Goal: Task Accomplishment & Management: Manage account settings

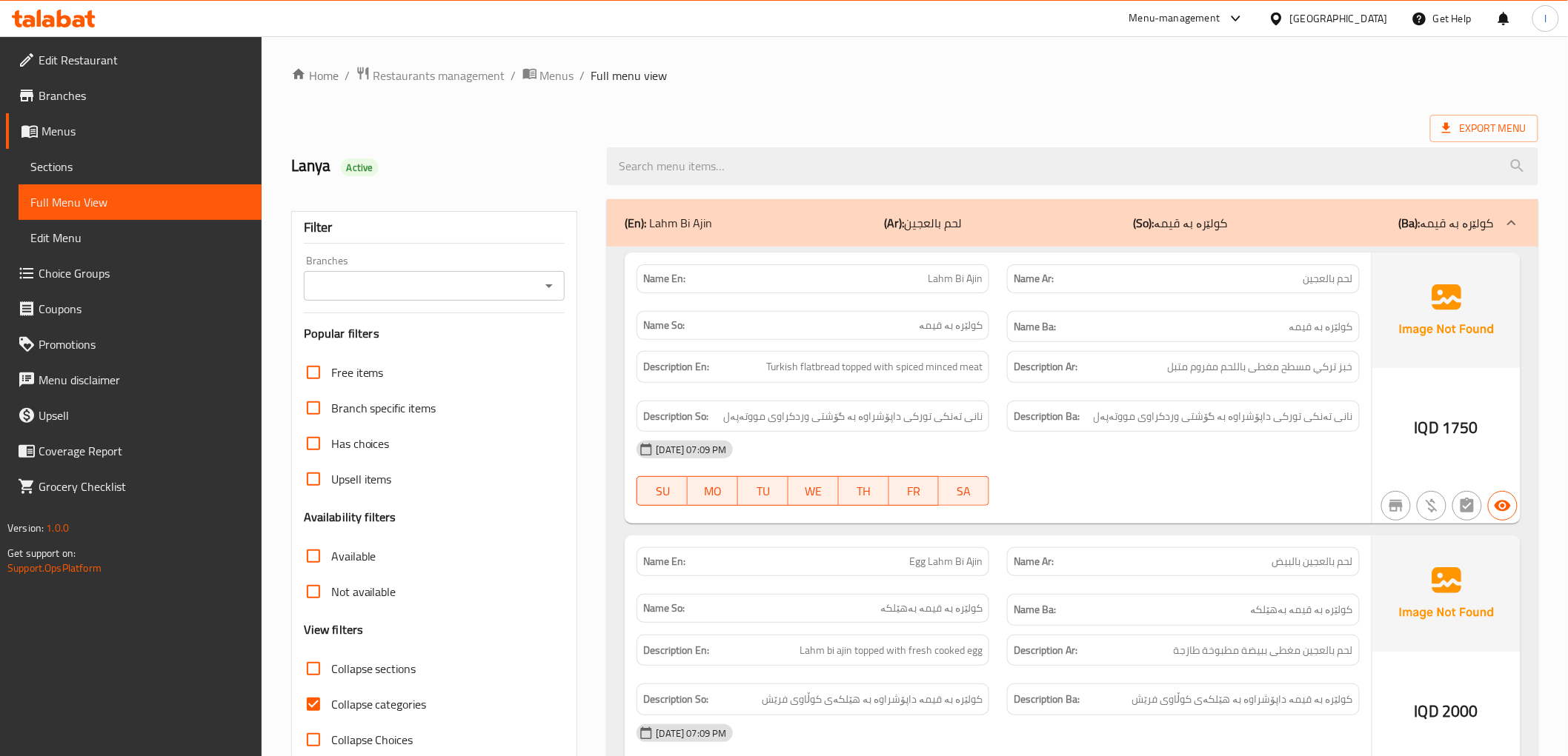
click at [99, 179] on link "Sections" at bounding box center [140, 167] width 243 height 36
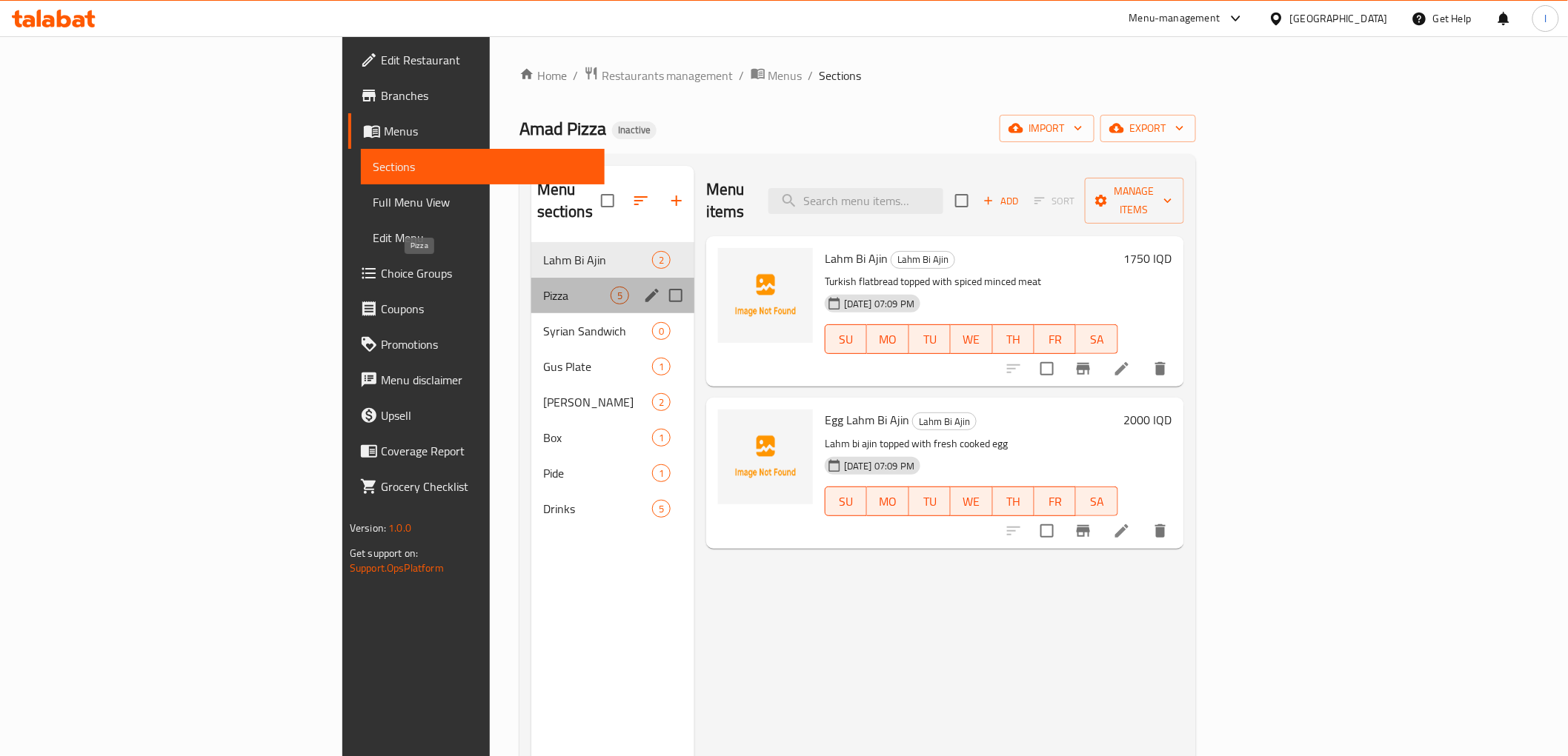
click at [544, 287] on span "Pizza" at bounding box center [577, 296] width 68 height 18
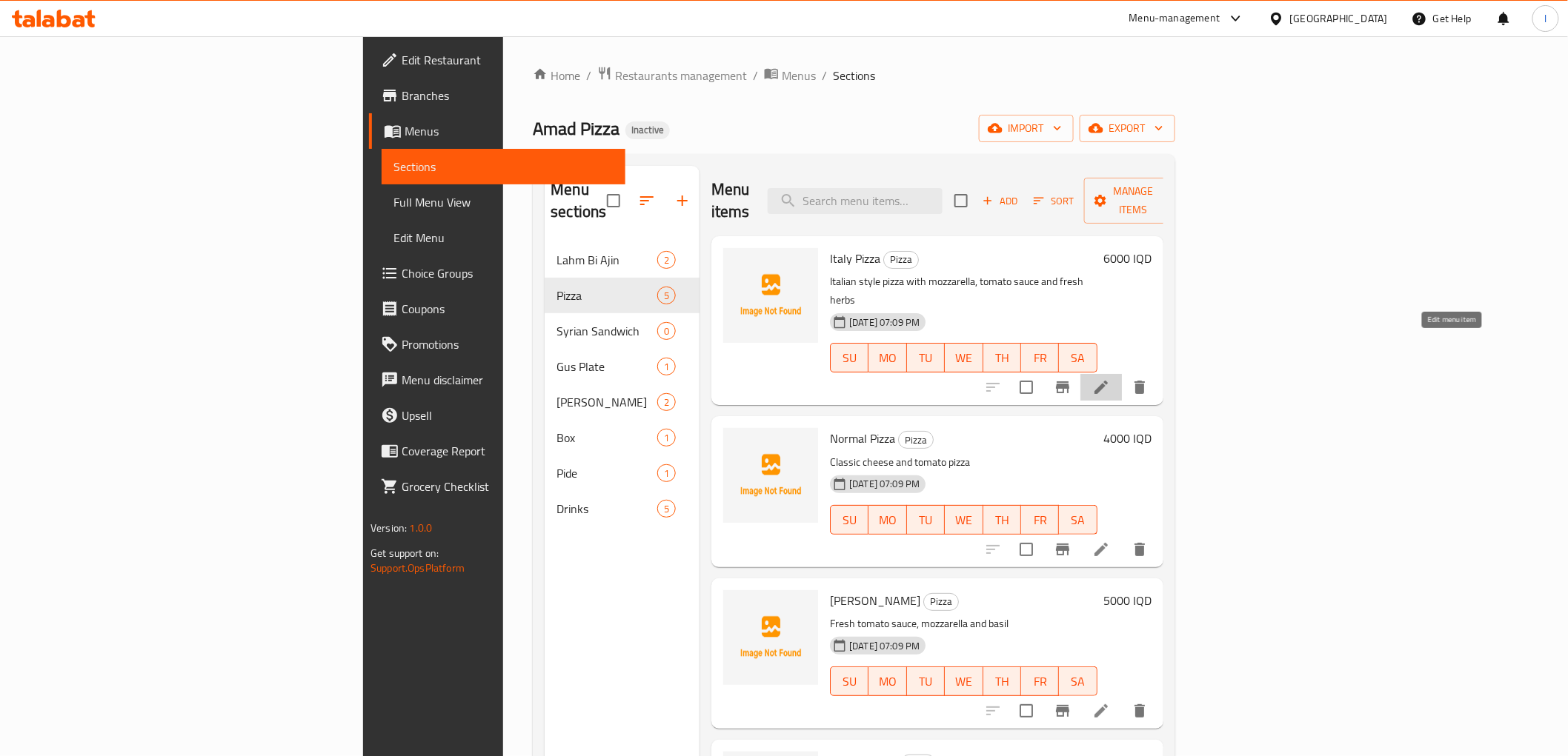
click at [1110, 378] on icon at bounding box center [1101, 387] width 18 height 18
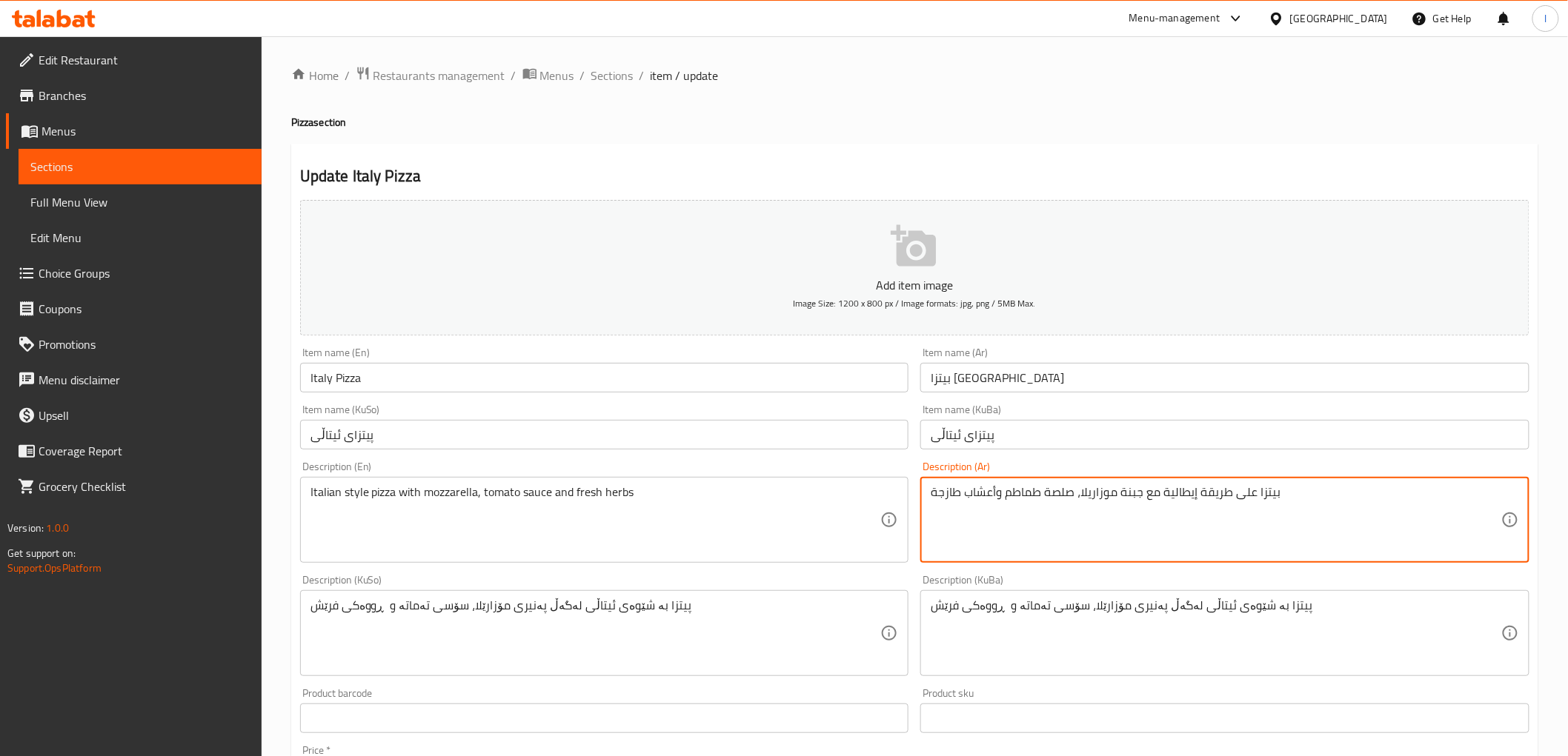
click at [1128, 494] on textarea "بيتزا على طريقة إيطالية مع جبنة موزاريلا، صلصة طماطم وأعشاب طازجة" at bounding box center [1216, 520] width 570 height 71
type textarea "بيتزا على طريقة إيطالية مع موزاريلا، صلصة طماطم وأعشاب طازجة"
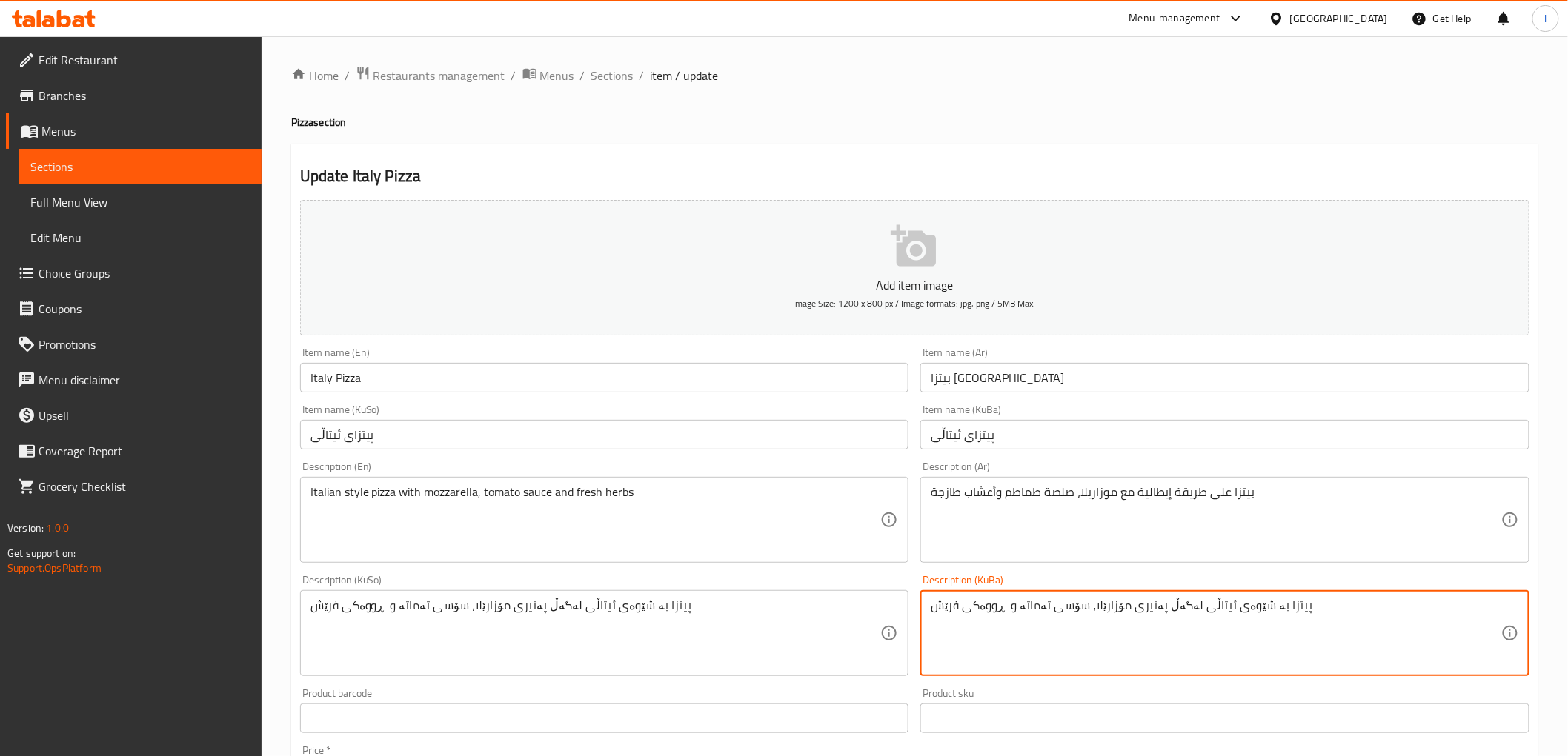
click at [1131, 611] on textarea "پیتزا بە شێوەی ئیتاڵی لەگەڵ پەنیری مۆزارێلا، سۆسی تەماتە و ڕووەکی فرێش" at bounding box center [1216, 634] width 570 height 71
click at [1079, 613] on textarea "پیتزا بە شێوەی ئیتاڵی لەگەڵ مۆزارێلا، سۆسی تەماتە و ڕووەکی فرێش" at bounding box center [1216, 634] width 570 height 71
type textarea "پیتزا بە شێوەی ئیتاڵی لەگەڵ مۆزارێلا، سۆسی تەماتە و ڕووەکی فرێش"
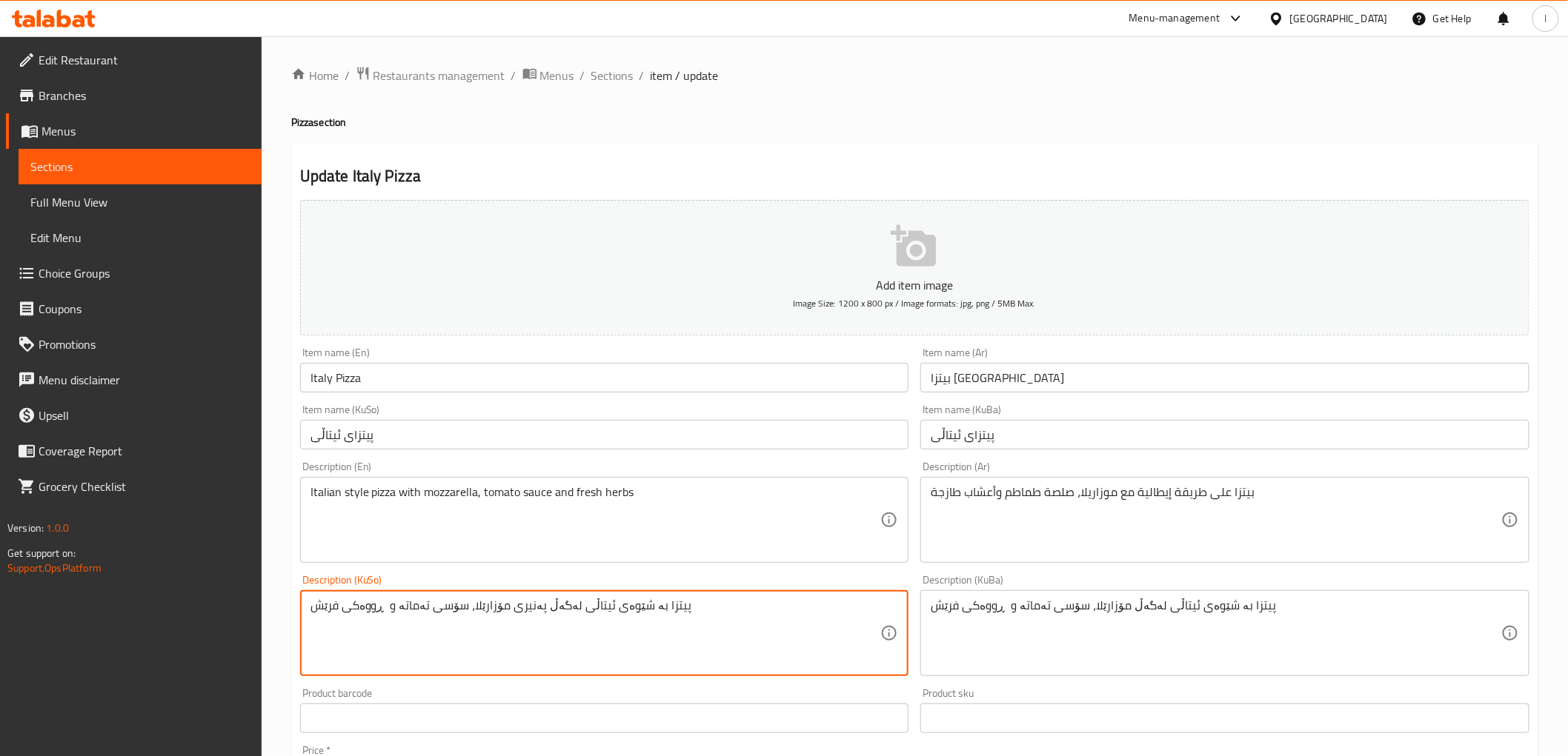
drag, startPoint x: 758, startPoint y: 615, endPoint x: 0, endPoint y: 524, distance: 763.4
paste textarea
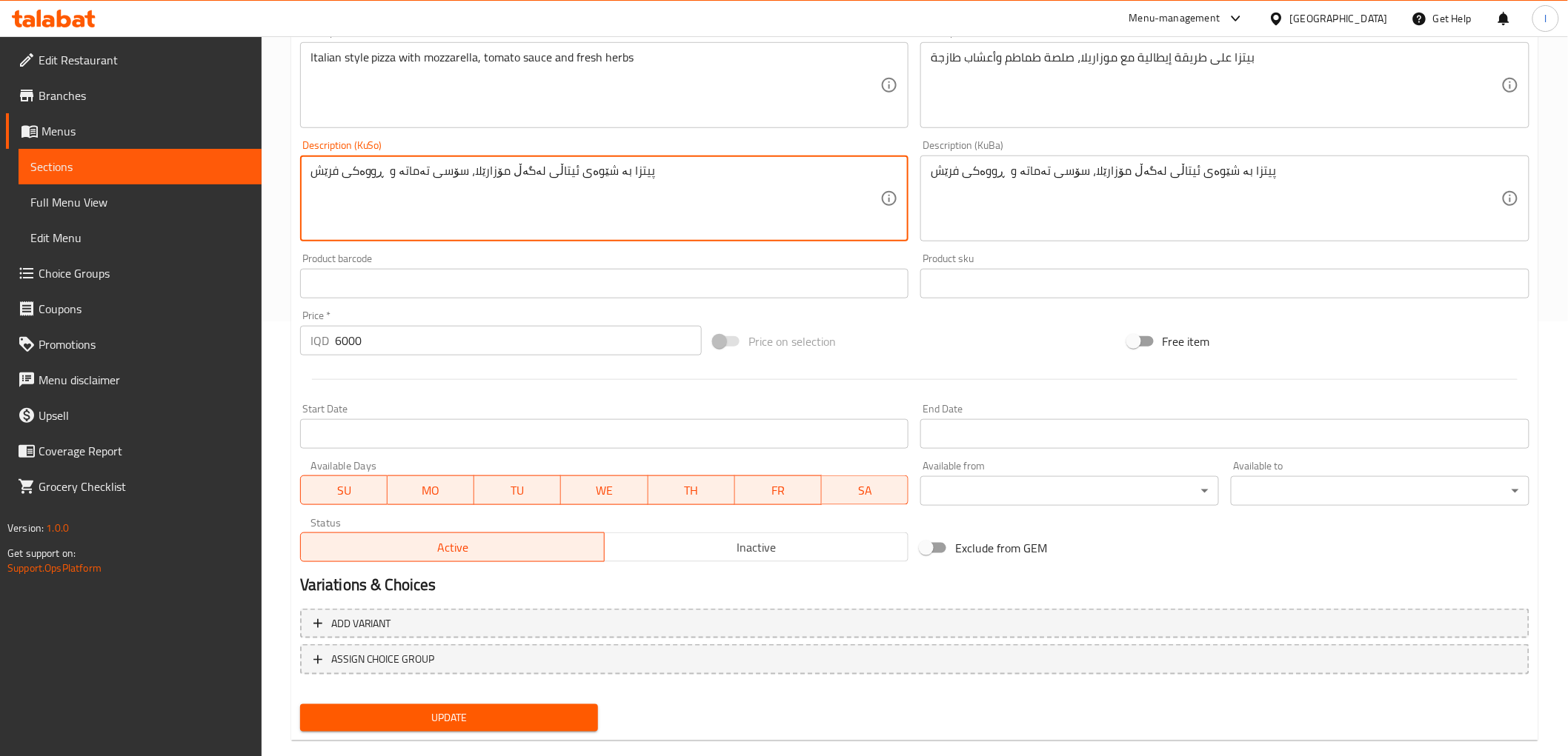
scroll to position [458, 0]
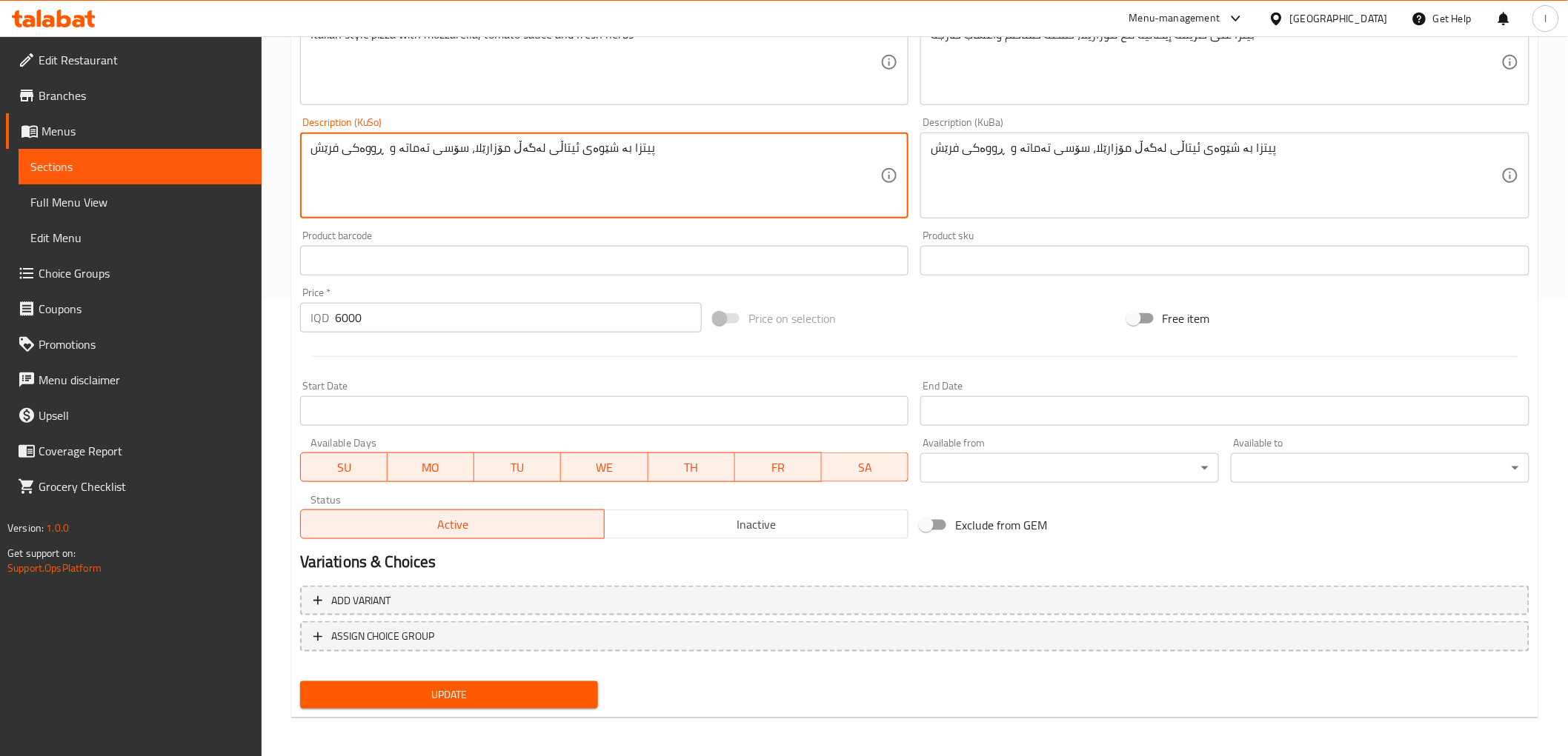
type textarea "پیتزا بە شێوەی ئیتاڵی لەگەڵ مۆزارێلا، سۆسی تەماتە و ڕووەکی فرێش"
click at [465, 681] on button "Update" at bounding box center [449, 695] width 299 height 28
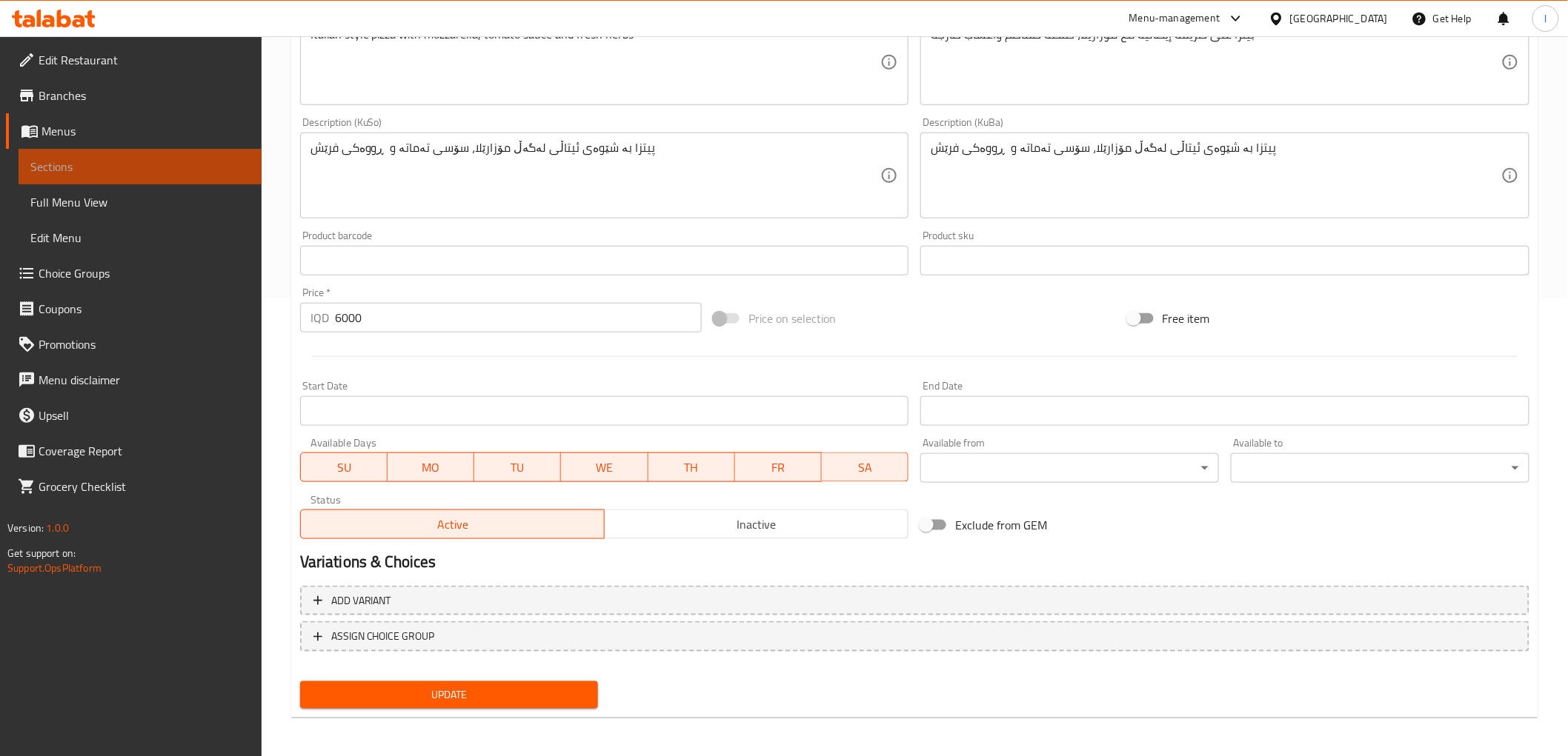
click at [127, 159] on span "Sections" at bounding box center [140, 167] width 220 height 18
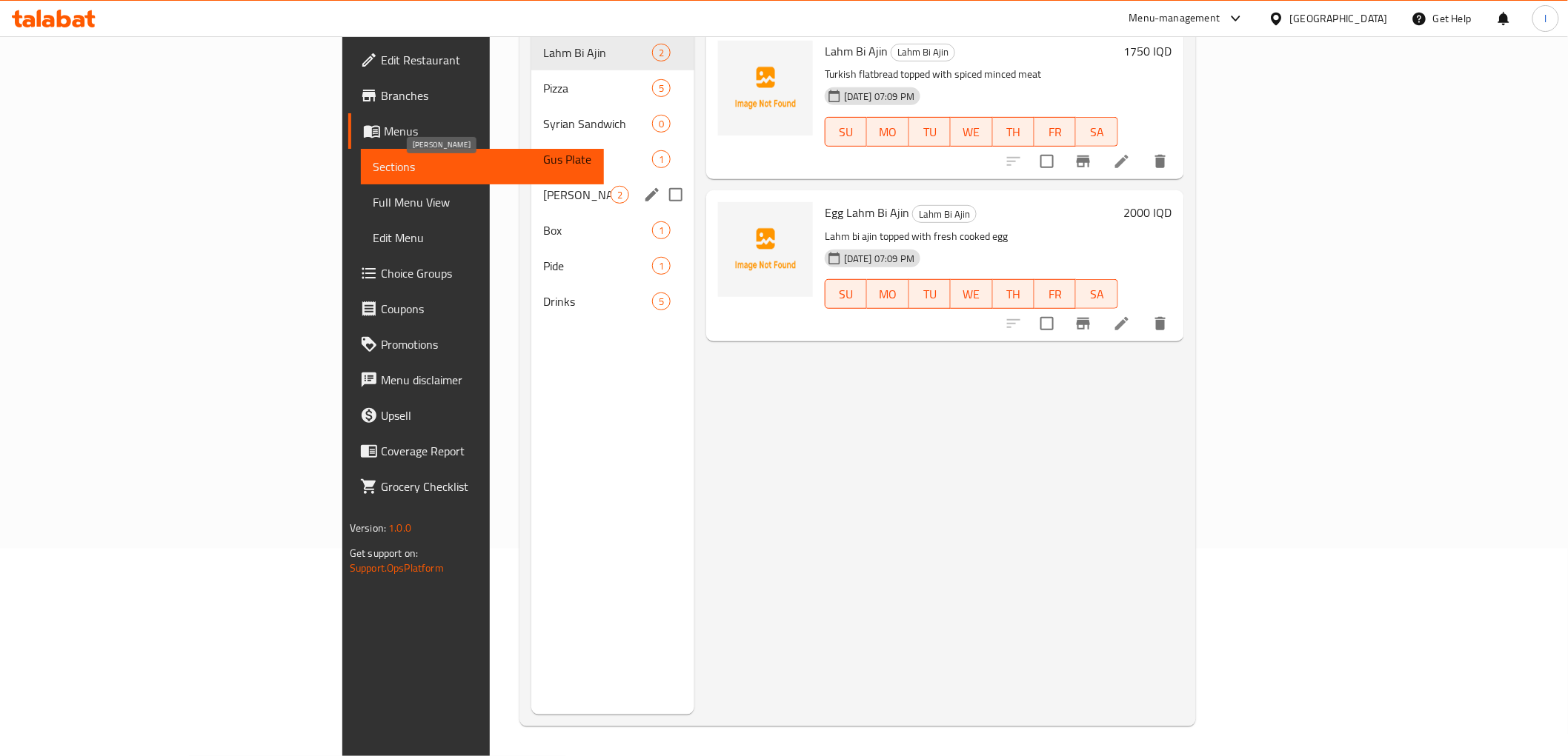
click at [544, 186] on span "Gus" at bounding box center [577, 195] width 68 height 18
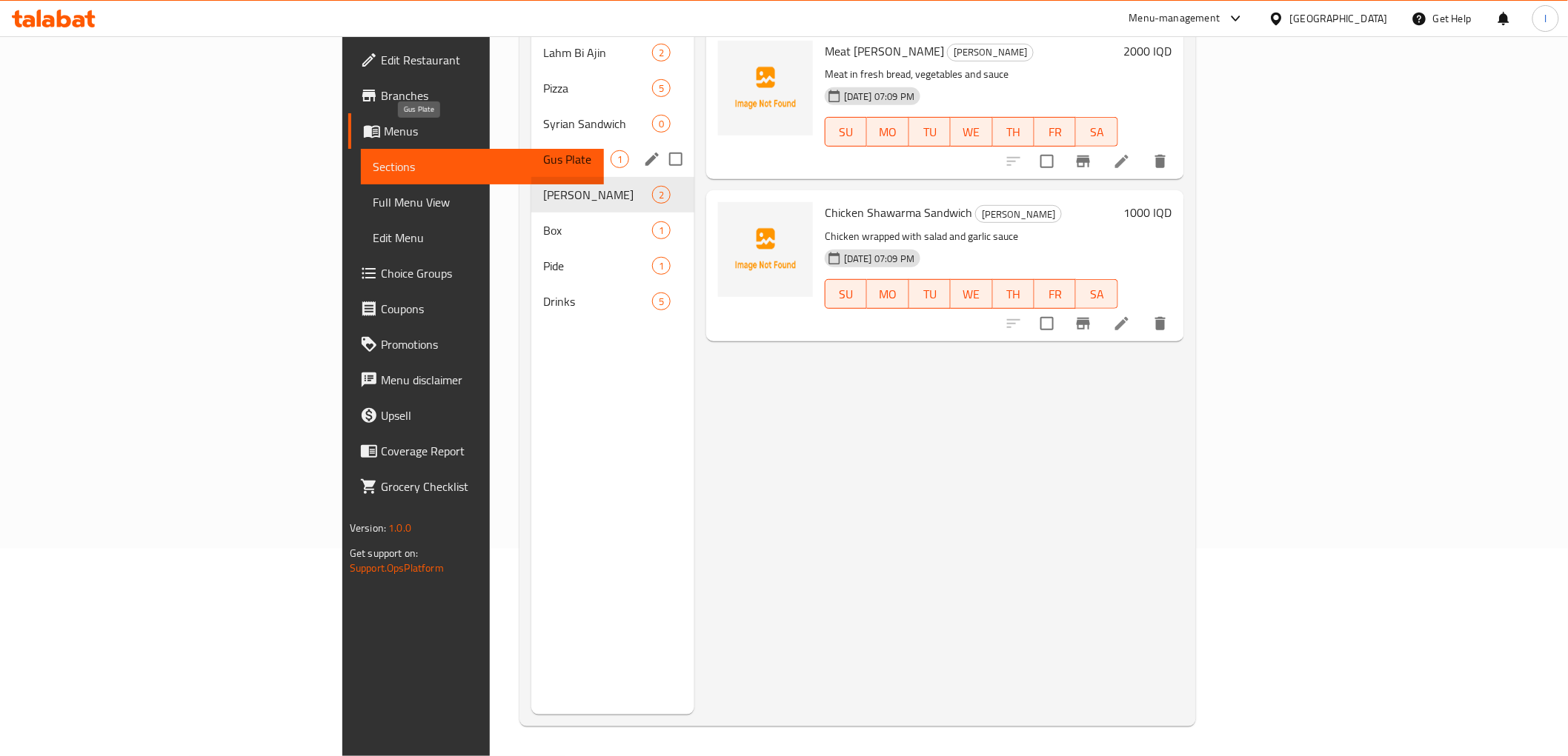
click at [544, 150] on span "Gus Plate" at bounding box center [577, 159] width 68 height 18
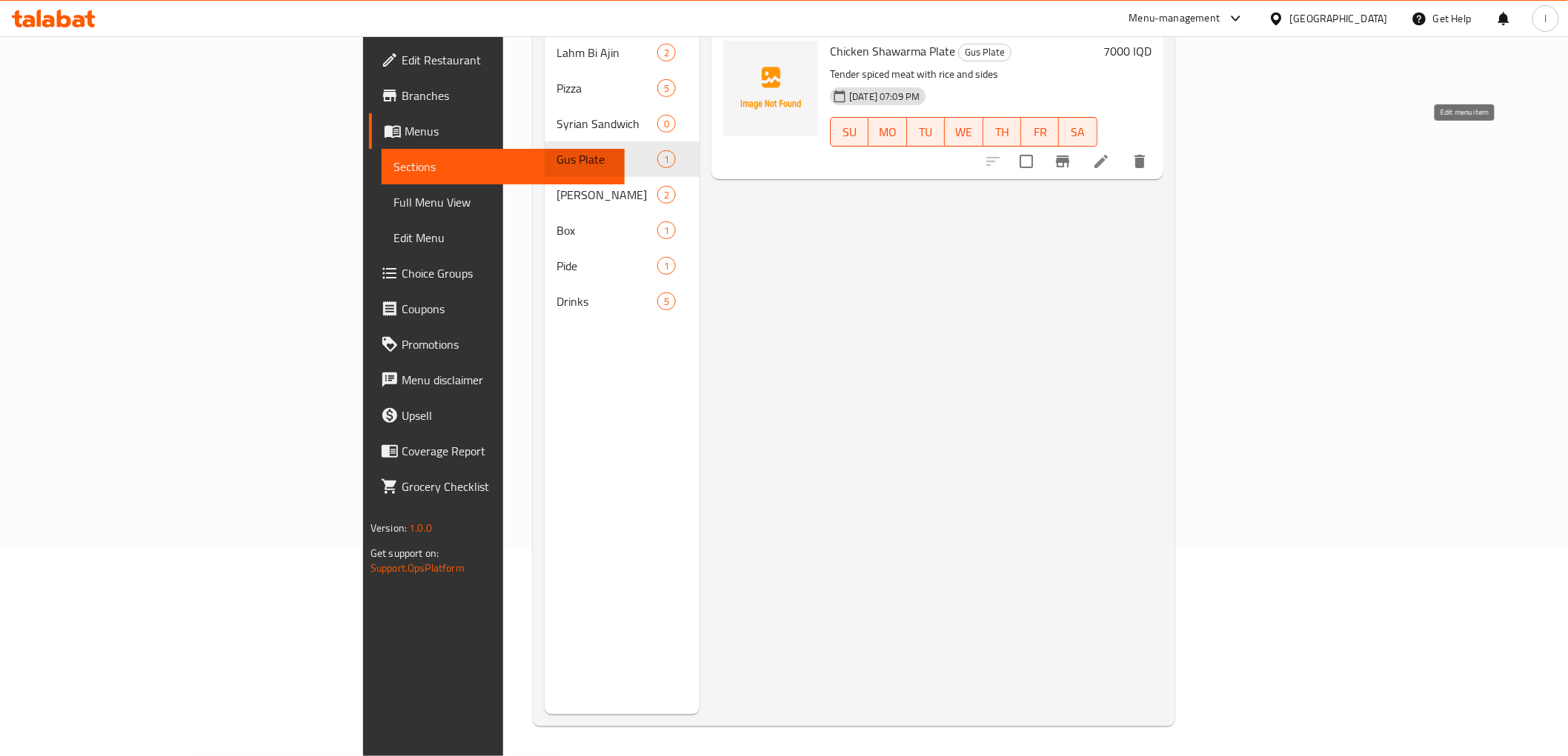
click at [1110, 153] on icon at bounding box center [1101, 162] width 18 height 18
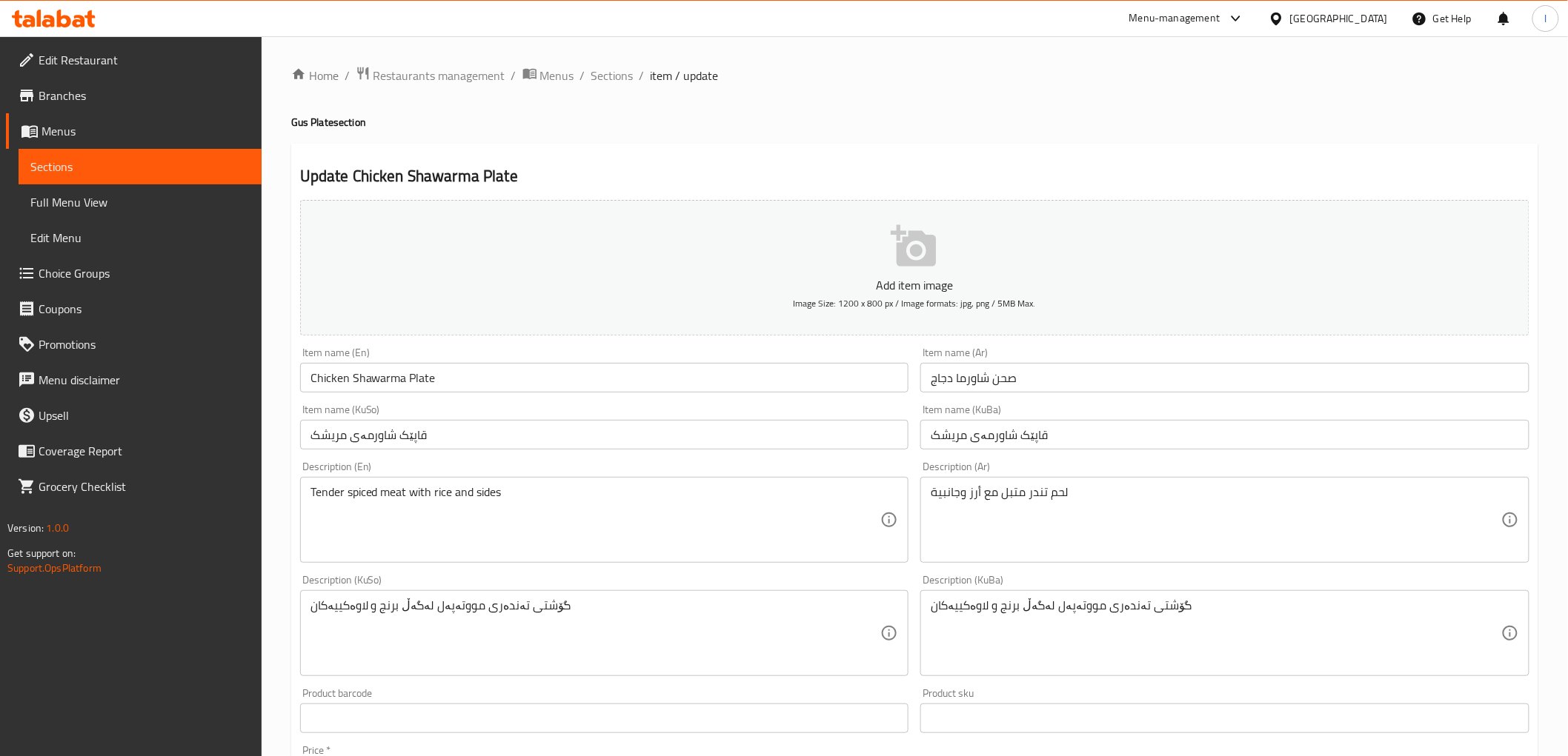
click at [325, 380] on input "Chicken Shawarma Plate" at bounding box center [604, 378] width 609 height 30
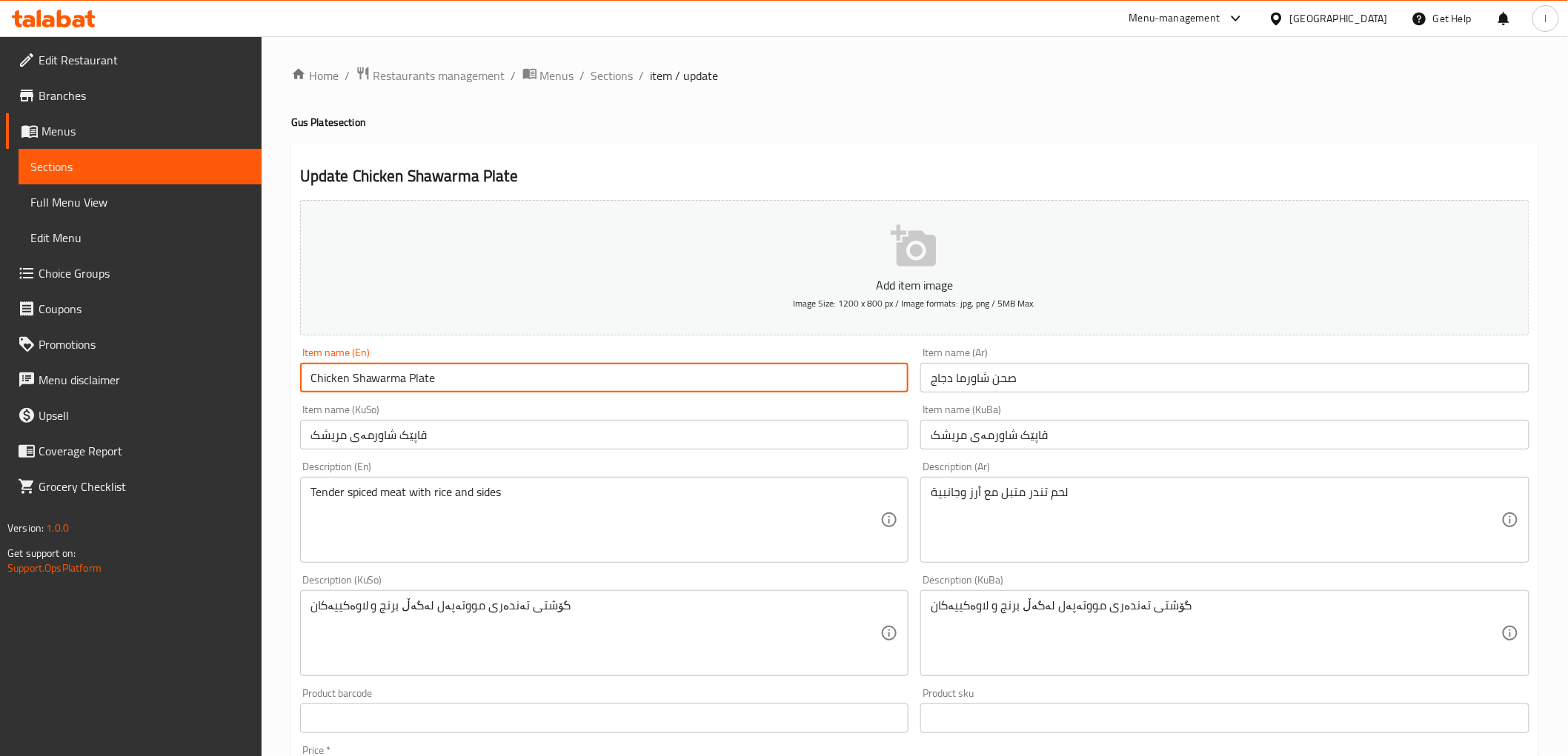
click at [325, 380] on input "Chicken Shawarma Plate" at bounding box center [604, 378] width 609 height 30
paste input "Meat"
type input "Meat Shawarma Plate"
click at [942, 380] on input "صحن شاورما دجاج" at bounding box center [1224, 378] width 609 height 30
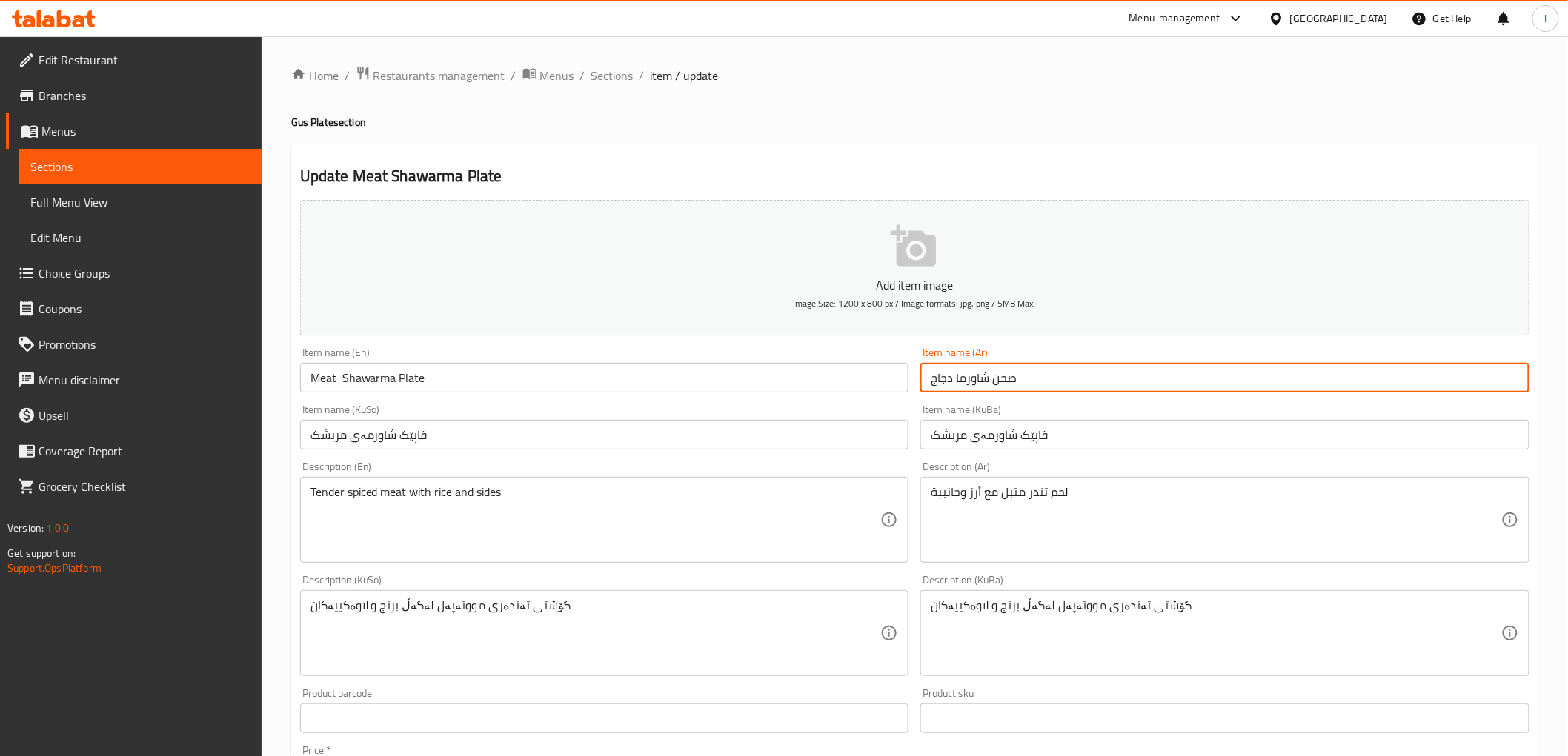
click at [945, 381] on input "صحن شاورما دجاج" at bounding box center [1224, 378] width 609 height 30
paste input "لحم"
click at [940, 385] on input "صحن شاورما دجاج" at bounding box center [1224, 378] width 609 height 30
paste input "لحم"
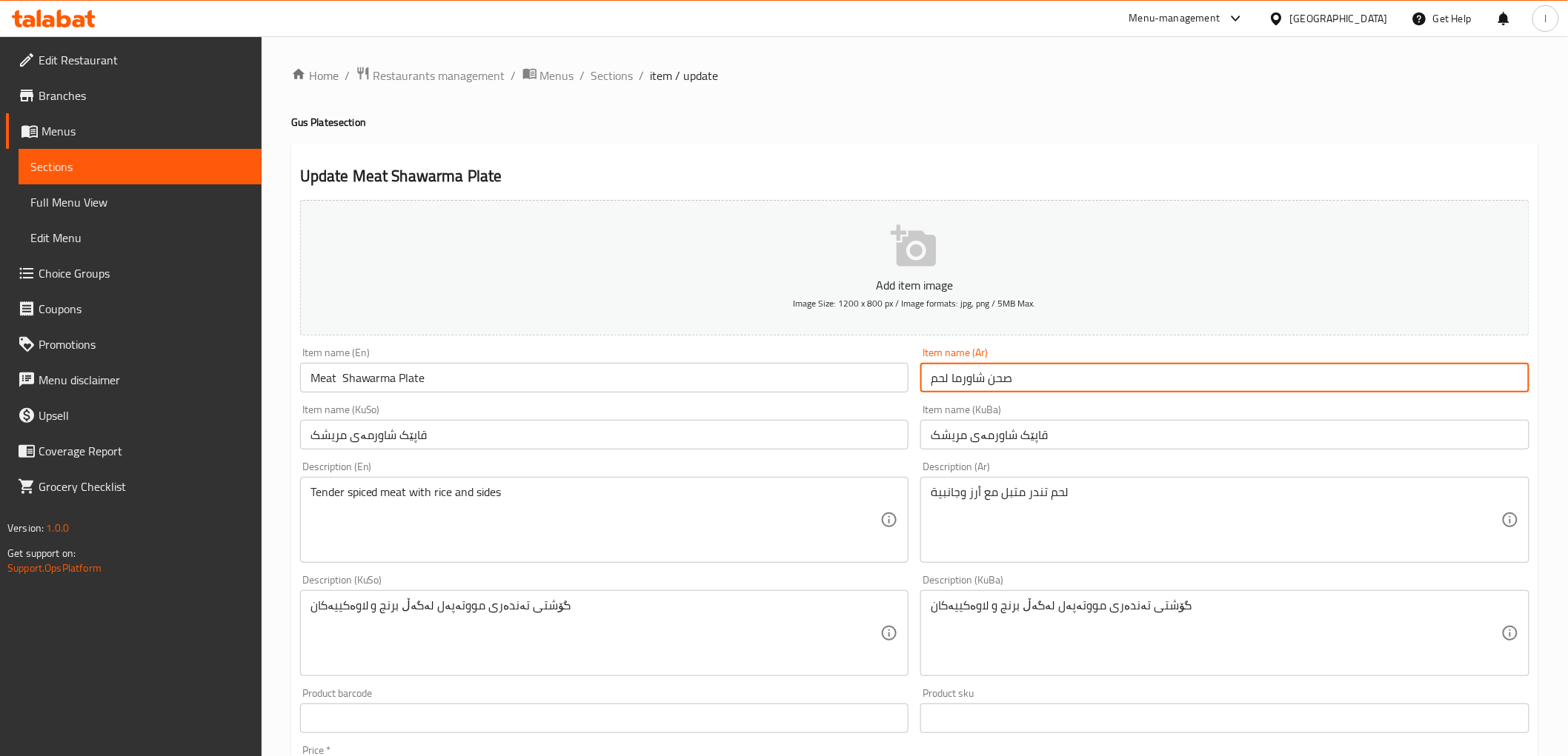
type input "صحن شاورما لحم"
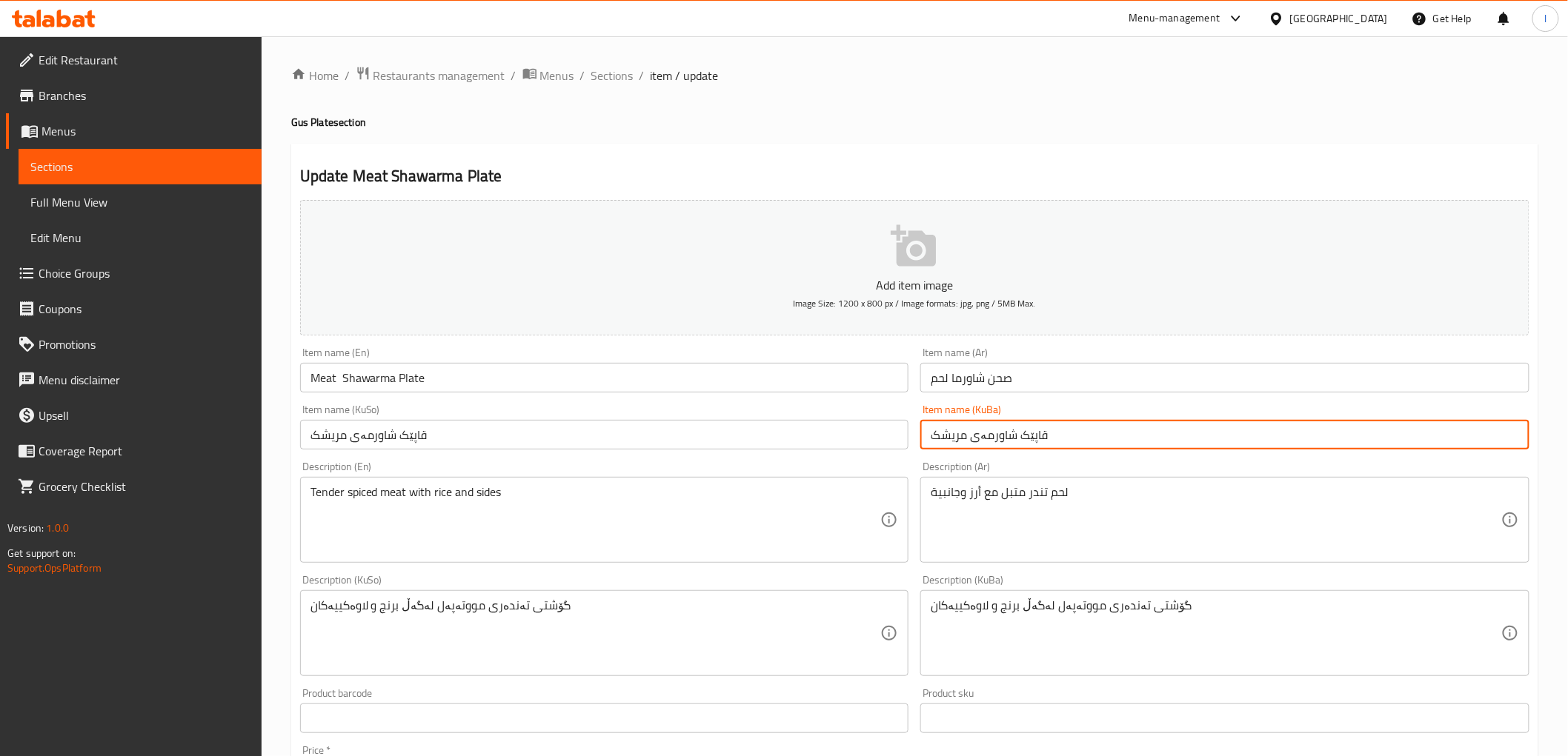
click at [986, 437] on input "قاپێک شاورمەی مریشک" at bounding box center [1224, 435] width 609 height 30
click at [1432, 445] on input "قاپێک شاورمەی مریشک" at bounding box center [1224, 435] width 609 height 30
click at [1430, 444] on input "قاپێک شاورمەی مریشک" at bounding box center [1224, 435] width 609 height 30
click at [1424, 441] on input "قاپێک شاورمەی مریشک" at bounding box center [1224, 435] width 609 height 30
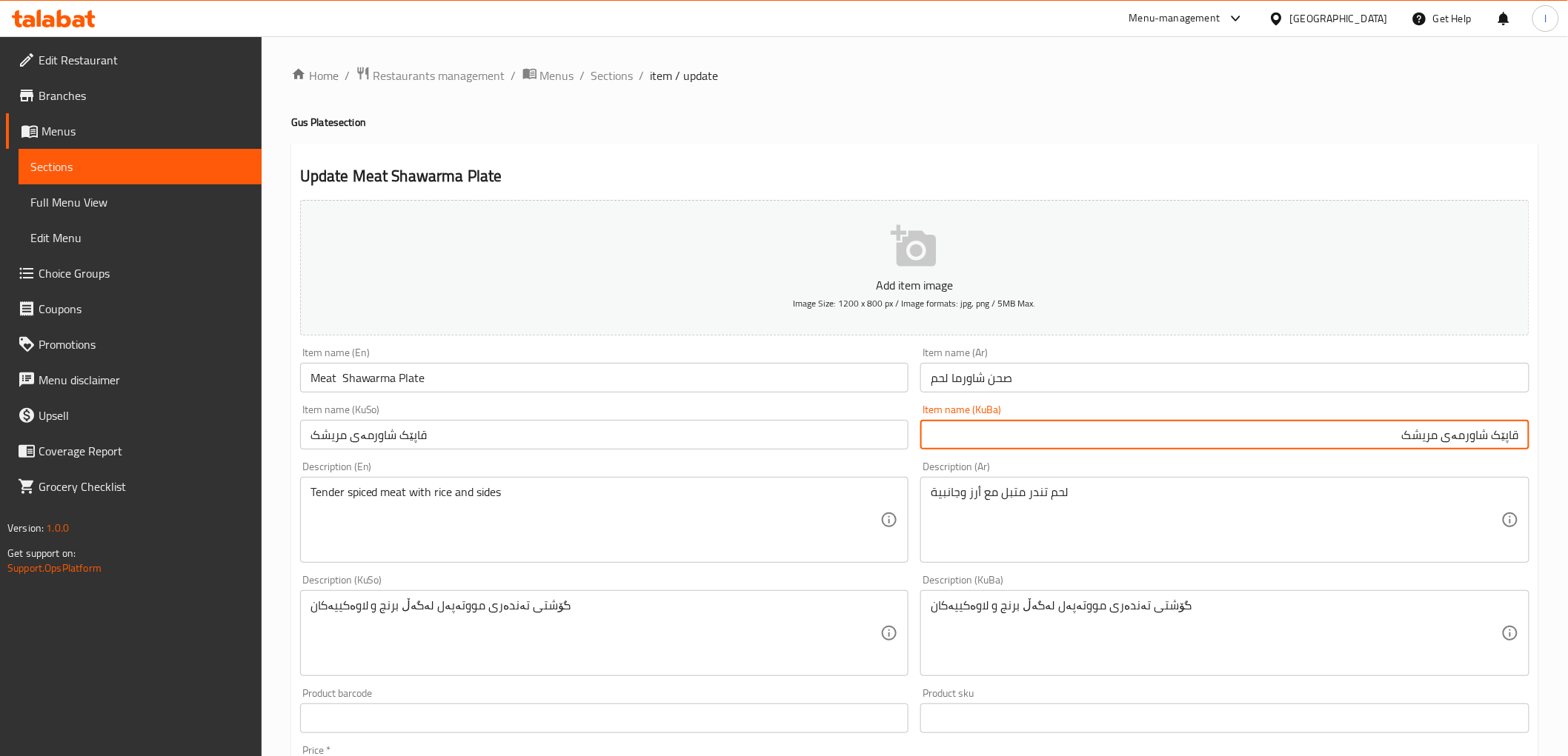
paste input "گۆشت"
drag, startPoint x: 1262, startPoint y: 440, endPoint x: 1580, endPoint y: 422, distance: 318.5
click at [1567, 422] on html "​ Menu-management Iraq Get Help l Edit Restaurant Branches Menus Sections Full …" at bounding box center [784, 378] width 1568 height 756
type input "قاپێک شاورمەی گۆشت"
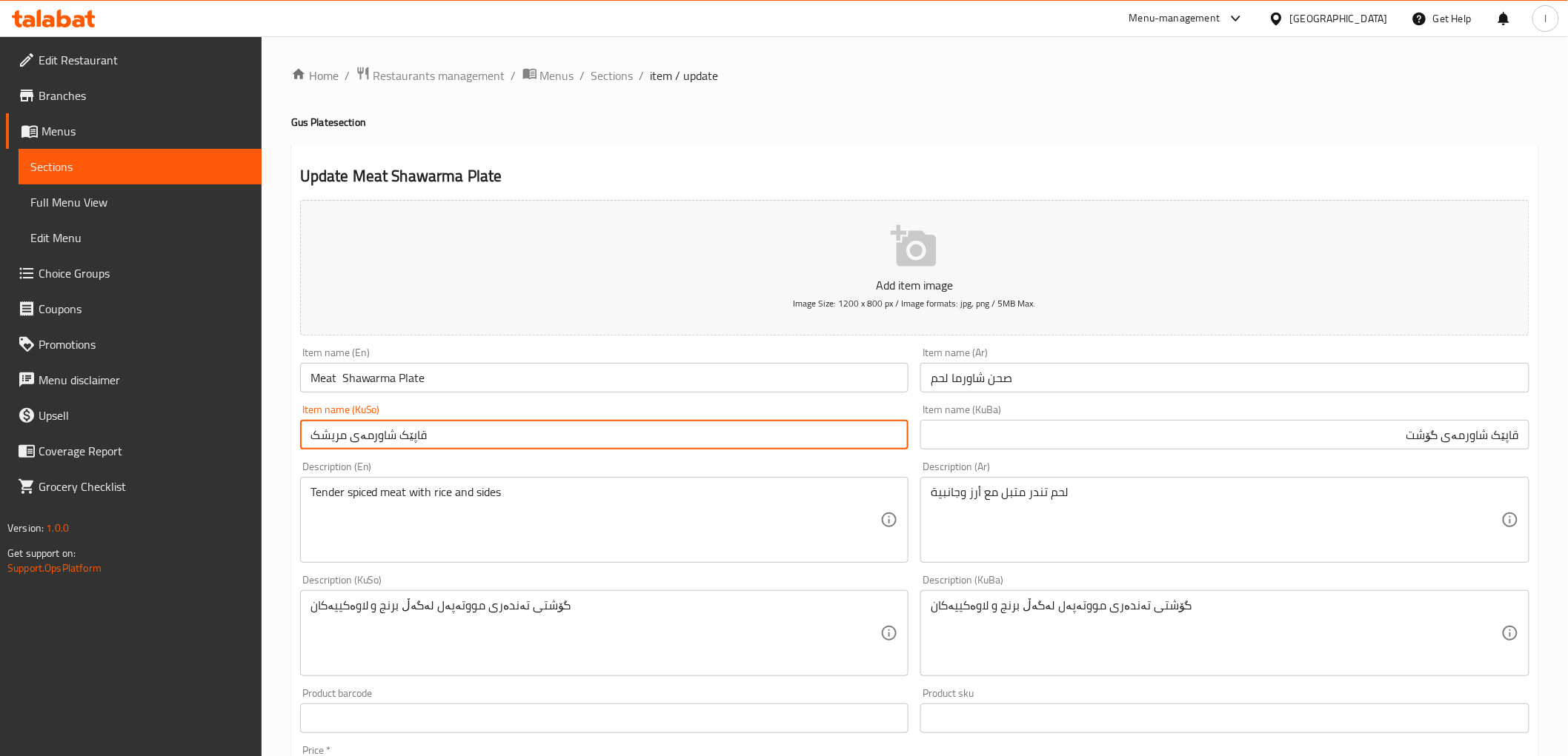
drag, startPoint x: 439, startPoint y: 437, endPoint x: 65, endPoint y: 419, distance: 374.4
click at [77, 421] on div "Edit Restaurant Branches Menus Sections Full Menu View Edit Menu Choice Groups …" at bounding box center [784, 627] width 1568 height 1181
paste input "گۆشت"
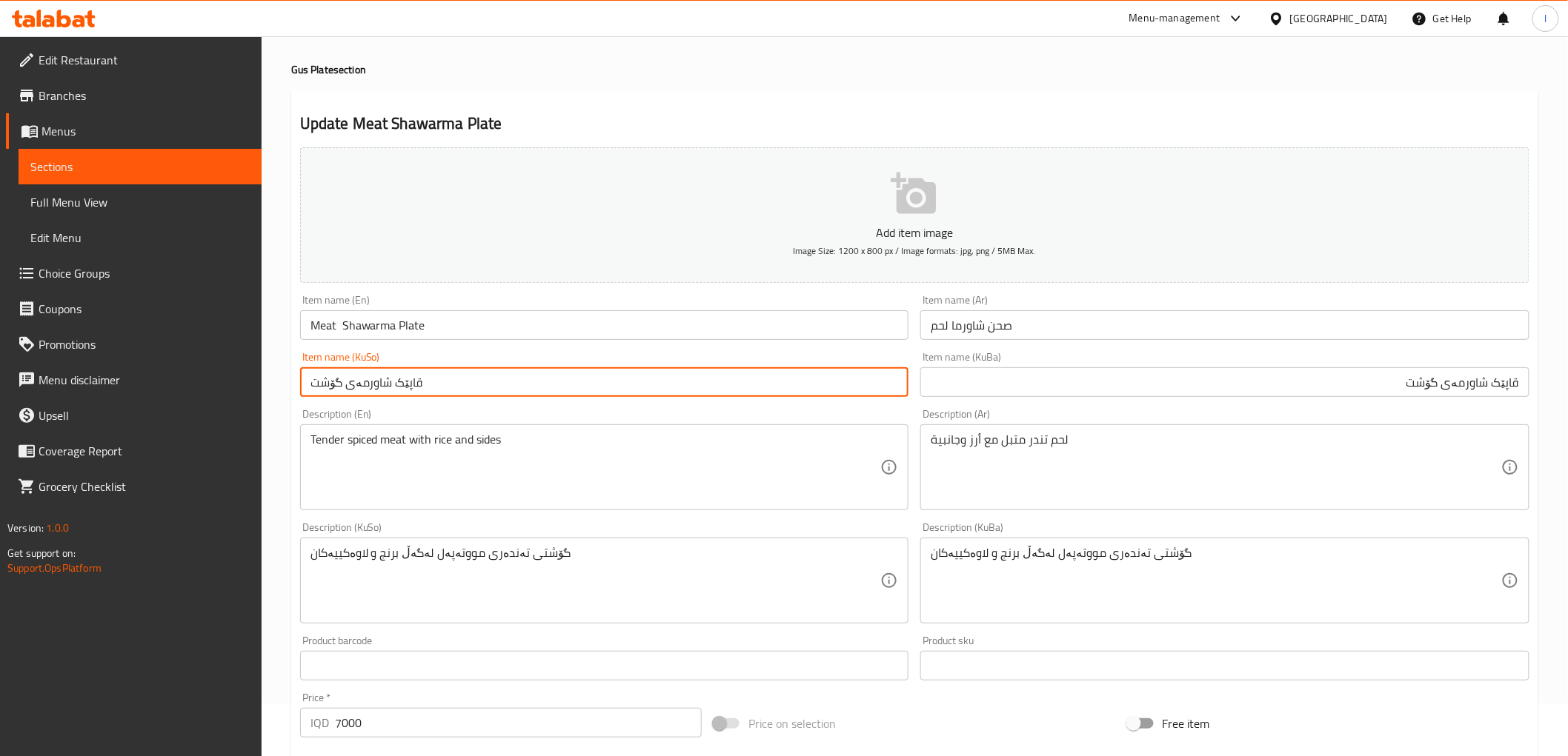
scroll to position [82, 0]
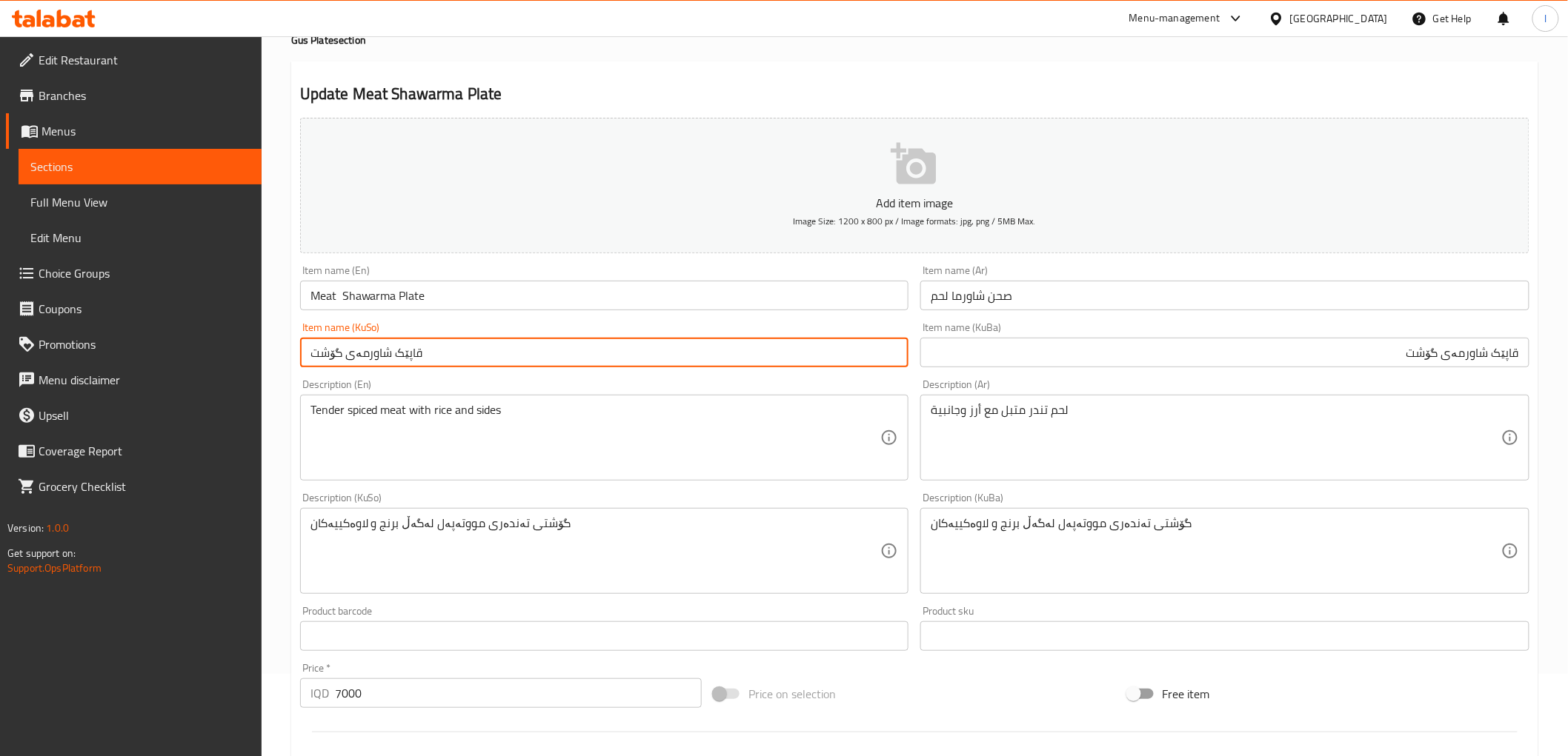
type input "قاپێک شاورمەی گۆشت"
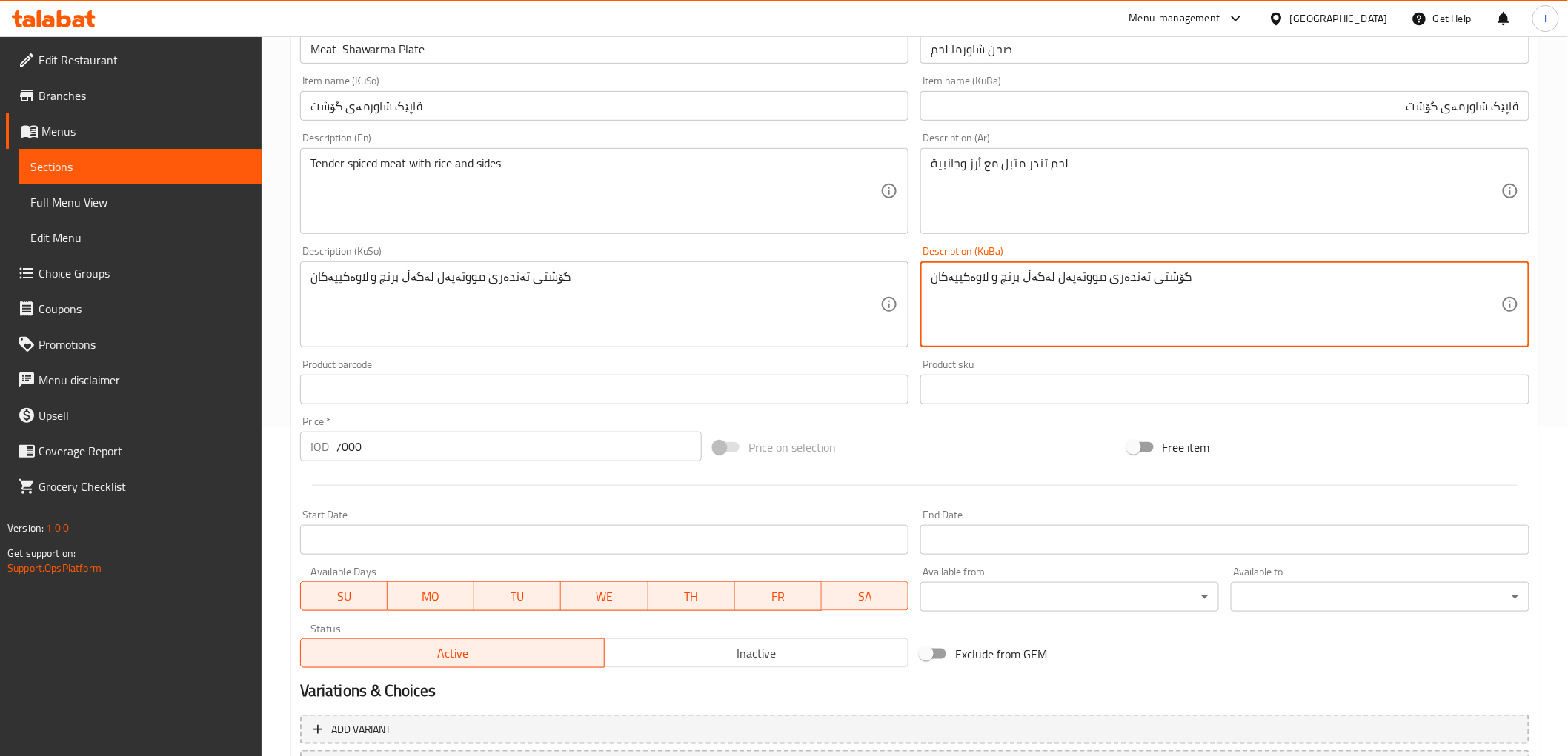
scroll to position [458, 0]
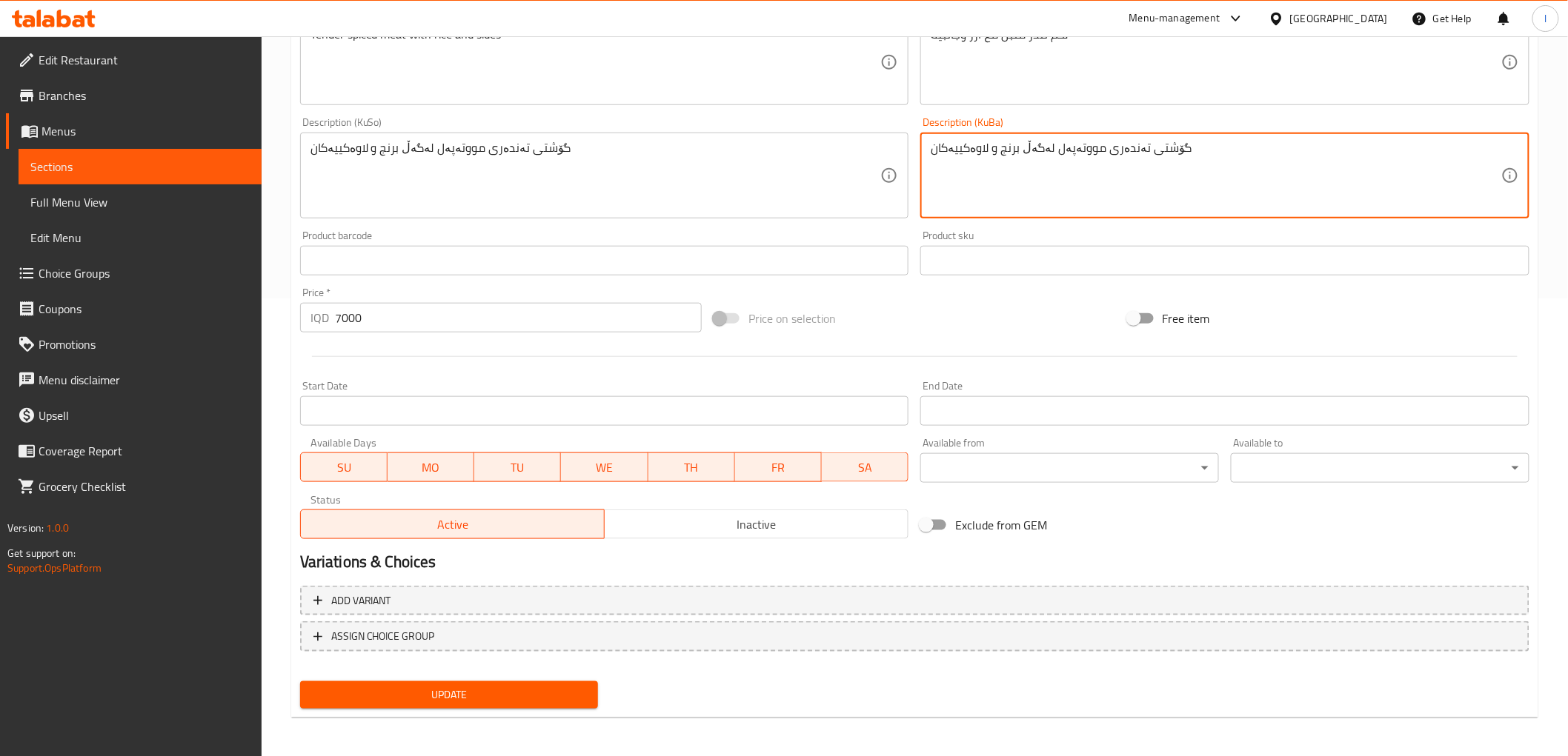
click at [442, 700] on span "Update" at bounding box center [449, 694] width 275 height 19
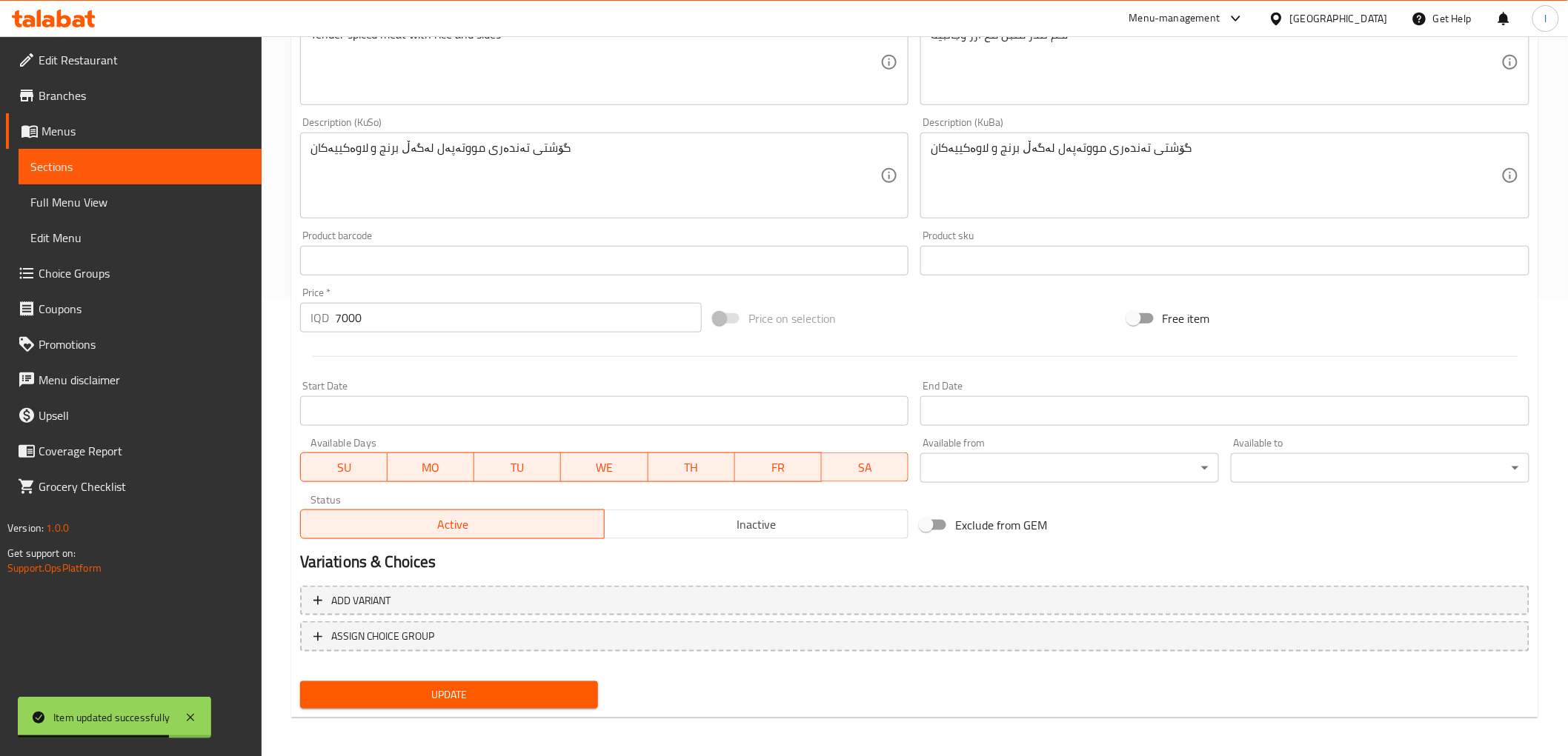
click at [164, 181] on link "Sections" at bounding box center [140, 167] width 243 height 36
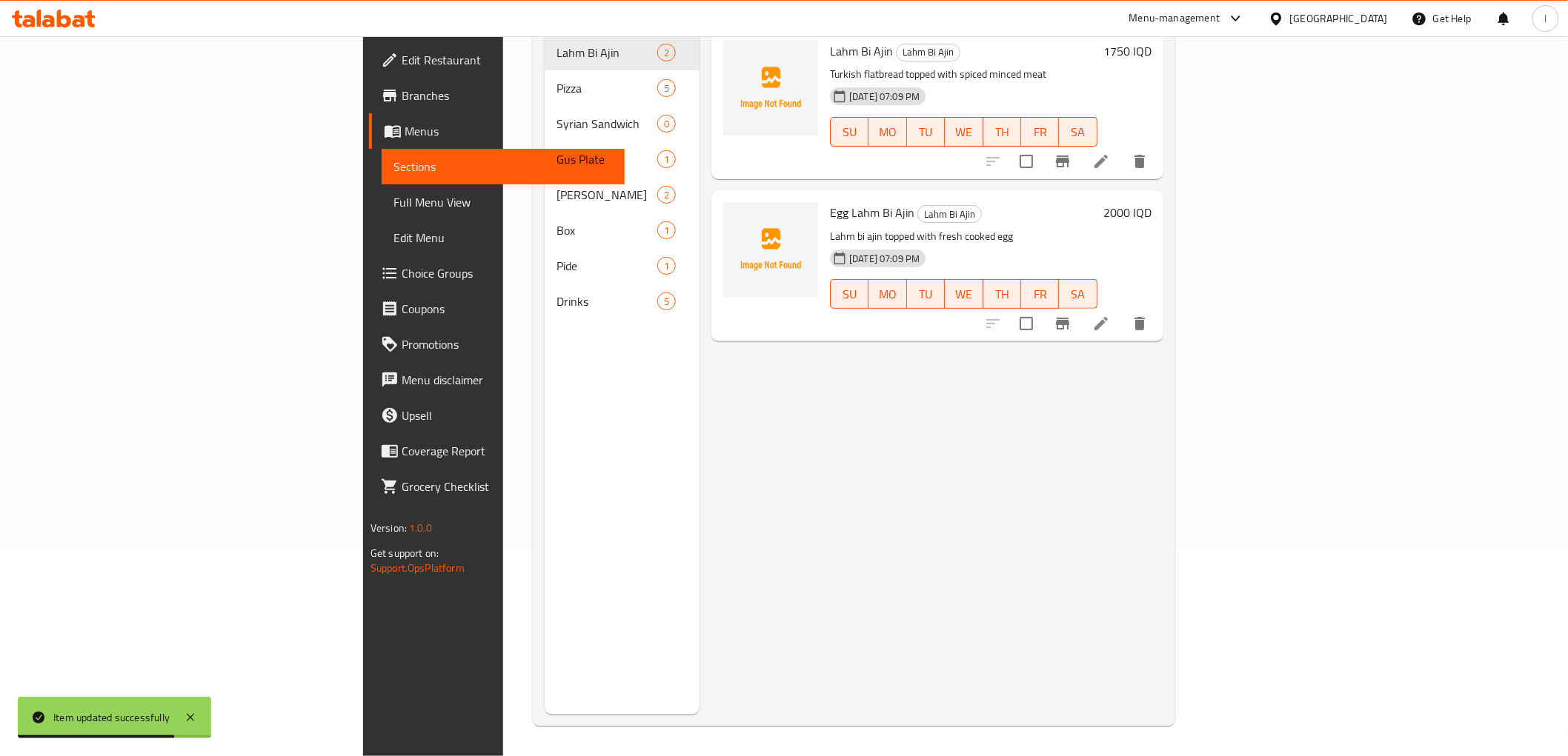
scroll to position [208, 0]
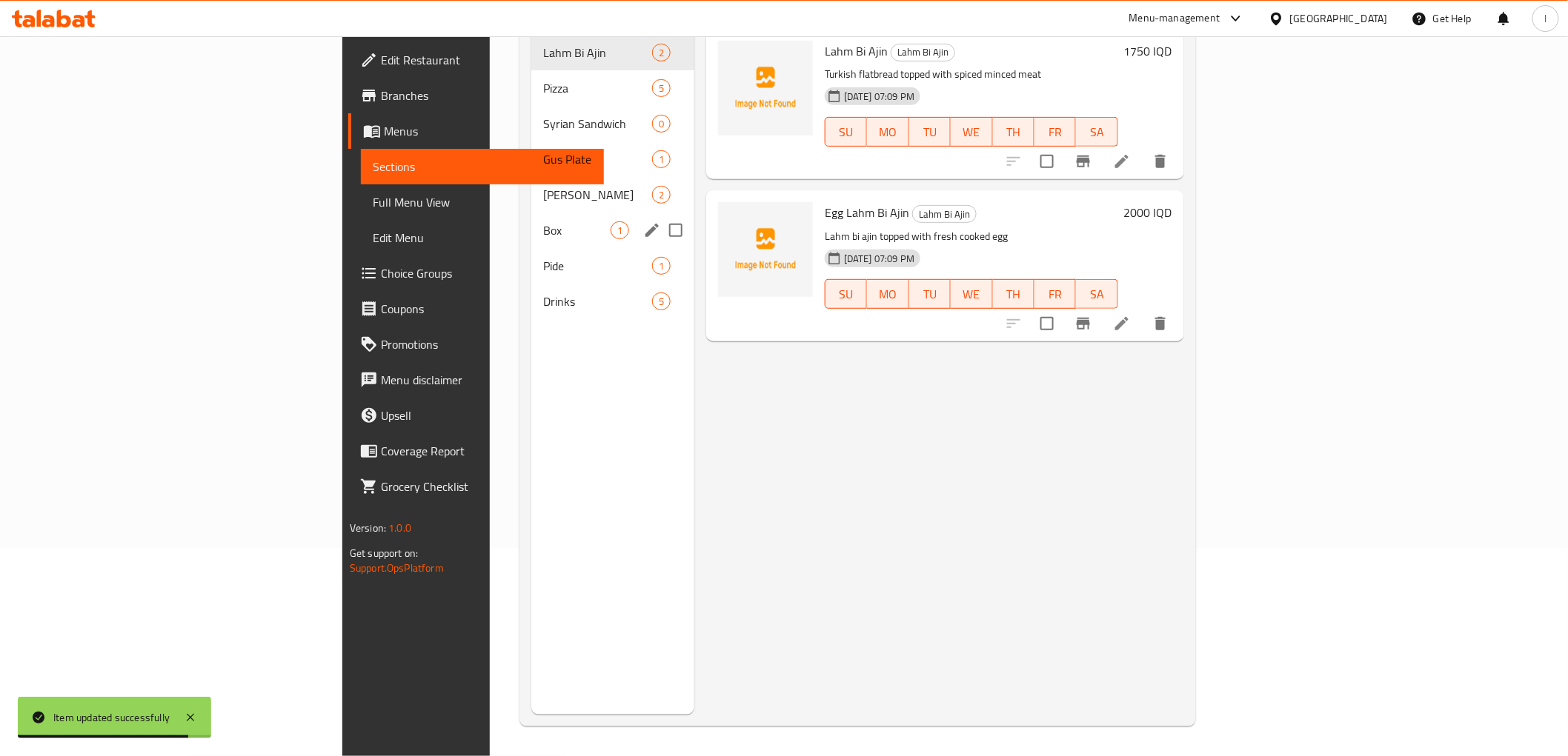
click at [532, 217] on div "Box 1" at bounding box center [613, 230] width 163 height 36
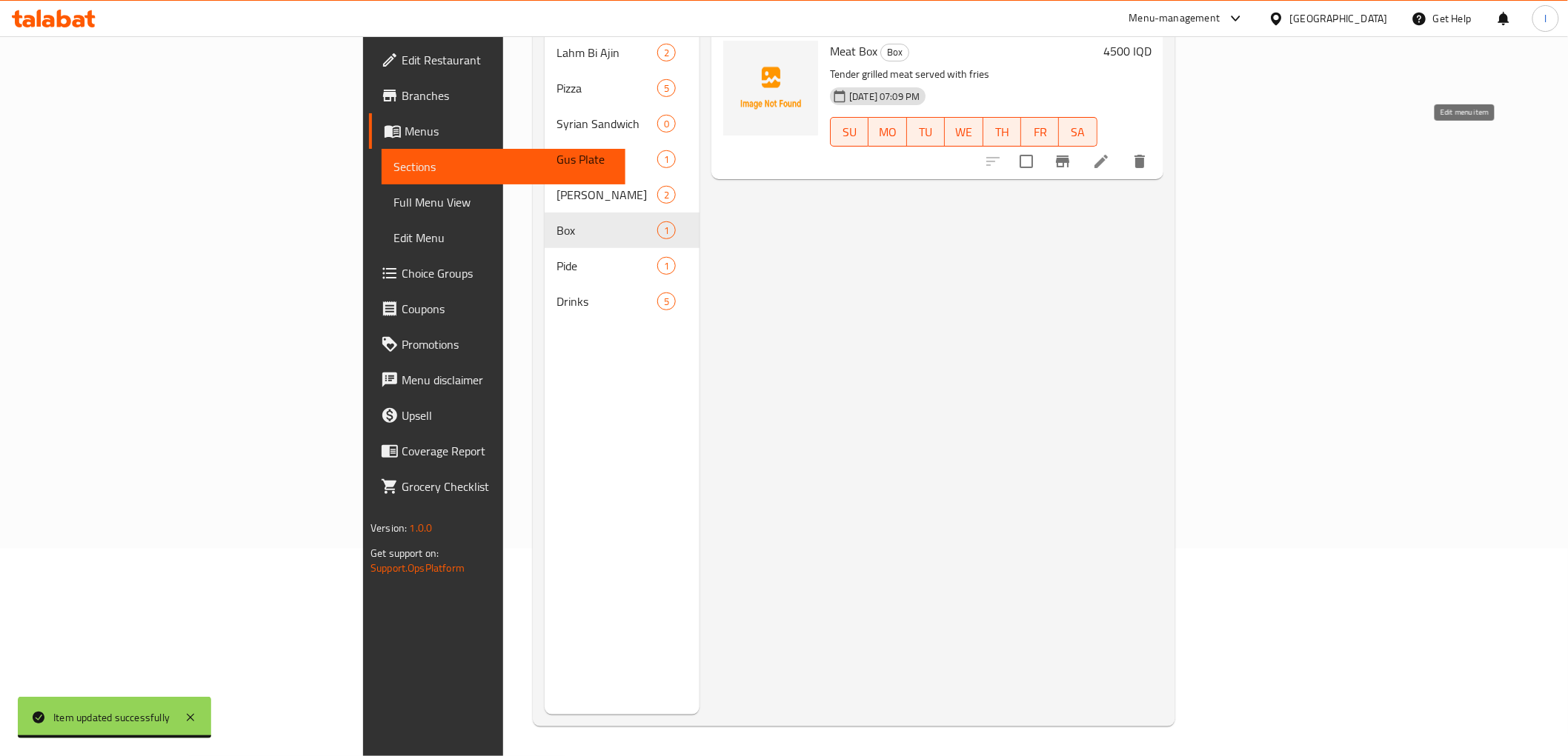
click at [1110, 153] on icon at bounding box center [1101, 162] width 18 height 18
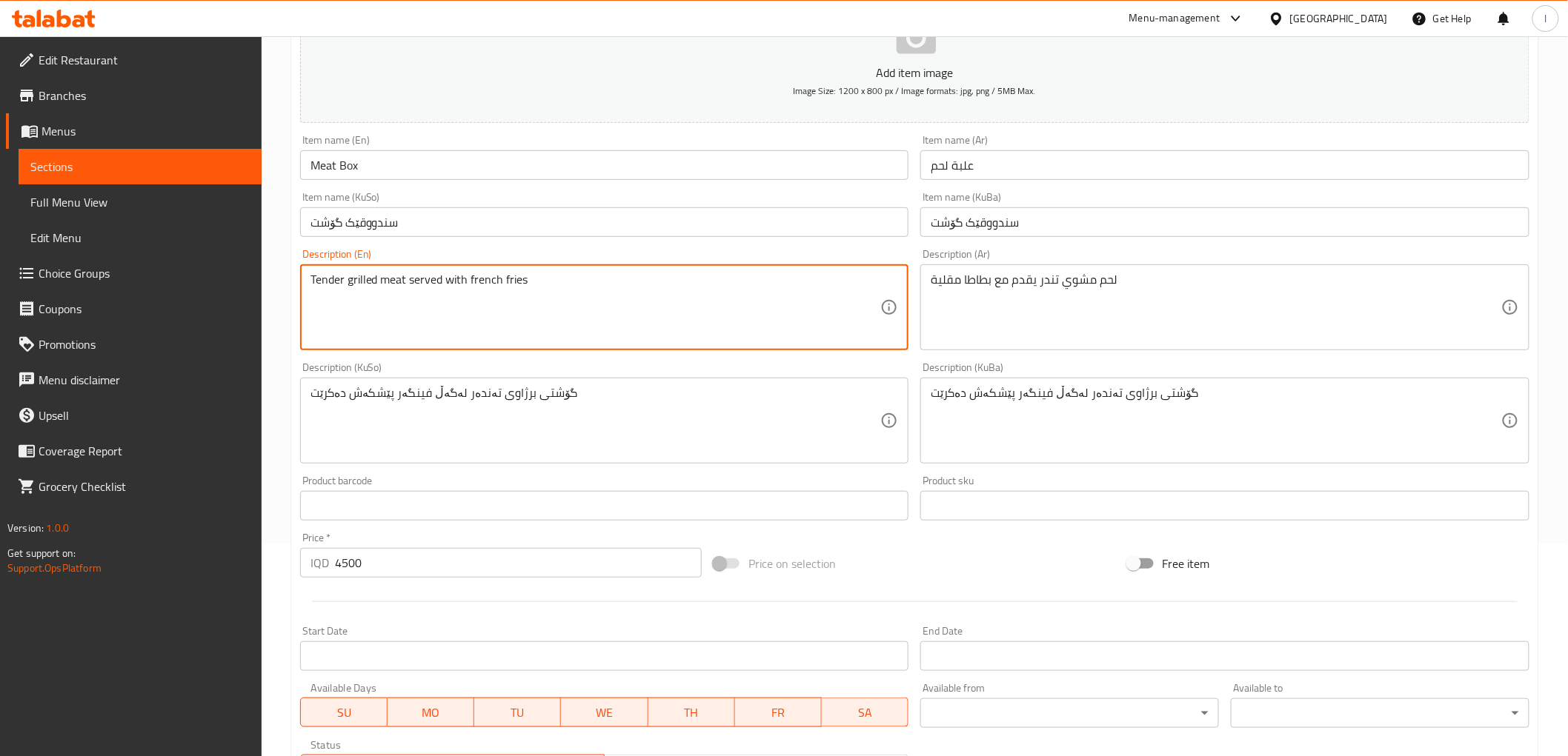
scroll to position [458, 0]
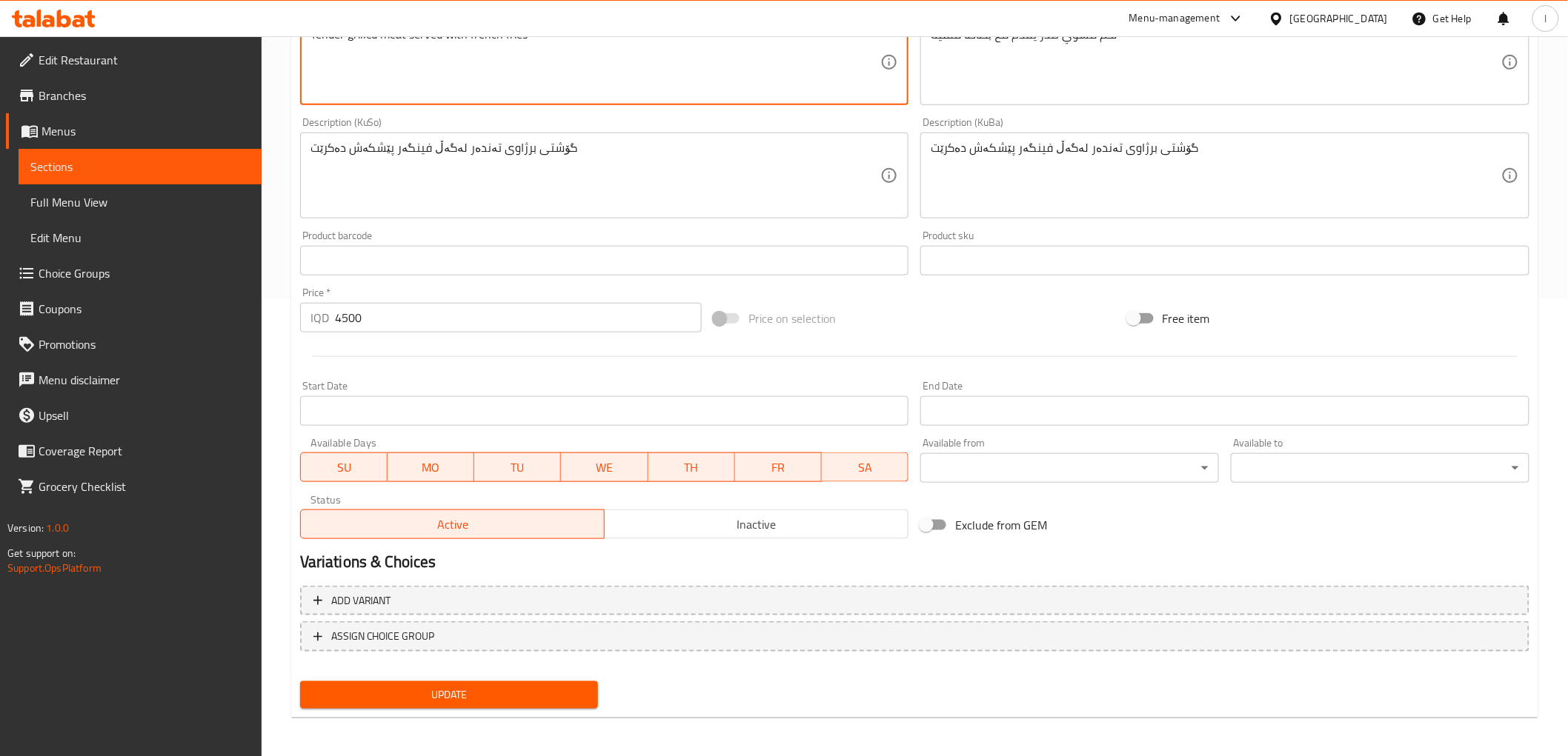
type textarea "Tender grilled meat served with french fries"
click at [487, 681] on button "Update" at bounding box center [449, 695] width 299 height 28
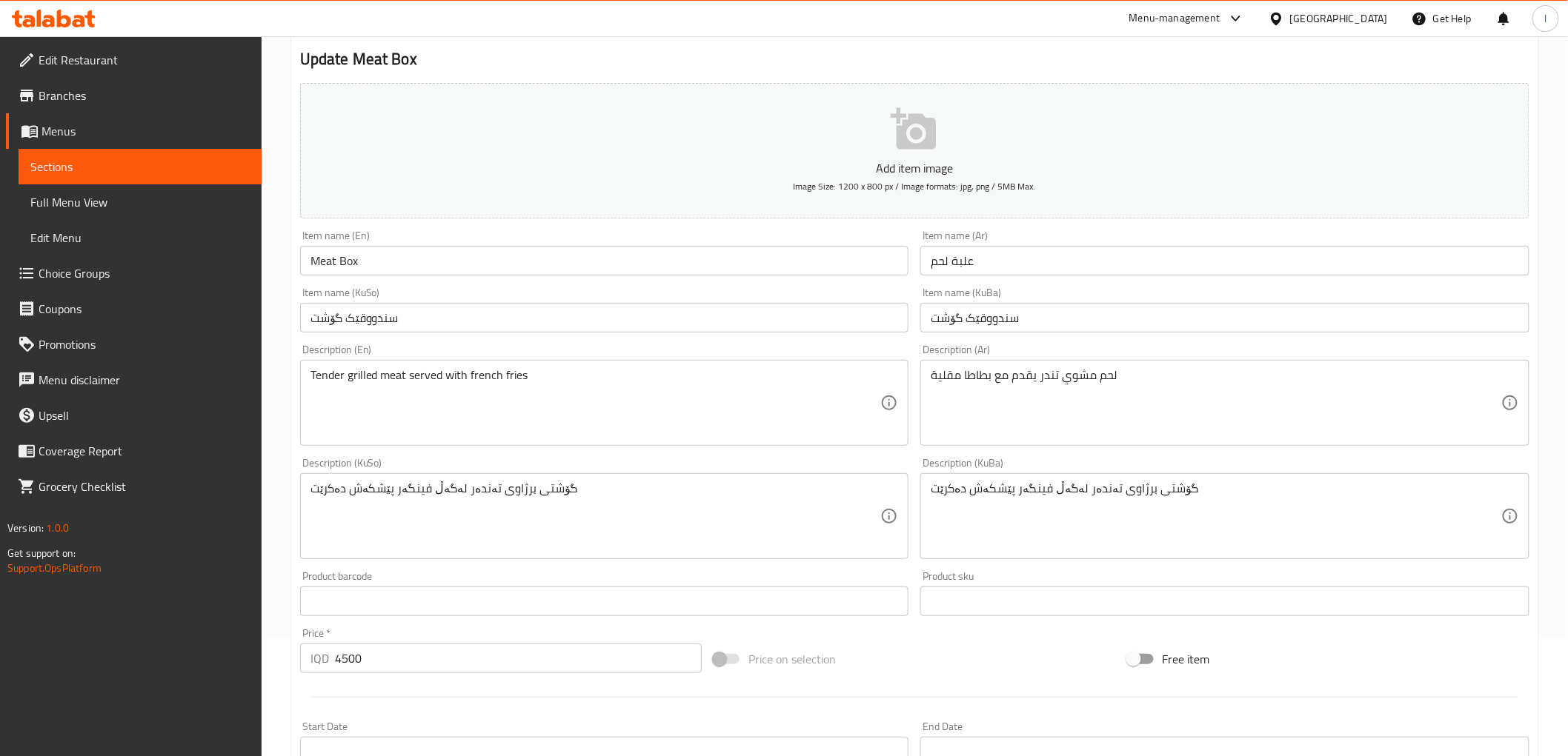
scroll to position [329, 0]
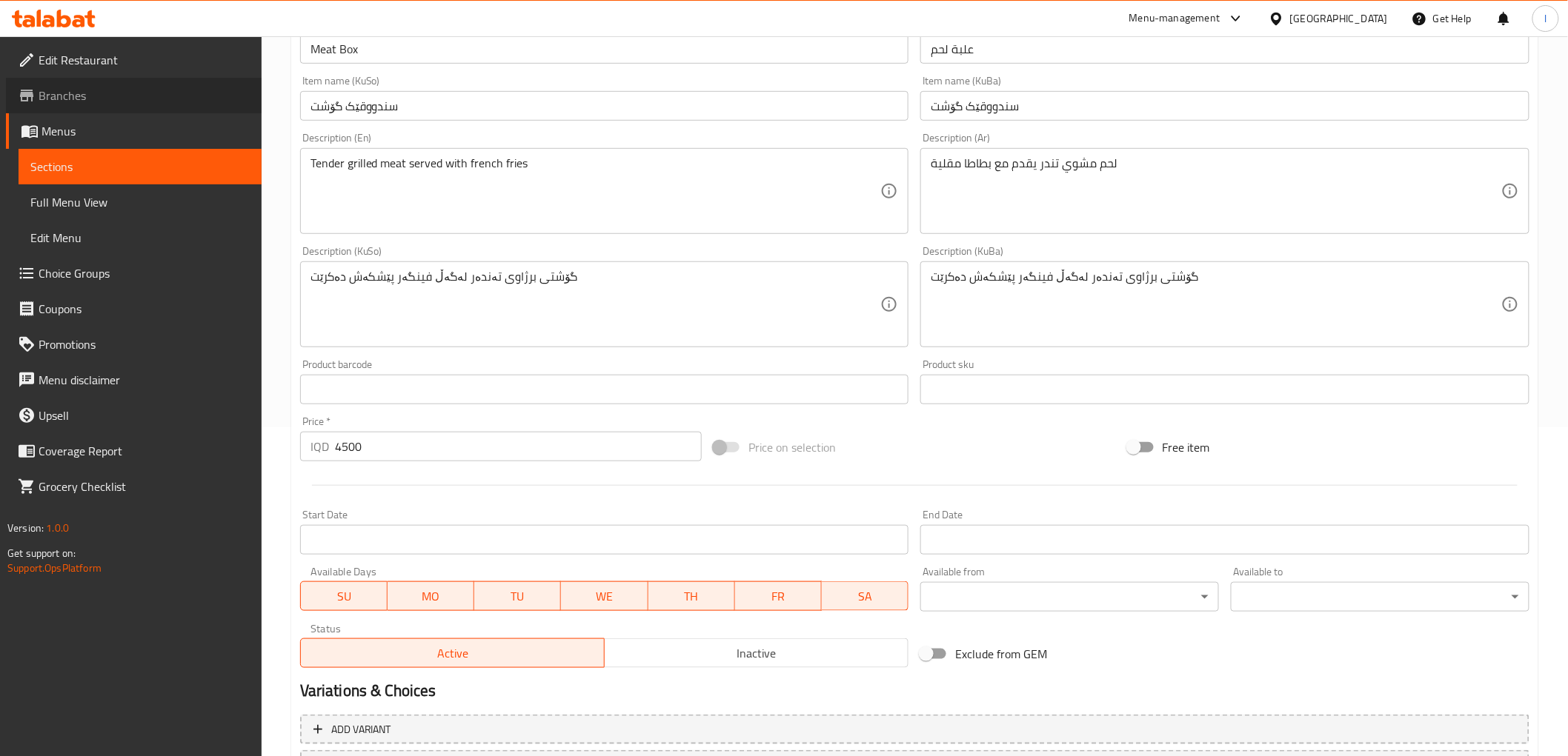
click at [58, 97] on span "Branches" at bounding box center [144, 95] width 212 height 18
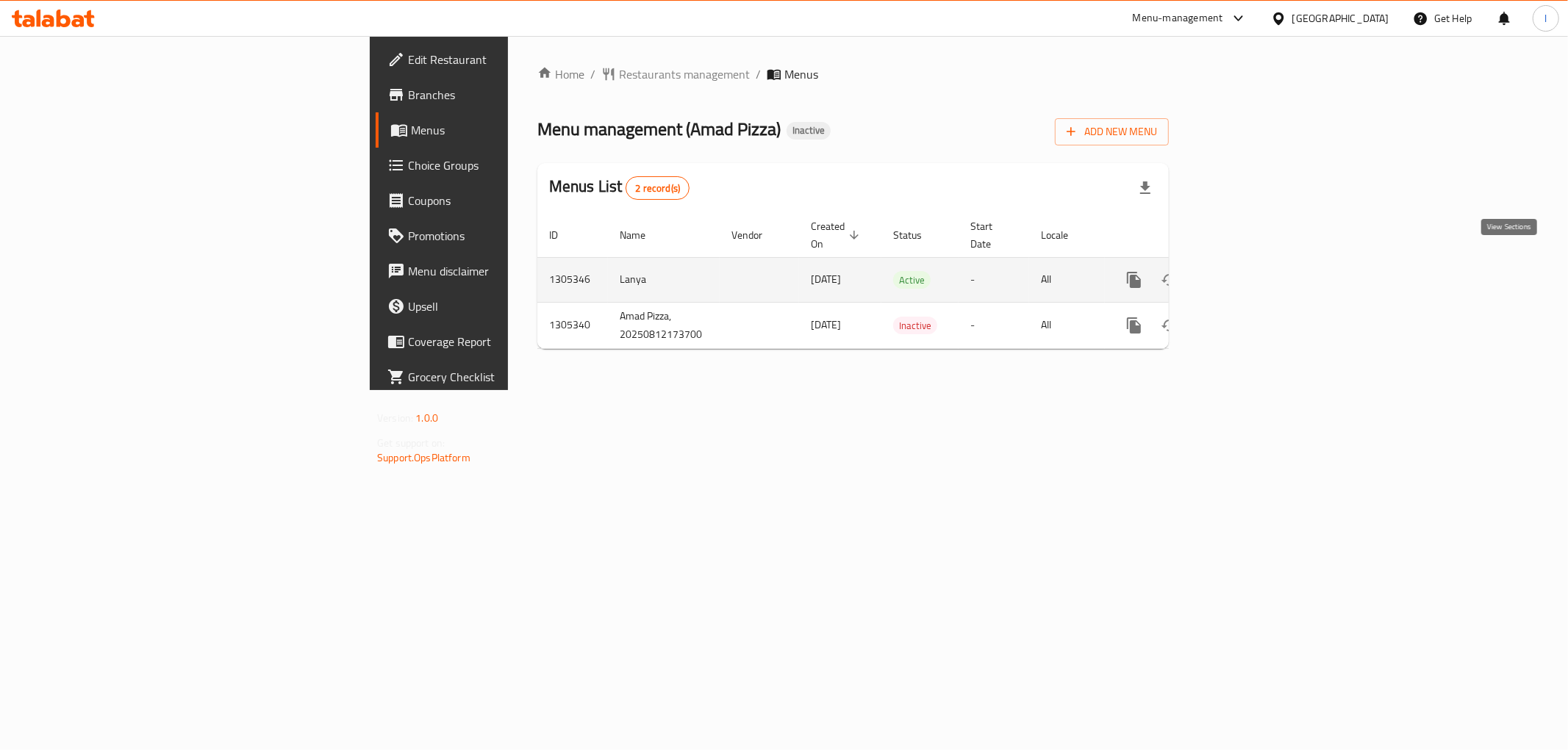
click at [1258, 273] on link "enhanced table" at bounding box center [1240, 280] width 35 height 35
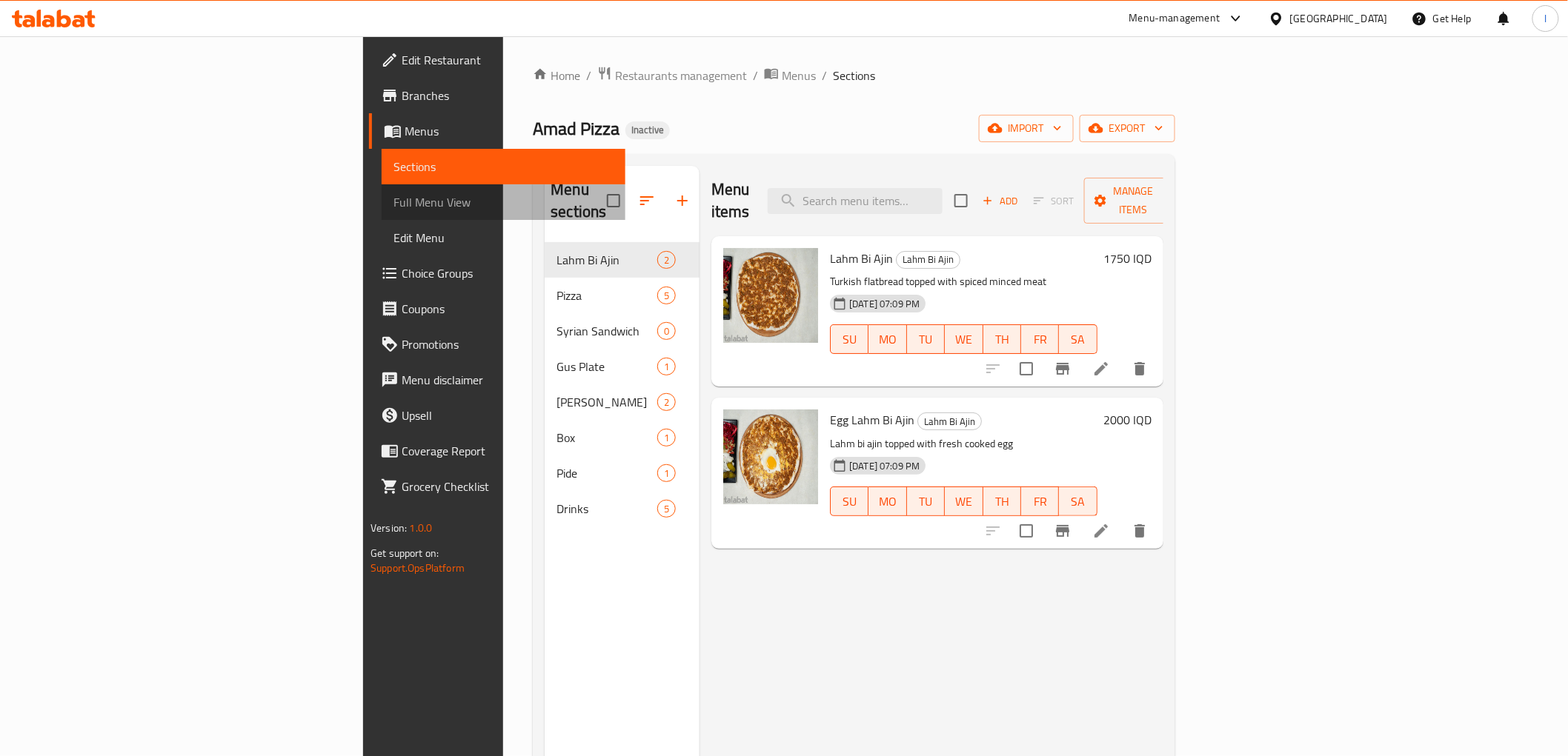
click at [393, 202] on span "Full Menu View" at bounding box center [503, 203] width 220 height 18
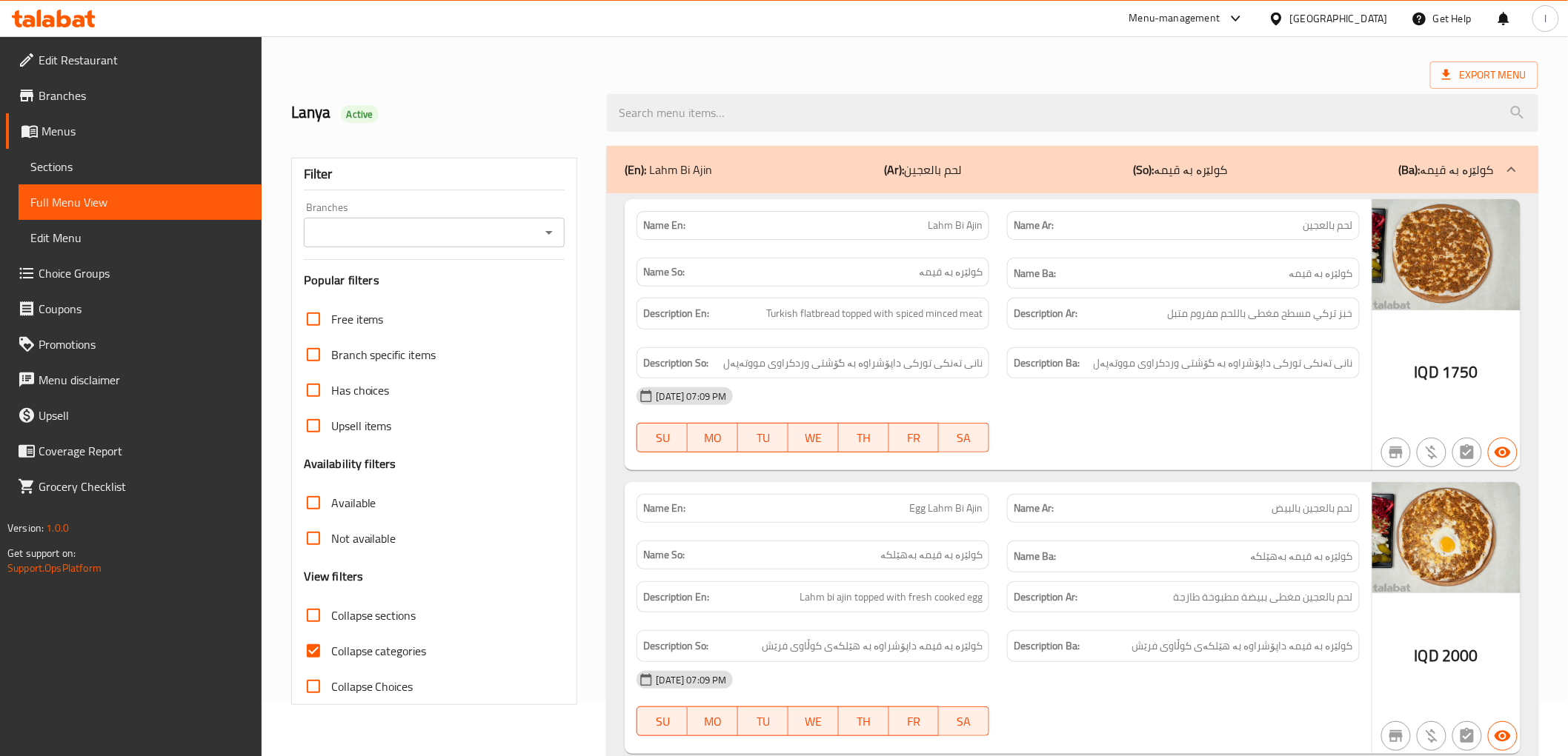
scroll to position [82, 0]
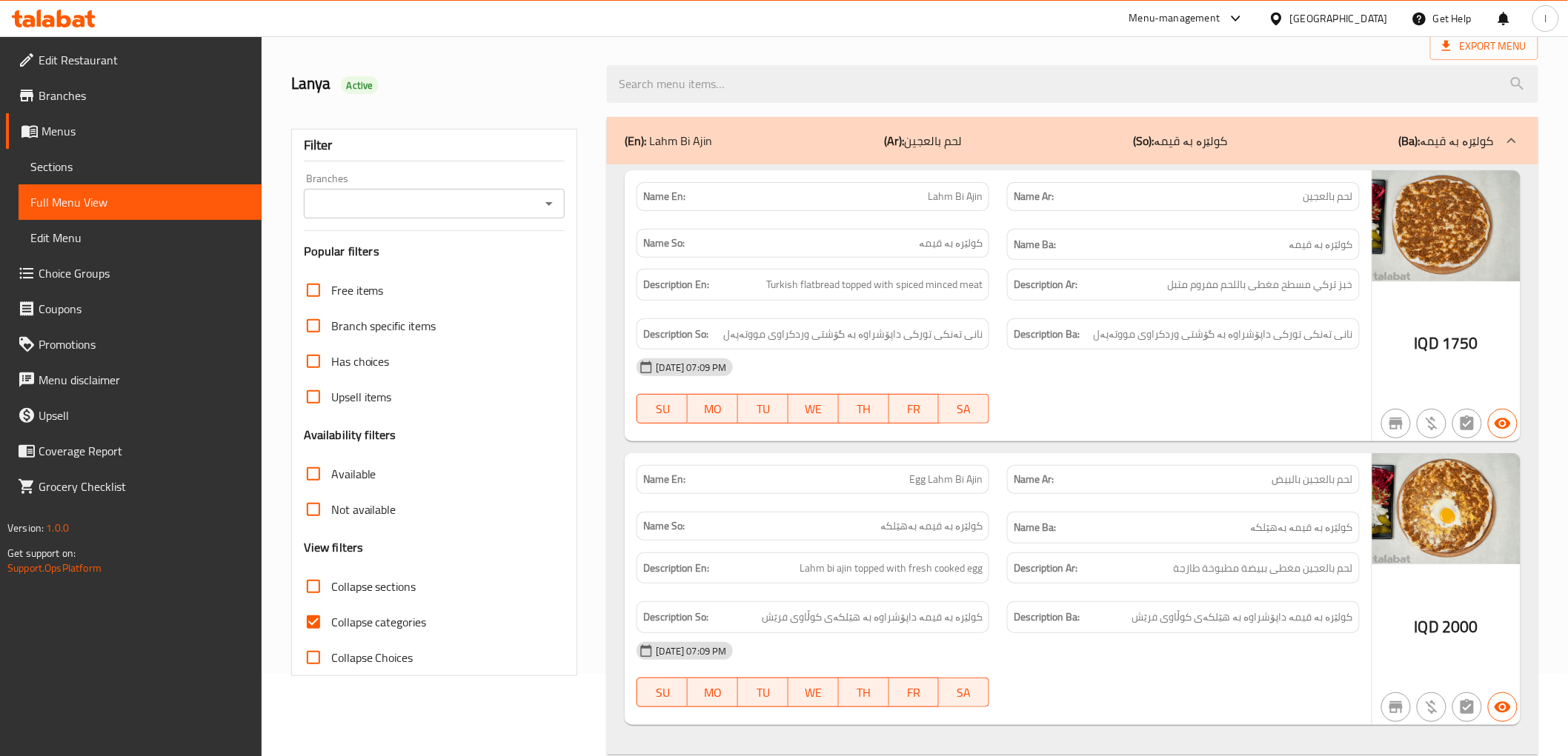
click at [340, 616] on span "Collapse categories" at bounding box center [379, 622] width 95 height 18
click at [331, 616] on input "Collapse categories" at bounding box center [314, 622] width 36 height 36
checkbox input "false"
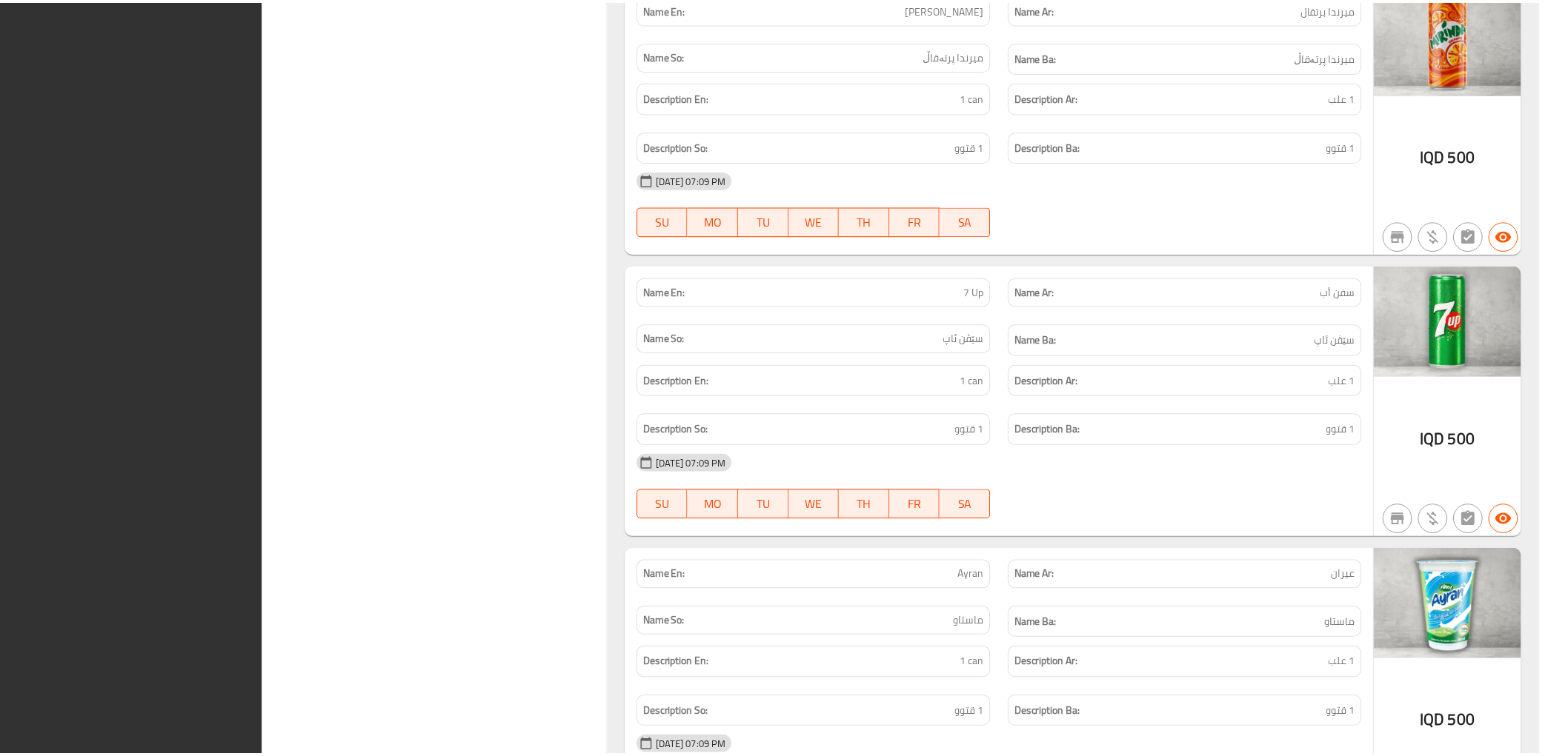
scroll to position [4985, 0]
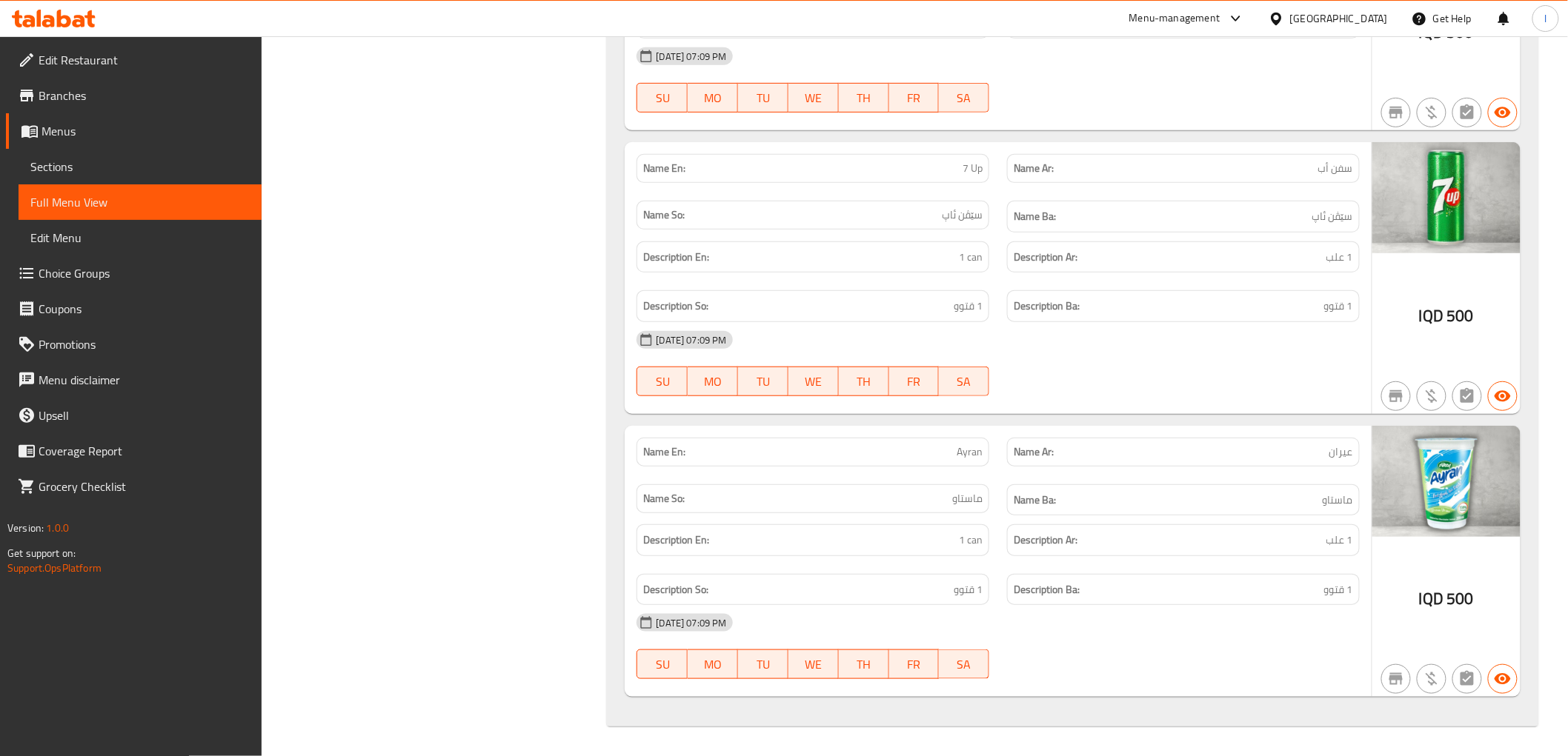
click at [73, 20] on icon at bounding box center [54, 19] width 83 height 18
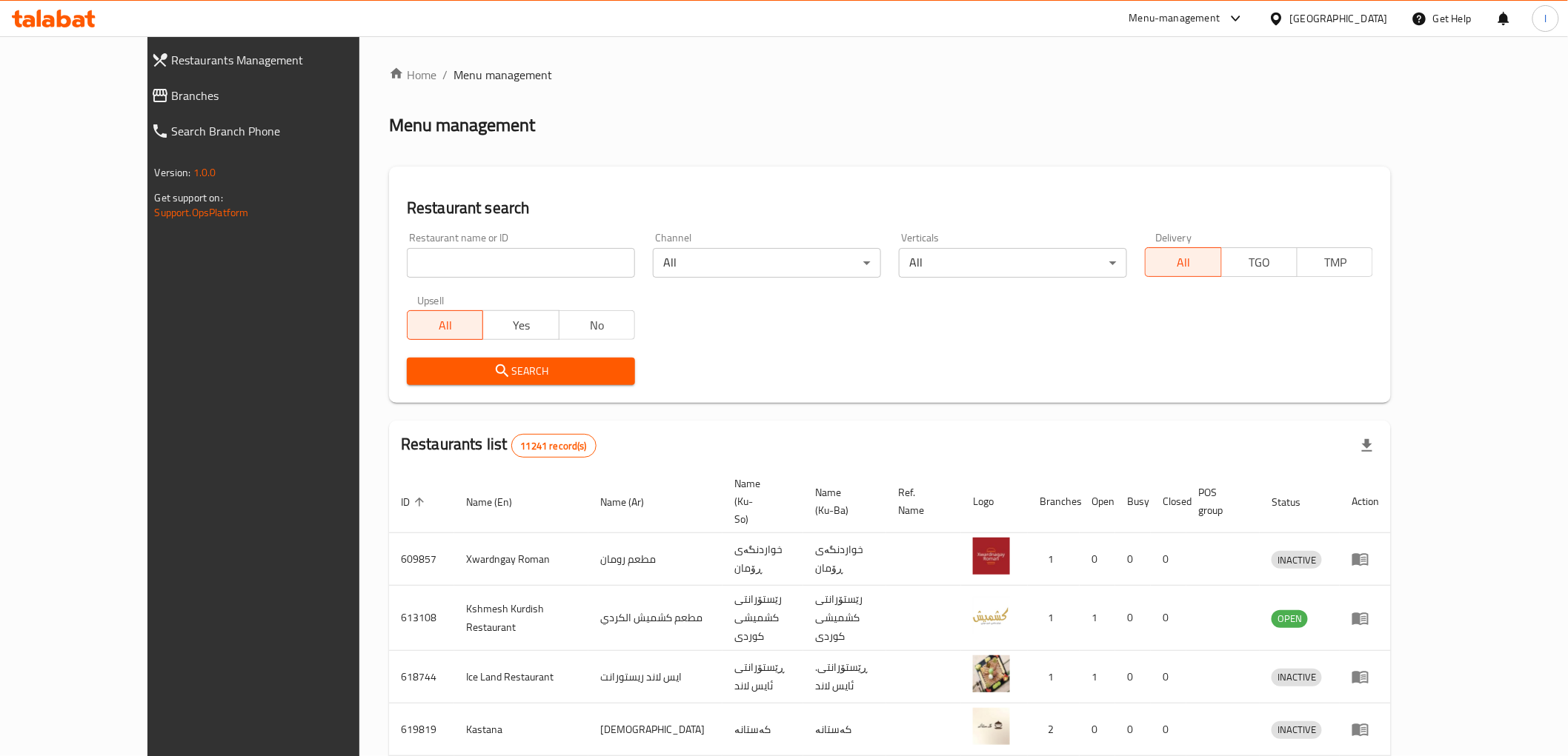
click at [172, 99] on span "Branches" at bounding box center [284, 95] width 226 height 18
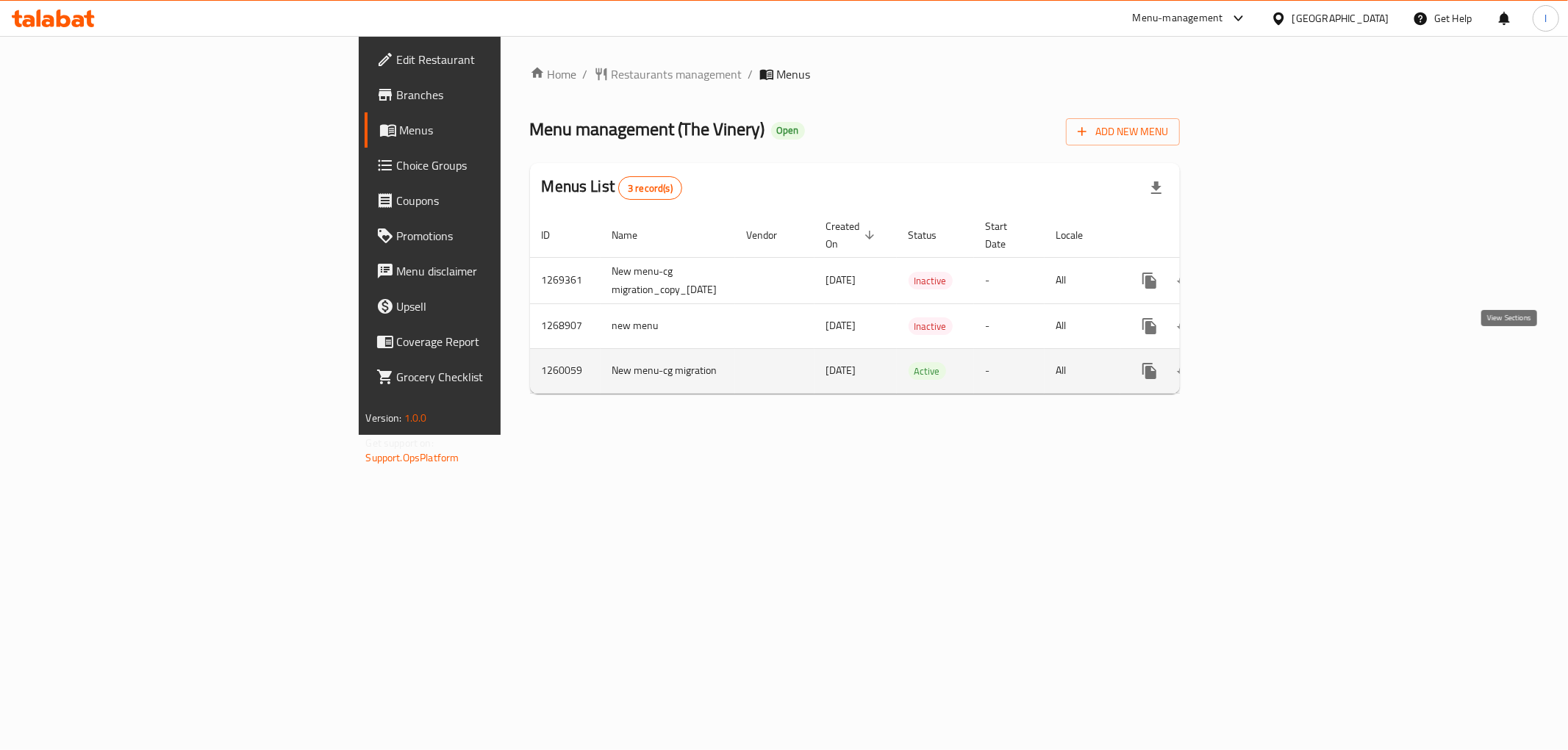
click at [1261, 365] on icon "enhanced table" at bounding box center [1255, 371] width 13 height 13
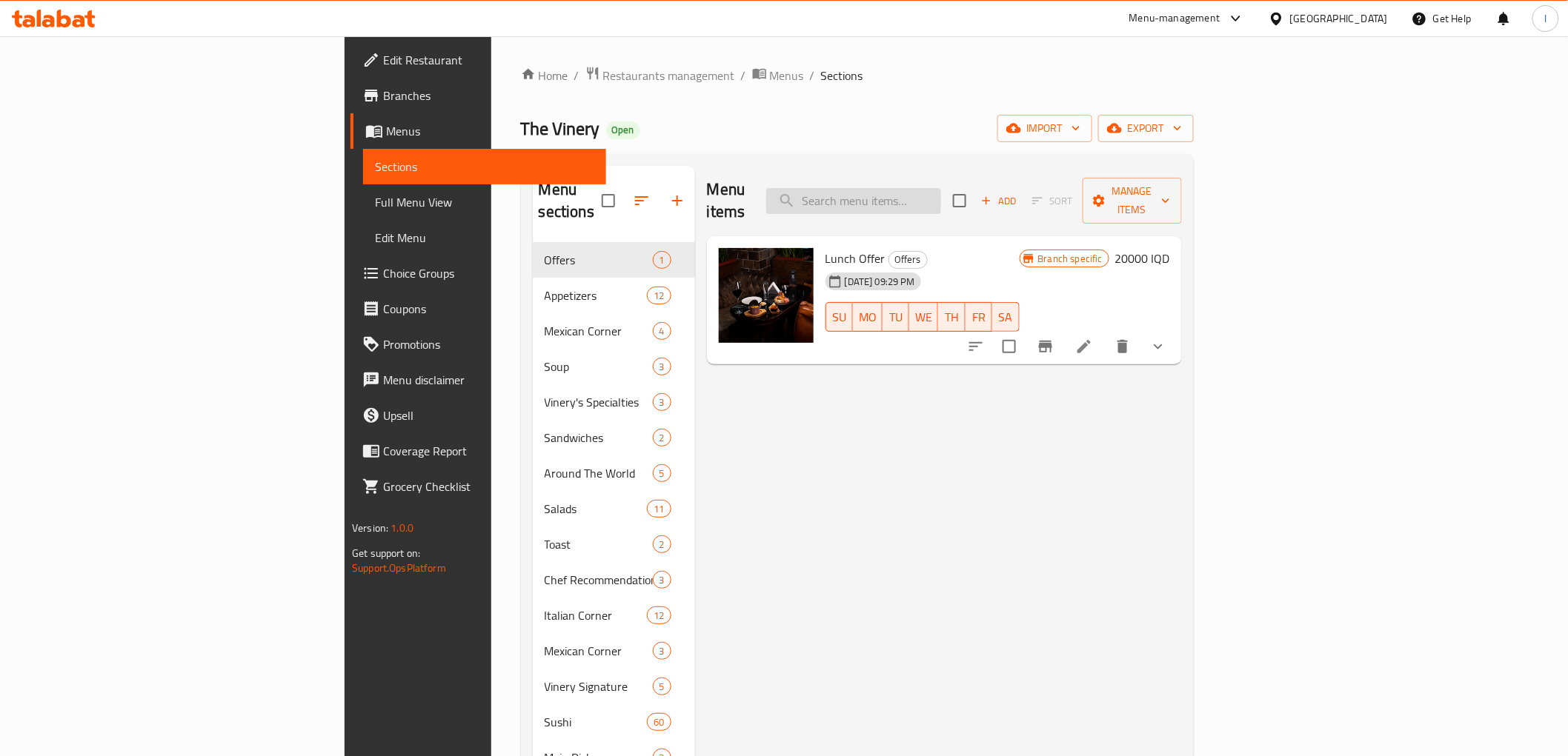
click at [941, 194] on input "search" at bounding box center [854, 201] width 175 height 26
paste input "Shrimp On Toast"
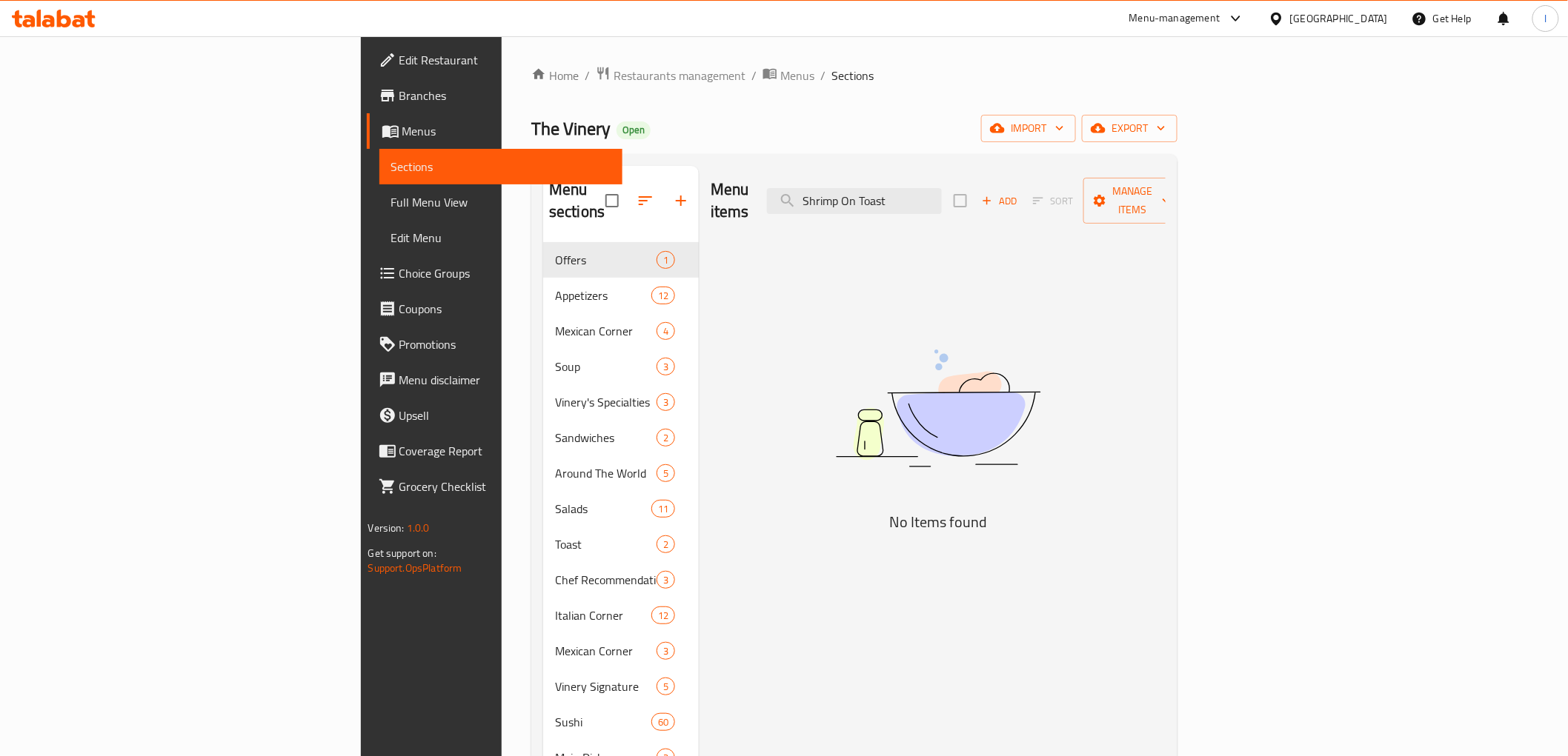
type input "Shrimp On Toast"
click at [942, 189] on input "Shrimp On Toast" at bounding box center [855, 201] width 175 height 26
drag, startPoint x: 1022, startPoint y: 189, endPoint x: 768, endPoint y: 183, distance: 254.1
click at [778, 185] on div "Menu items Shrimp On Toast Add Sort Manage items" at bounding box center [938, 201] width 455 height 71
click at [392, 206] on span "Full Menu View" at bounding box center [501, 203] width 220 height 18
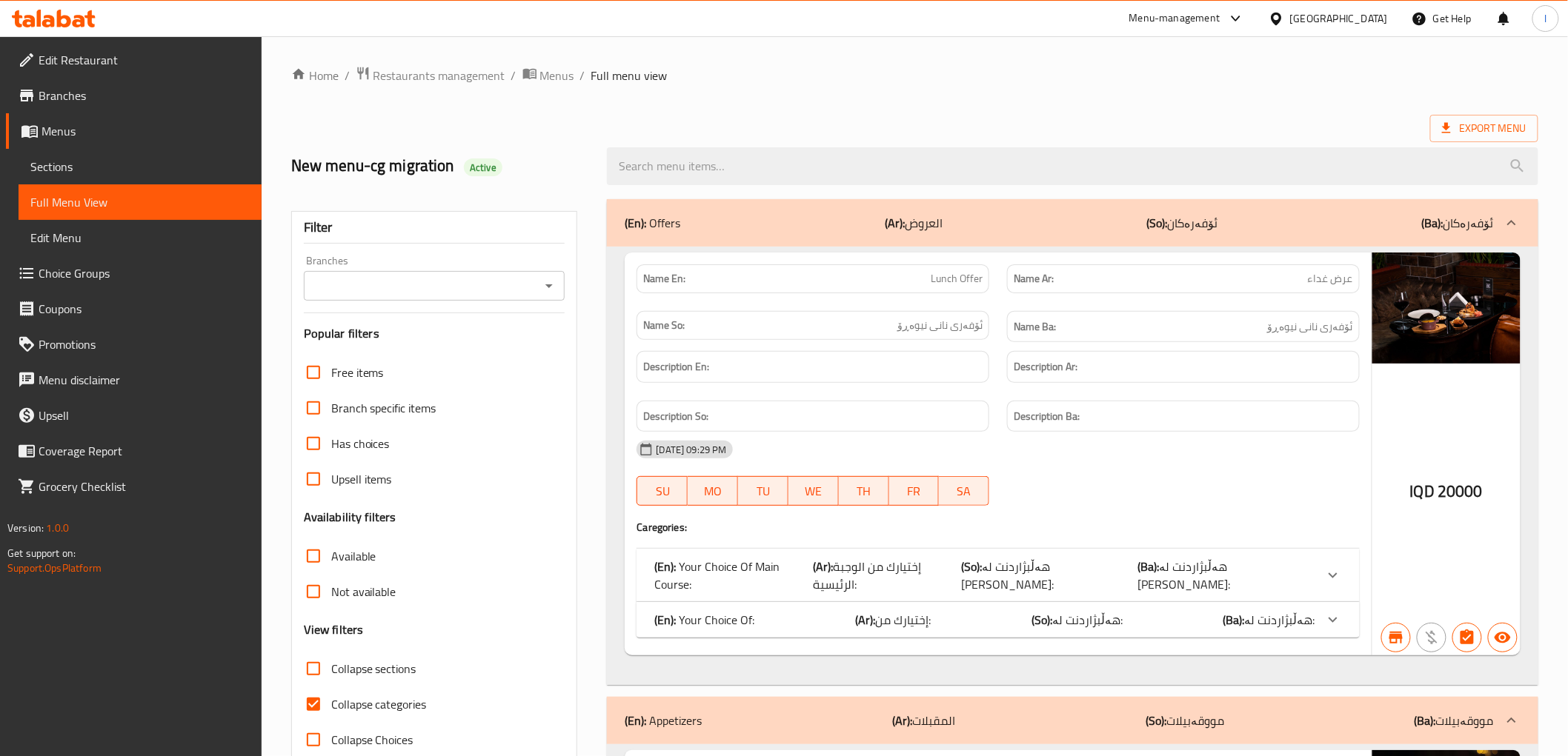
click at [85, 173] on span "Sections" at bounding box center [140, 167] width 220 height 18
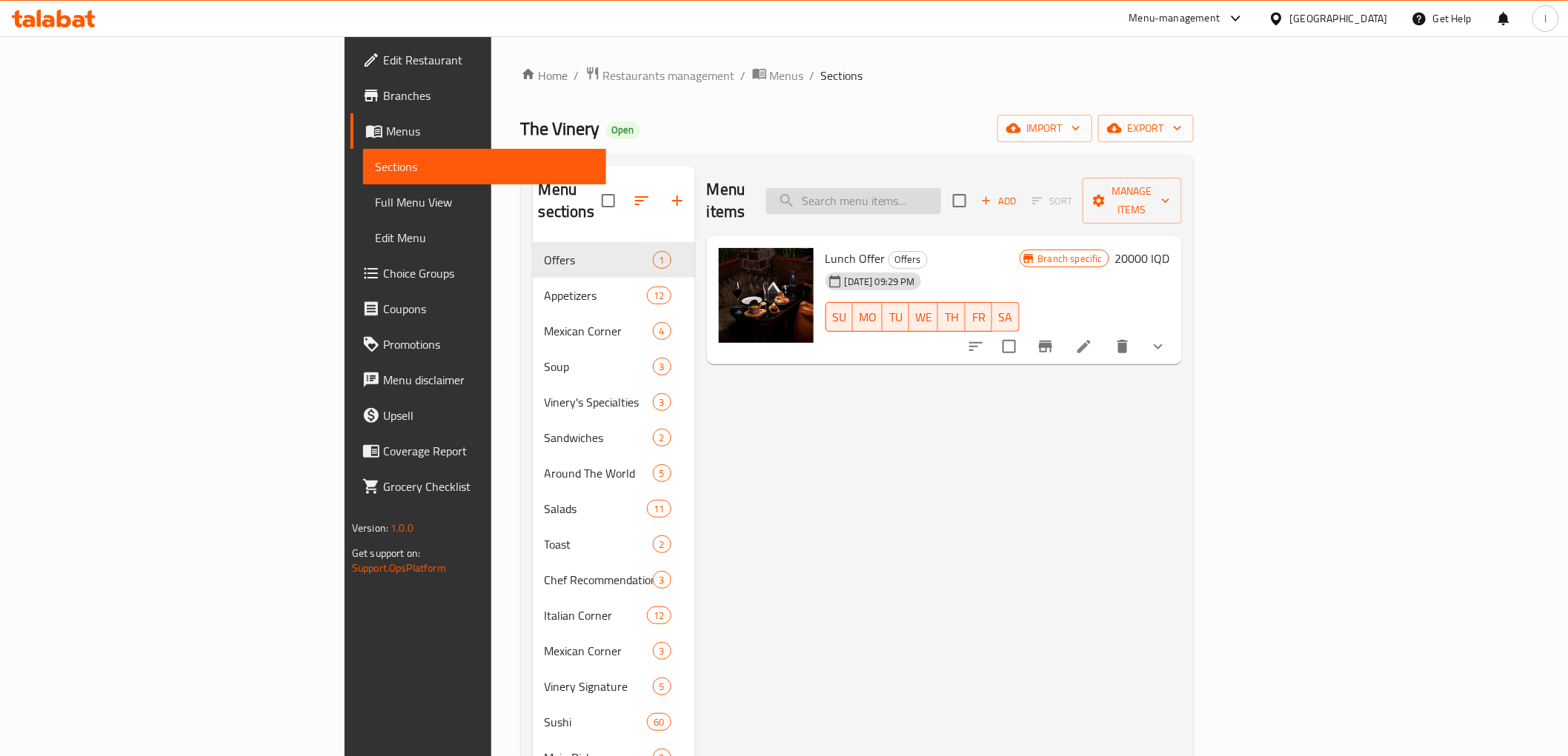
click at [941, 188] on input "search" at bounding box center [854, 201] width 175 height 26
paste input "Shrimp On Toast"
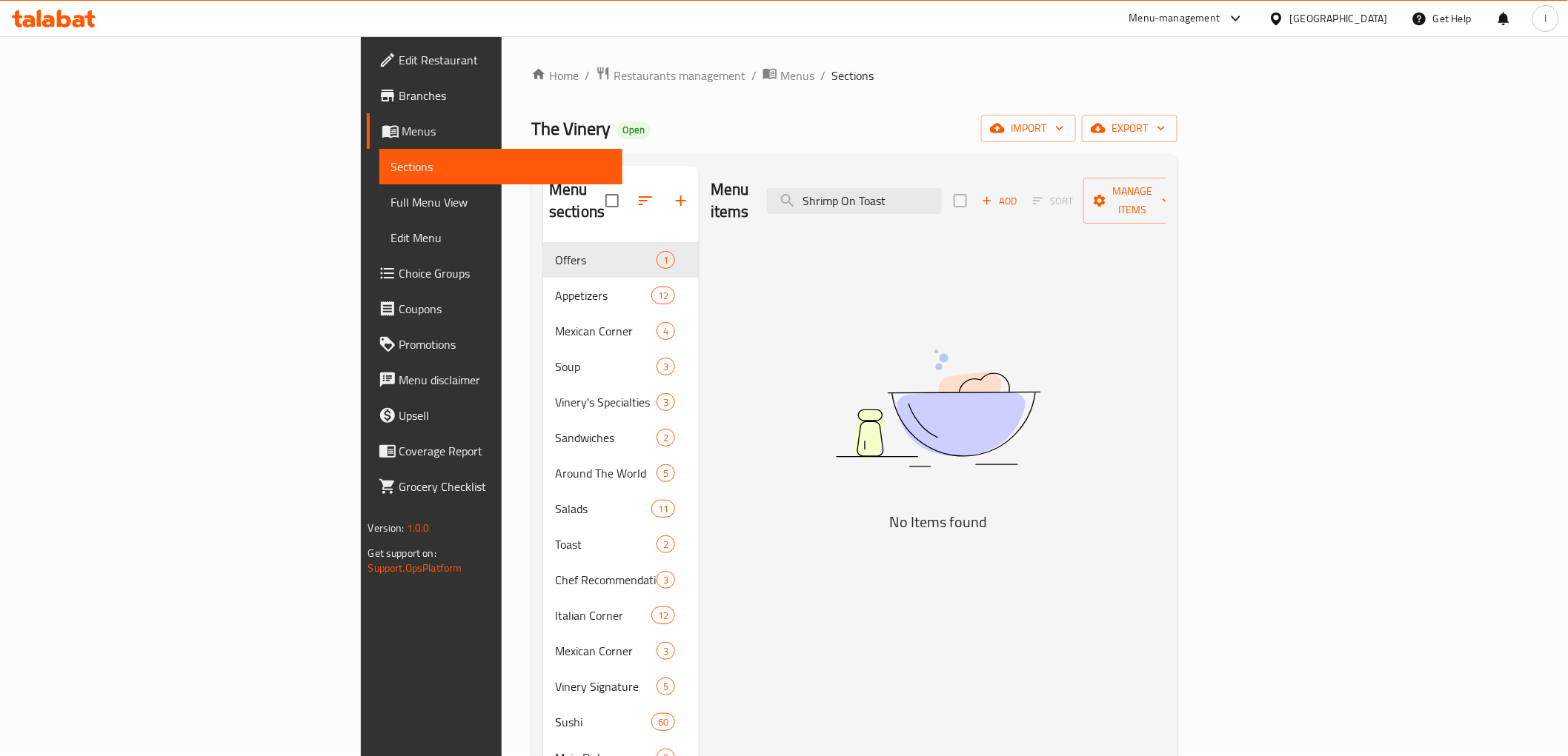
type input "Shrimp On Toast"
click at [402, 124] on span "Menus" at bounding box center [507, 131] width 209 height 18
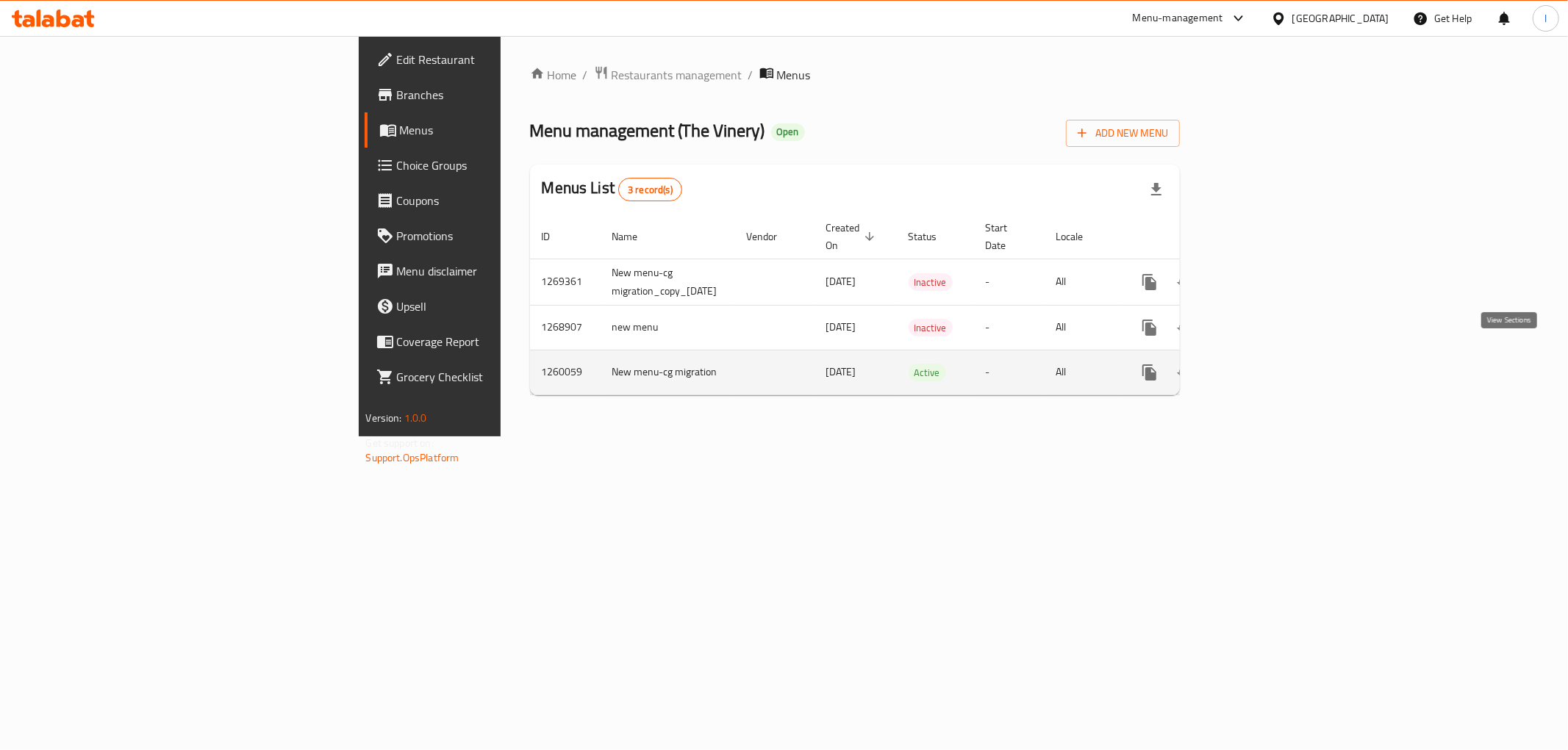
click at [1264, 364] on icon "enhanced table" at bounding box center [1256, 373] width 18 height 18
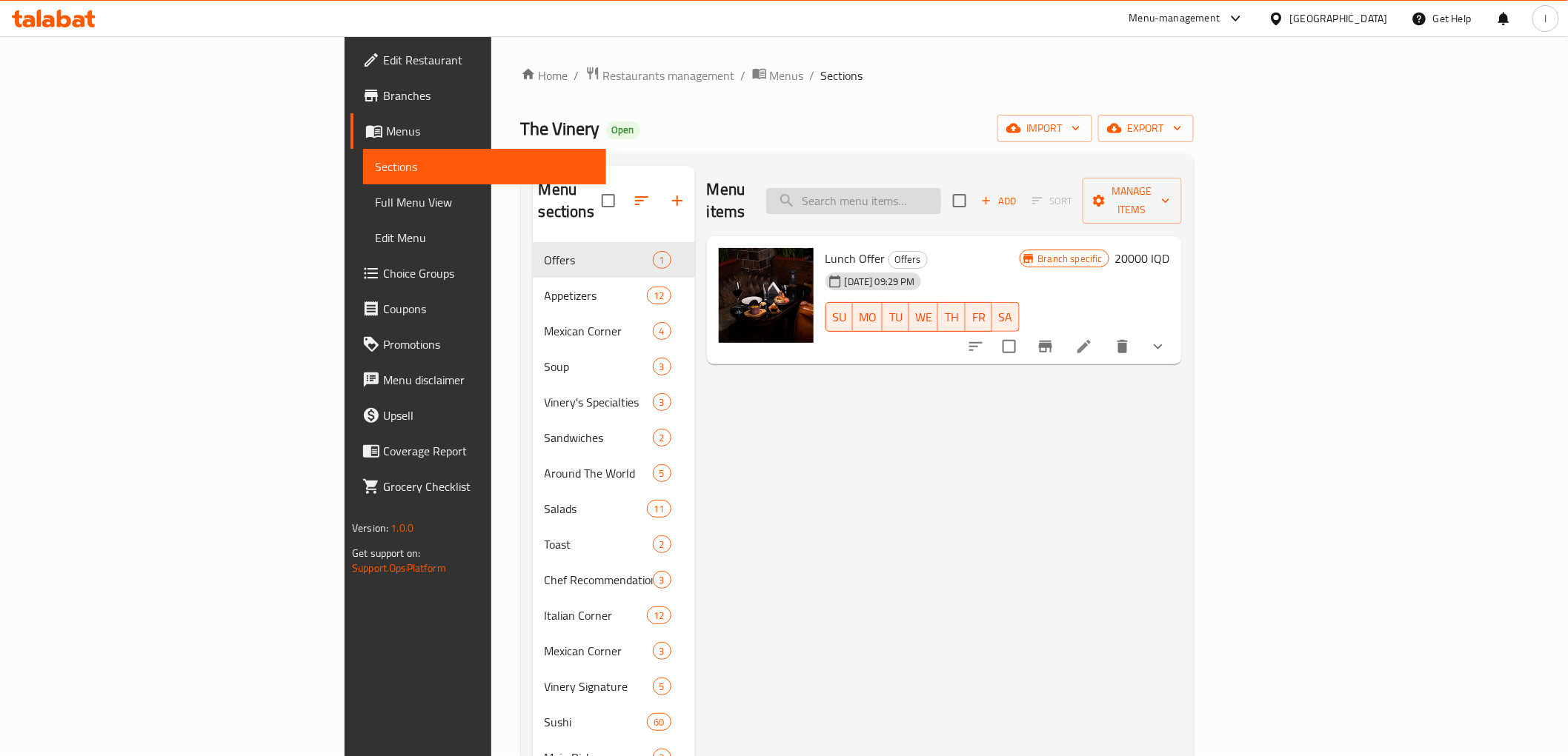
click at [941, 188] on input "search" at bounding box center [854, 201] width 175 height 26
paste input "Shrimp On Toast"
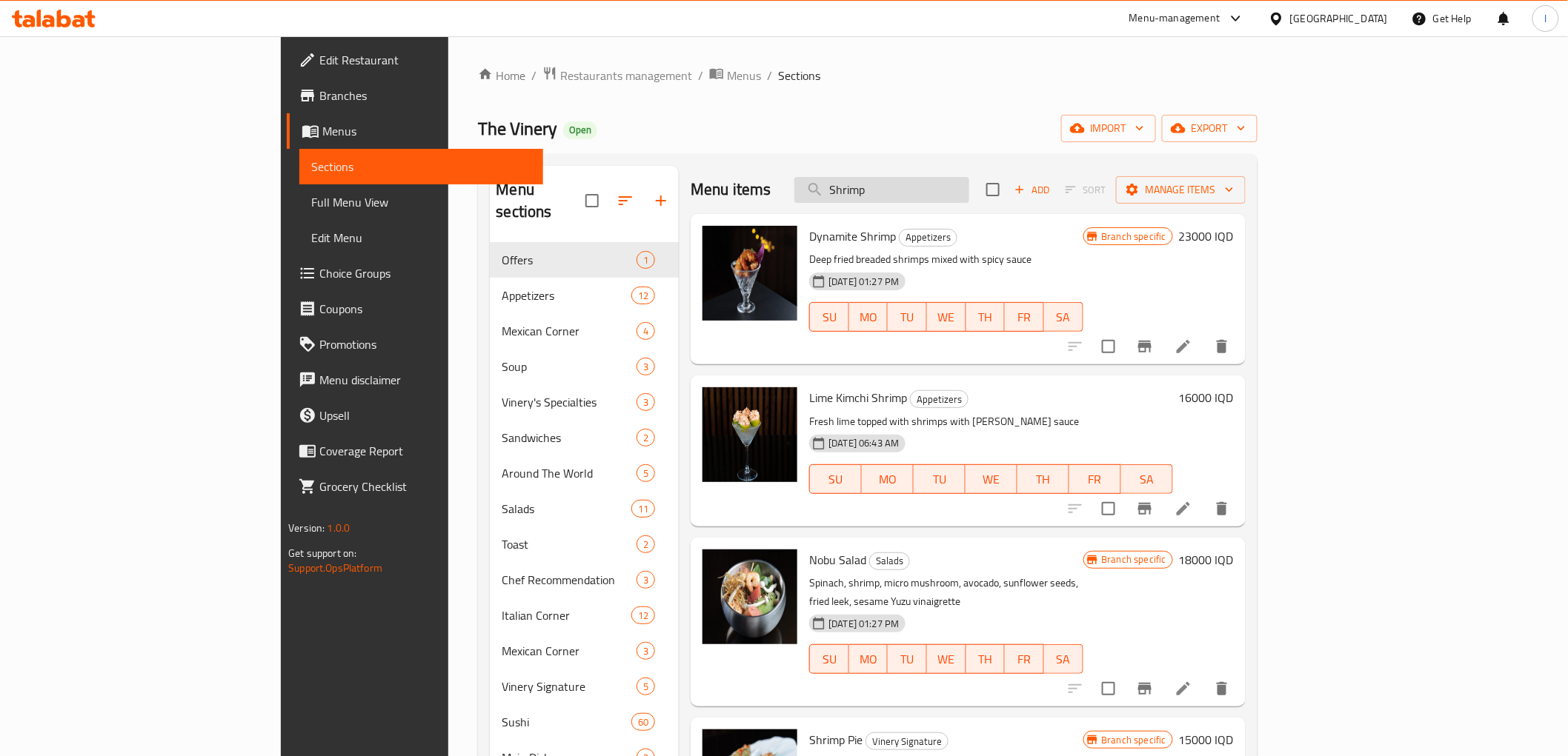
click at [969, 191] on input "Shrimp" at bounding box center [881, 190] width 175 height 26
drag, startPoint x: 966, startPoint y: 198, endPoint x: 788, endPoint y: 182, distance: 178.7
click at [788, 182] on div "Menu items Shrimp Add Sort Manage items" at bounding box center [968, 190] width 554 height 48
paste input "On Toast"
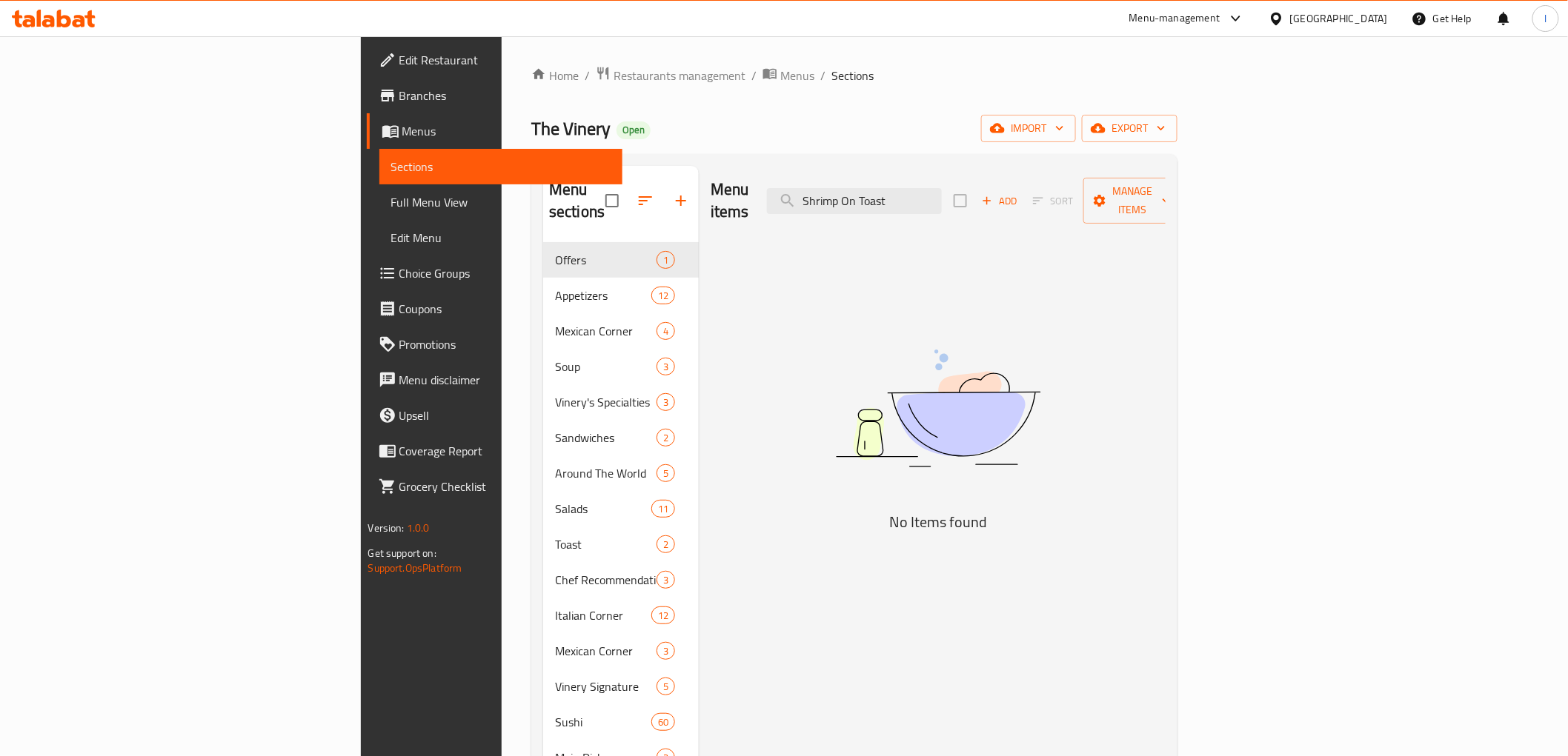
type input "Shrimp On Toast"
click at [402, 138] on span "Menus" at bounding box center [507, 131] width 209 height 18
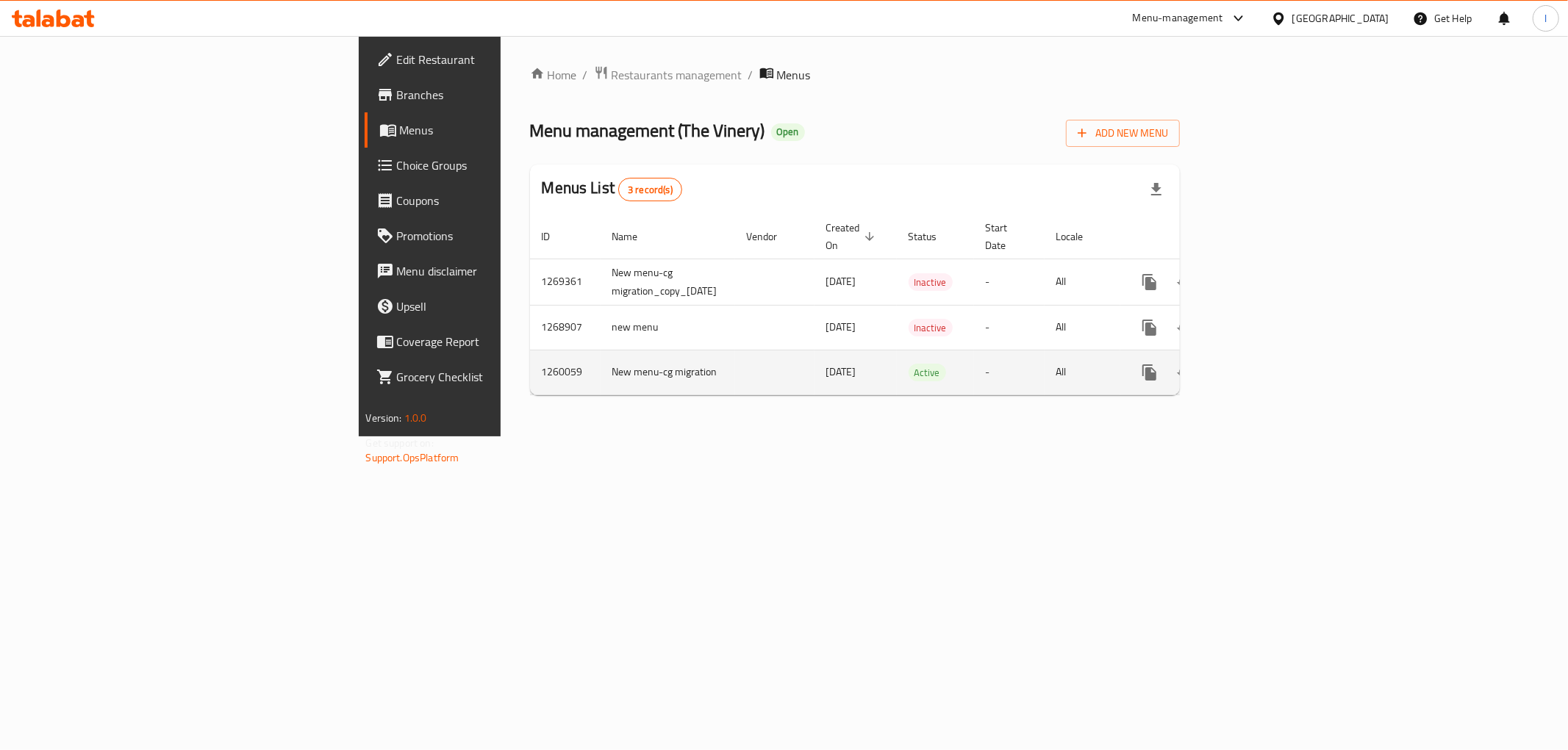
click at [1273, 355] on link "enhanced table" at bounding box center [1256, 373] width 35 height 35
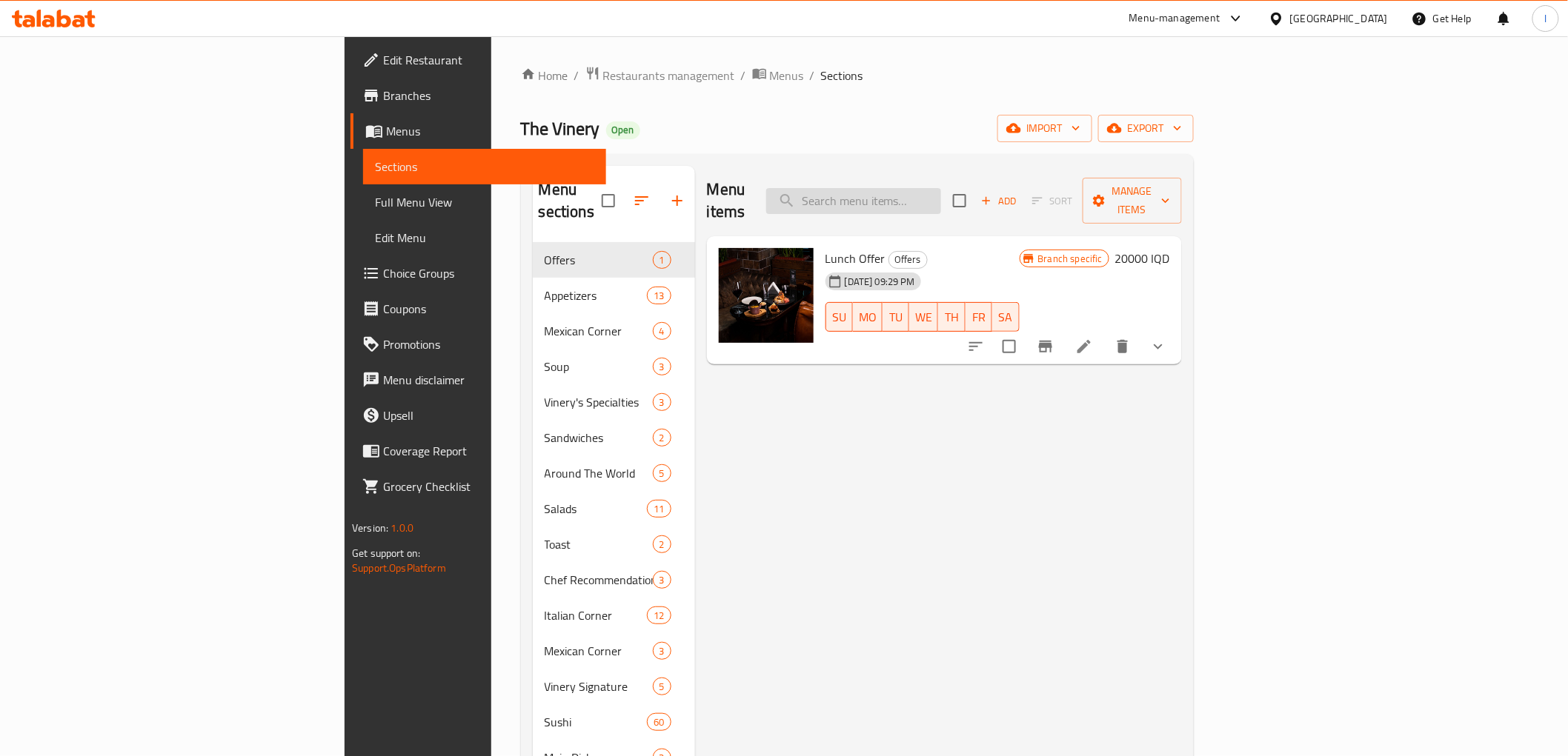
click at [941, 189] on input "search" at bounding box center [854, 201] width 175 height 26
paste input "Shrimp On Toast"
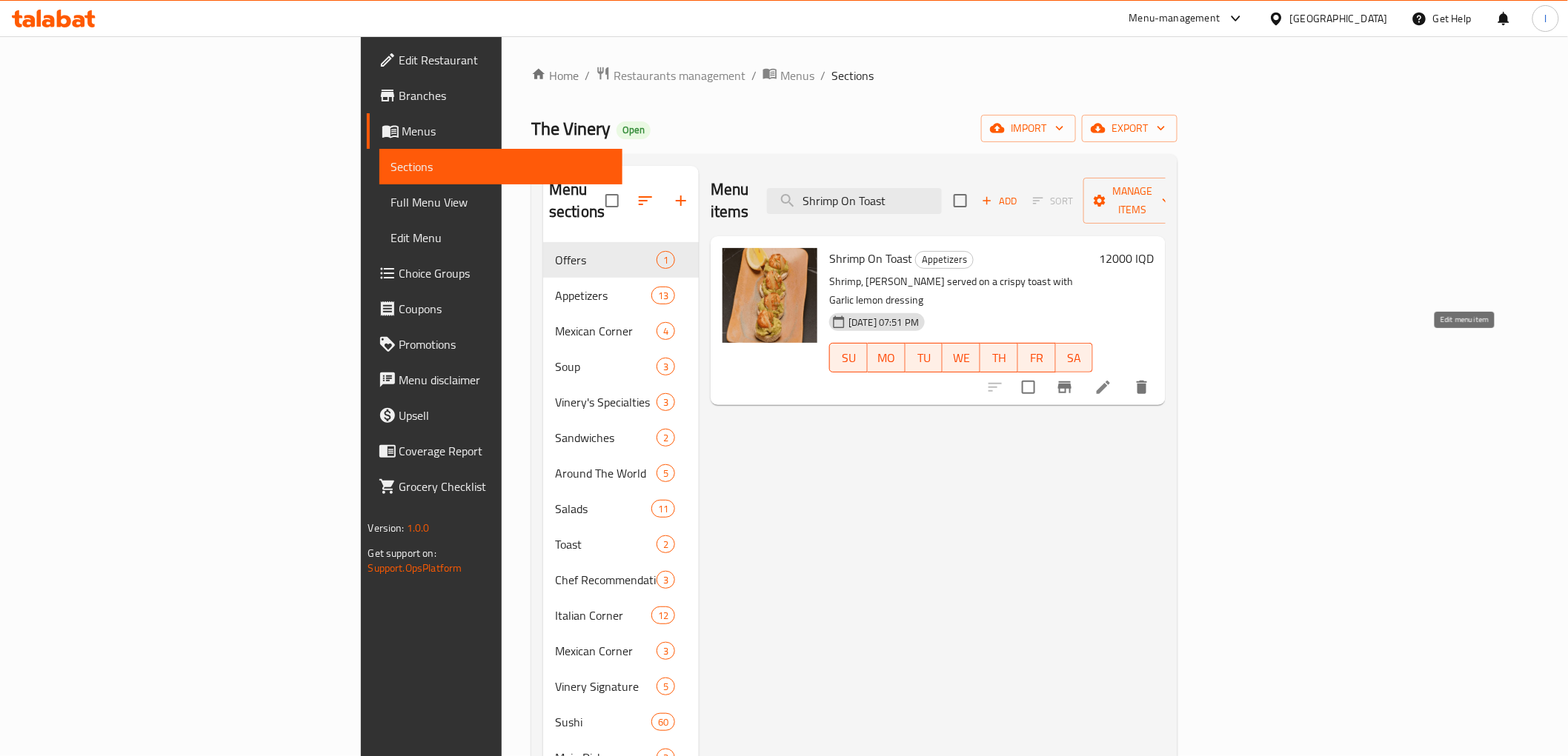
type input "Shrimp On Toast"
click at [1112, 378] on icon at bounding box center [1103, 387] width 18 height 18
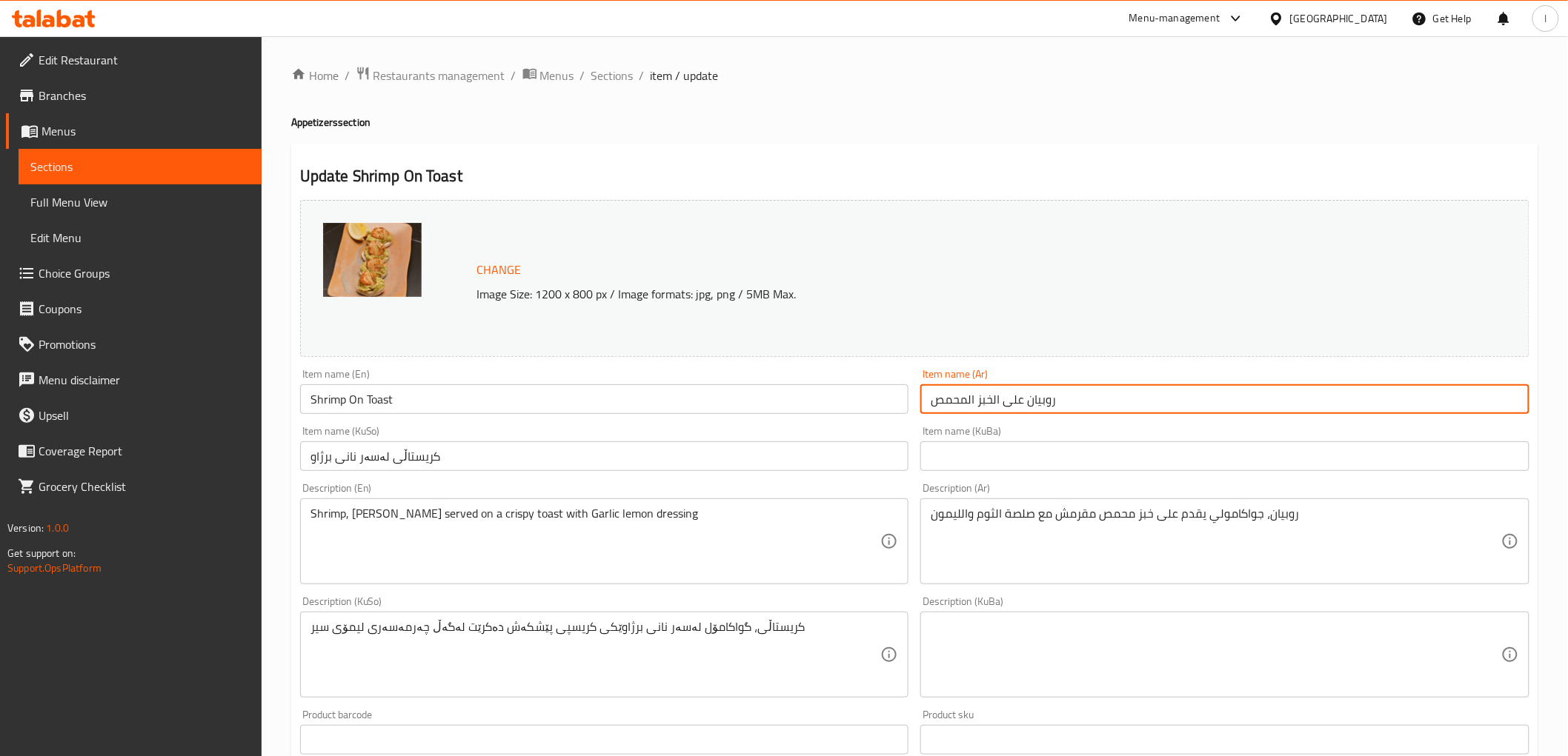
drag, startPoint x: 928, startPoint y: 397, endPoint x: 995, endPoint y: 409, distance: 68.1
click at [995, 409] on input "روبيان على الخبز المحمص" at bounding box center [1224, 399] width 609 height 30
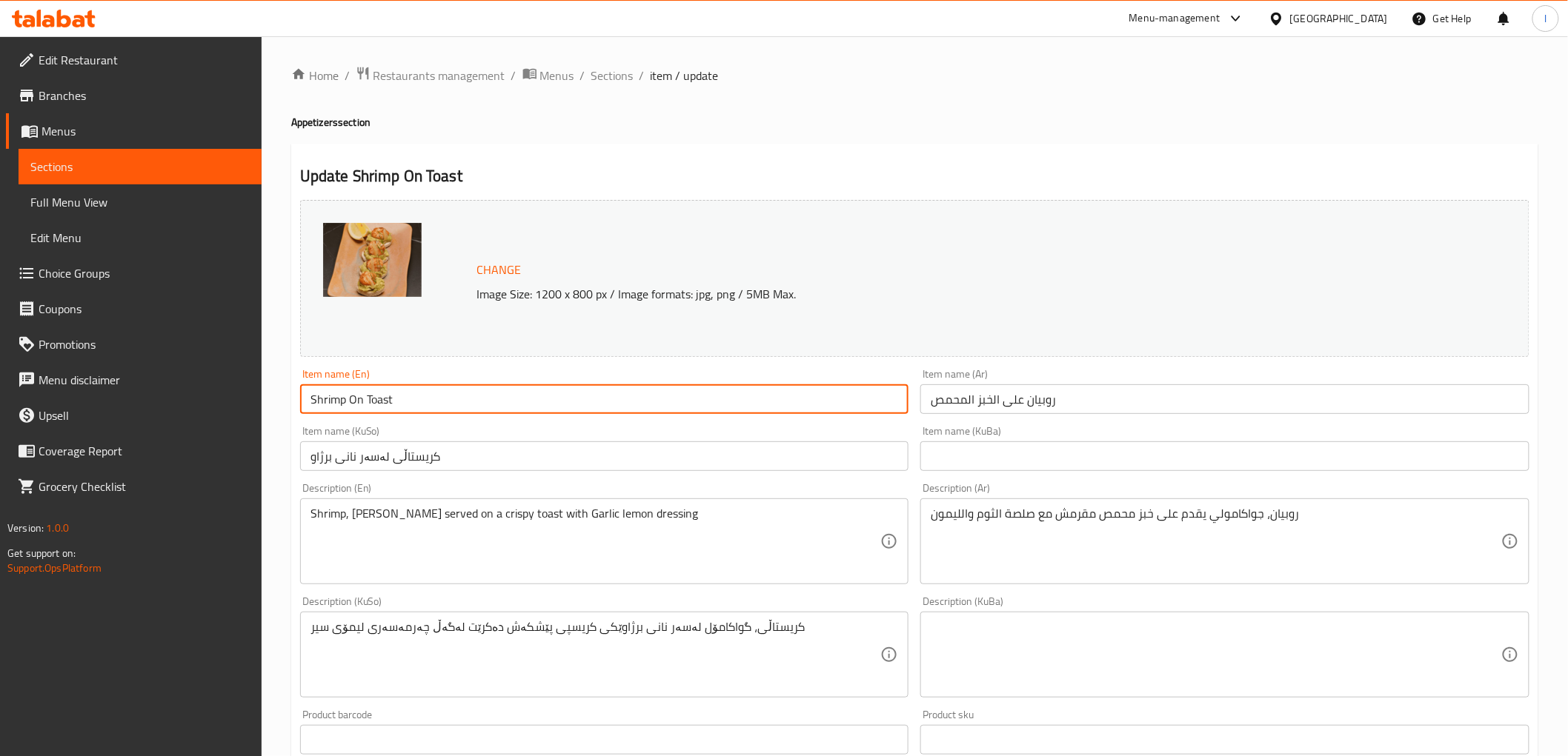
drag, startPoint x: 391, startPoint y: 406, endPoint x: 366, endPoint y: 408, distance: 25.1
click at [366, 408] on input "Shrimp On Toast" at bounding box center [604, 399] width 609 height 30
paste input "ed Bread"
type input "Shrimp On Toasted Bread"
click at [1019, 461] on input "text" at bounding box center [1224, 456] width 609 height 30
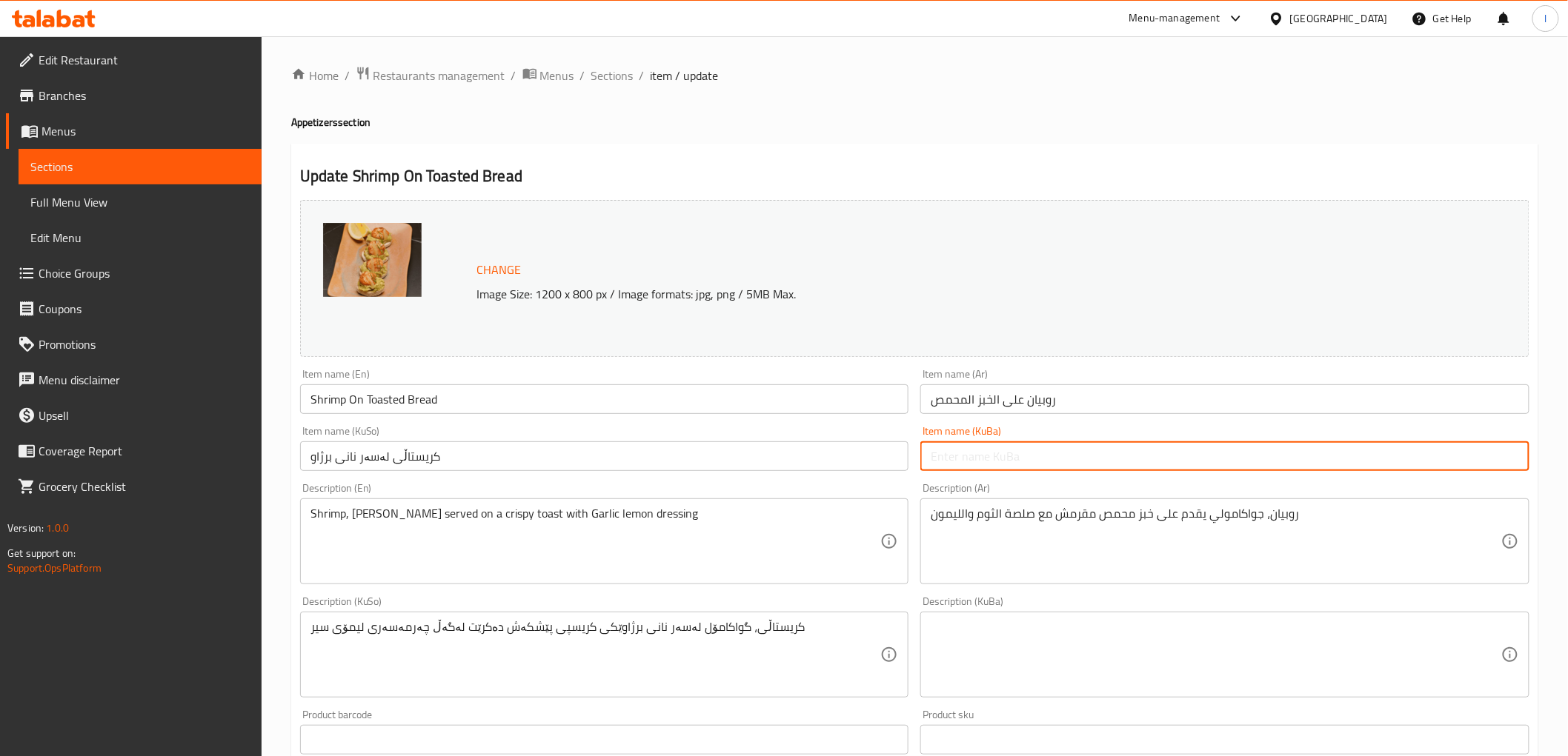
paste input "نانی برژاو"
click at [1032, 464] on input "نانی برژاو" at bounding box center [1224, 456] width 609 height 30
click at [1517, 450] on input "نانی برژاو" at bounding box center [1224, 456] width 609 height 30
click at [1047, 402] on input "روبيان على الخبز المحمص" at bounding box center [1224, 399] width 609 height 30
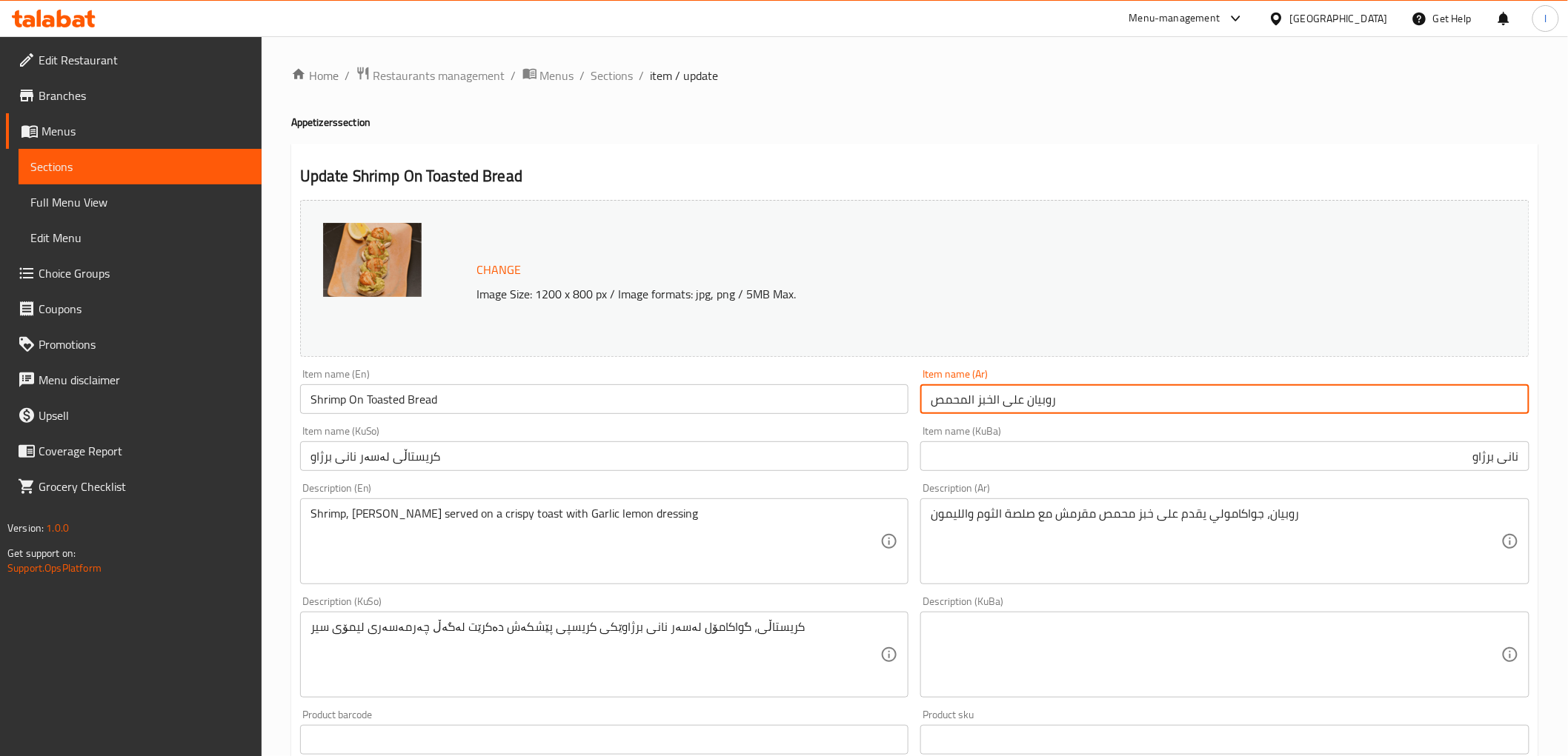
click at [1047, 402] on input "روبيان على الخبز المحمص" at bounding box center [1224, 399] width 609 height 30
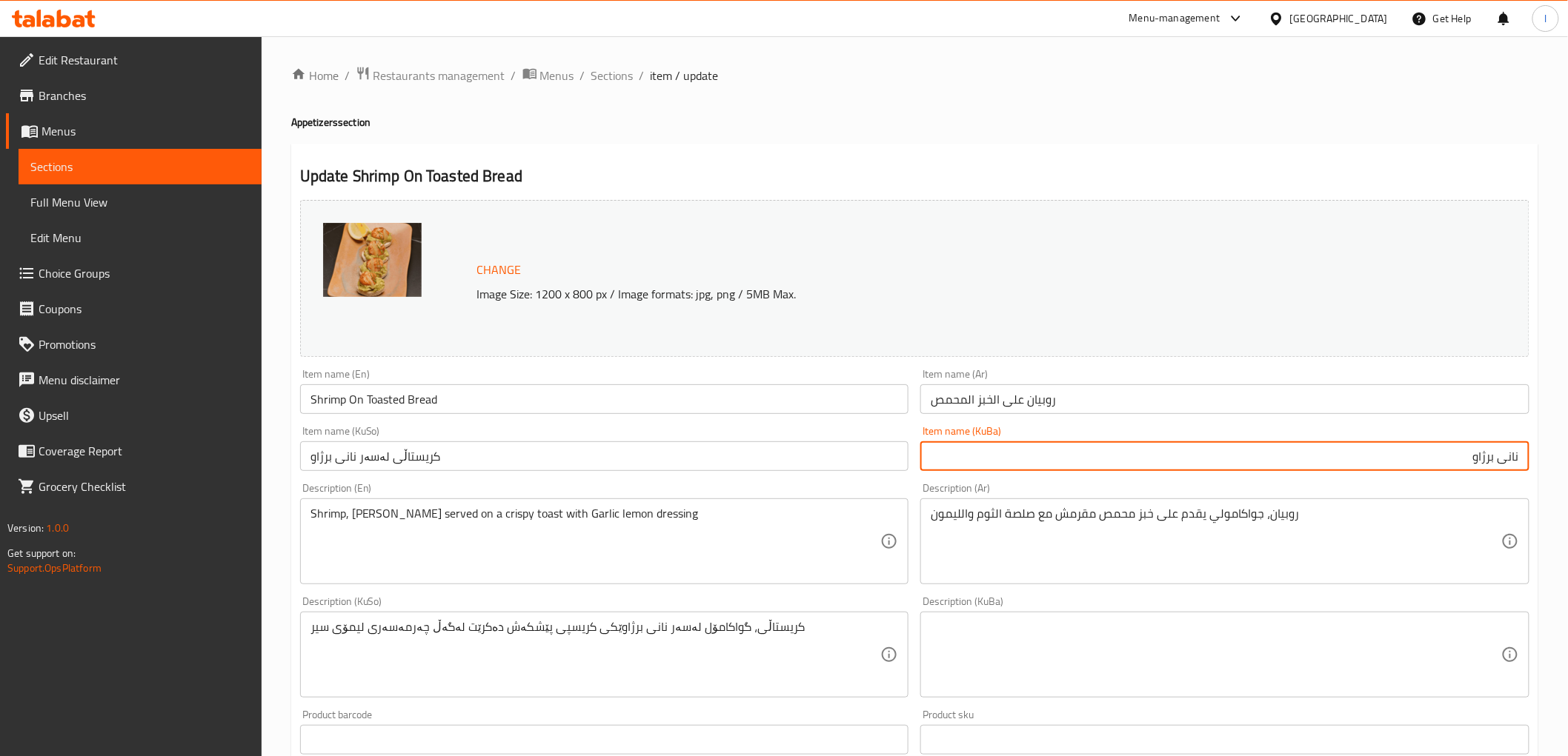
click at [1522, 464] on input "نانی برژاو" at bounding box center [1224, 456] width 609 height 30
paste input "رۆبيان"
drag, startPoint x: 1376, startPoint y: 462, endPoint x: 1568, endPoint y: 456, distance: 192.1
click at [1568, 456] on html "​ Menu-management [GEOGRAPHIC_DATA] Get Help l Edit Restaurant Branches Menus S…" at bounding box center [784, 378] width 1568 height 756
type input "رۆبيان لەسەر نانی برژاو"
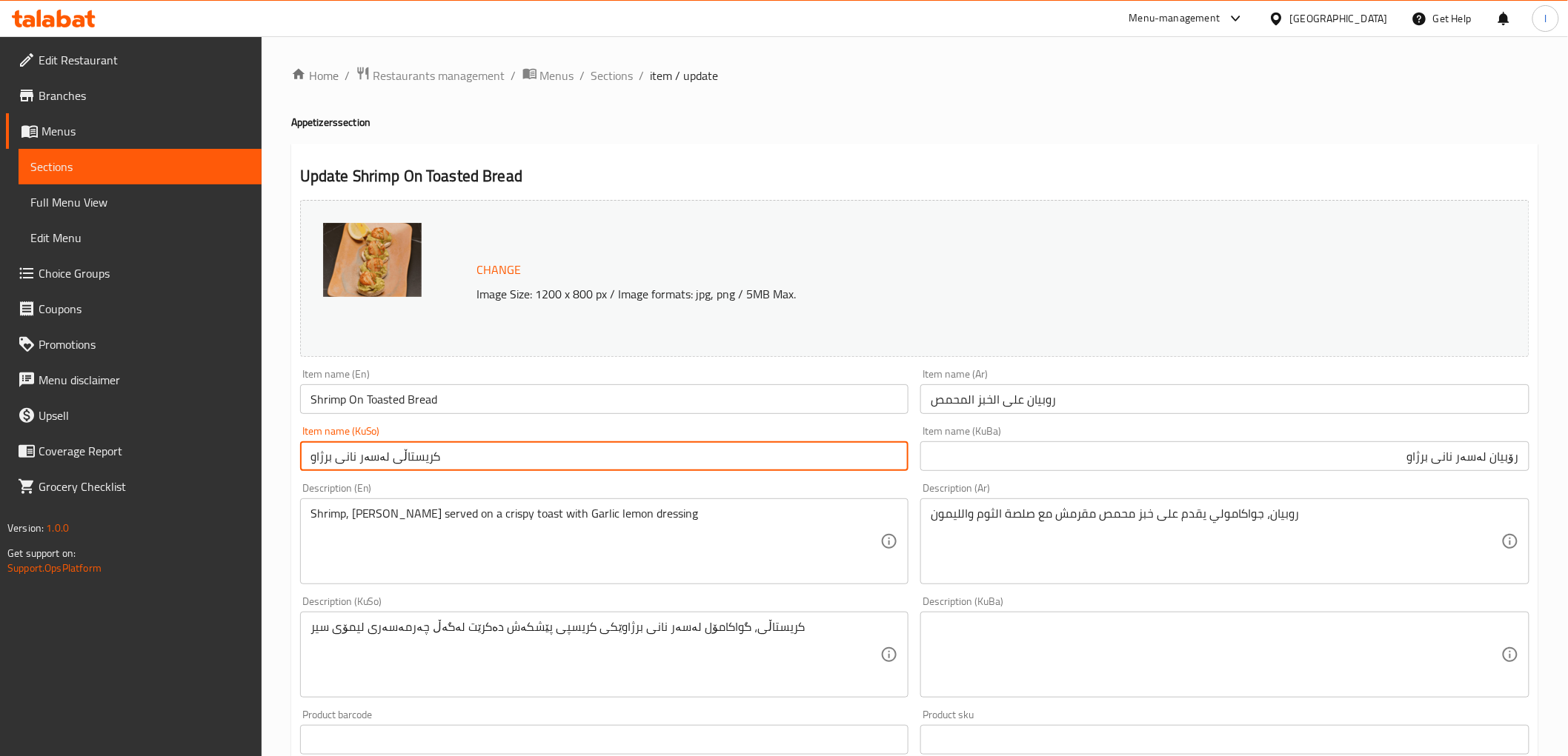
drag, startPoint x: 560, startPoint y: 465, endPoint x: 98, endPoint y: 443, distance: 462.5
click at [98, 447] on div "Edit Restaurant Branches Menus Sections Full Menu View Edit Menu Choice Groups …" at bounding box center [784, 638] width 1568 height 1202
paste input "رۆبيان"
click at [1476, 468] on input "رۆبيان لەسەر نانی برژاو" at bounding box center [1224, 456] width 609 height 30
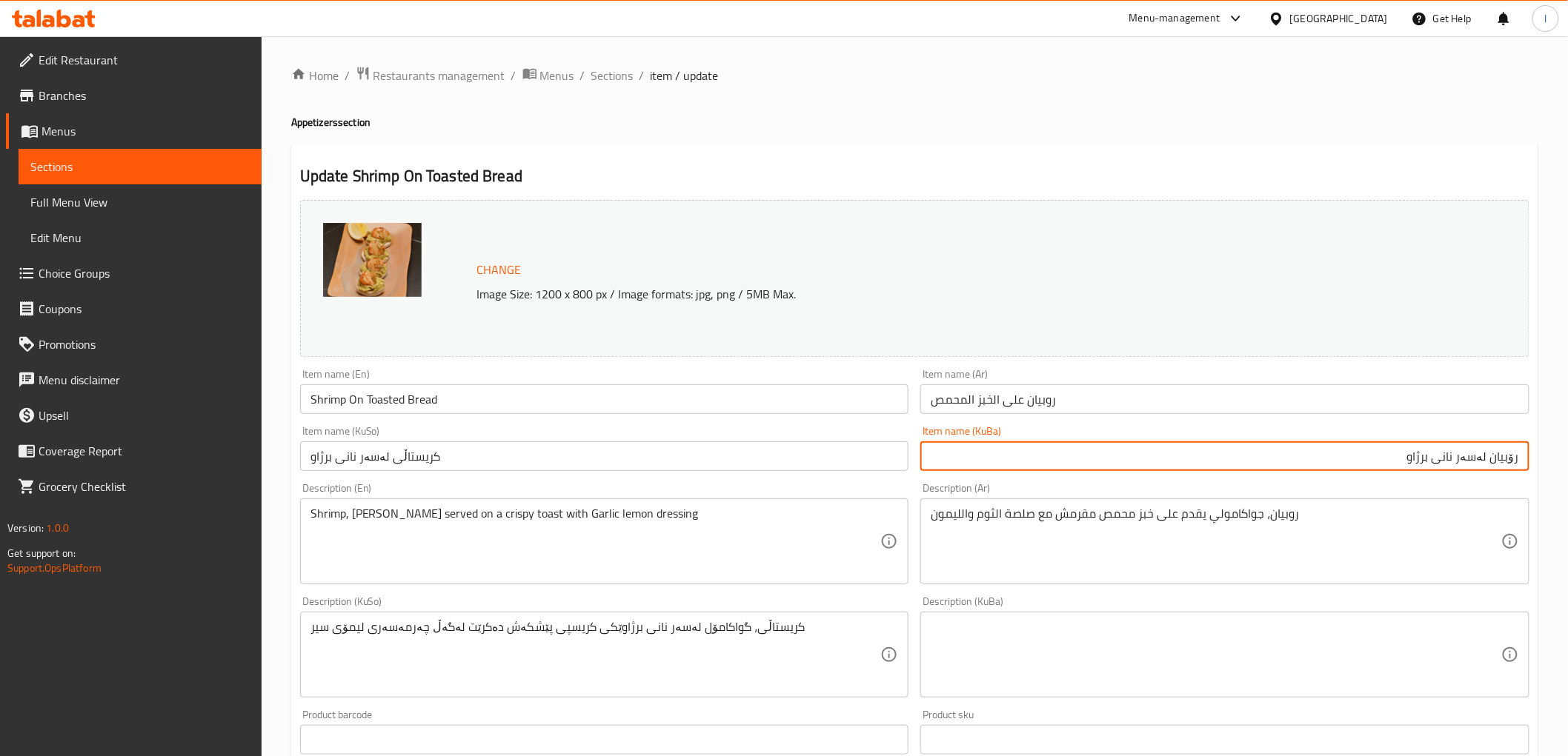
click at [1476, 468] on input "رۆبيان لەسەر نانی برژاو" at bounding box center [1224, 456] width 609 height 30
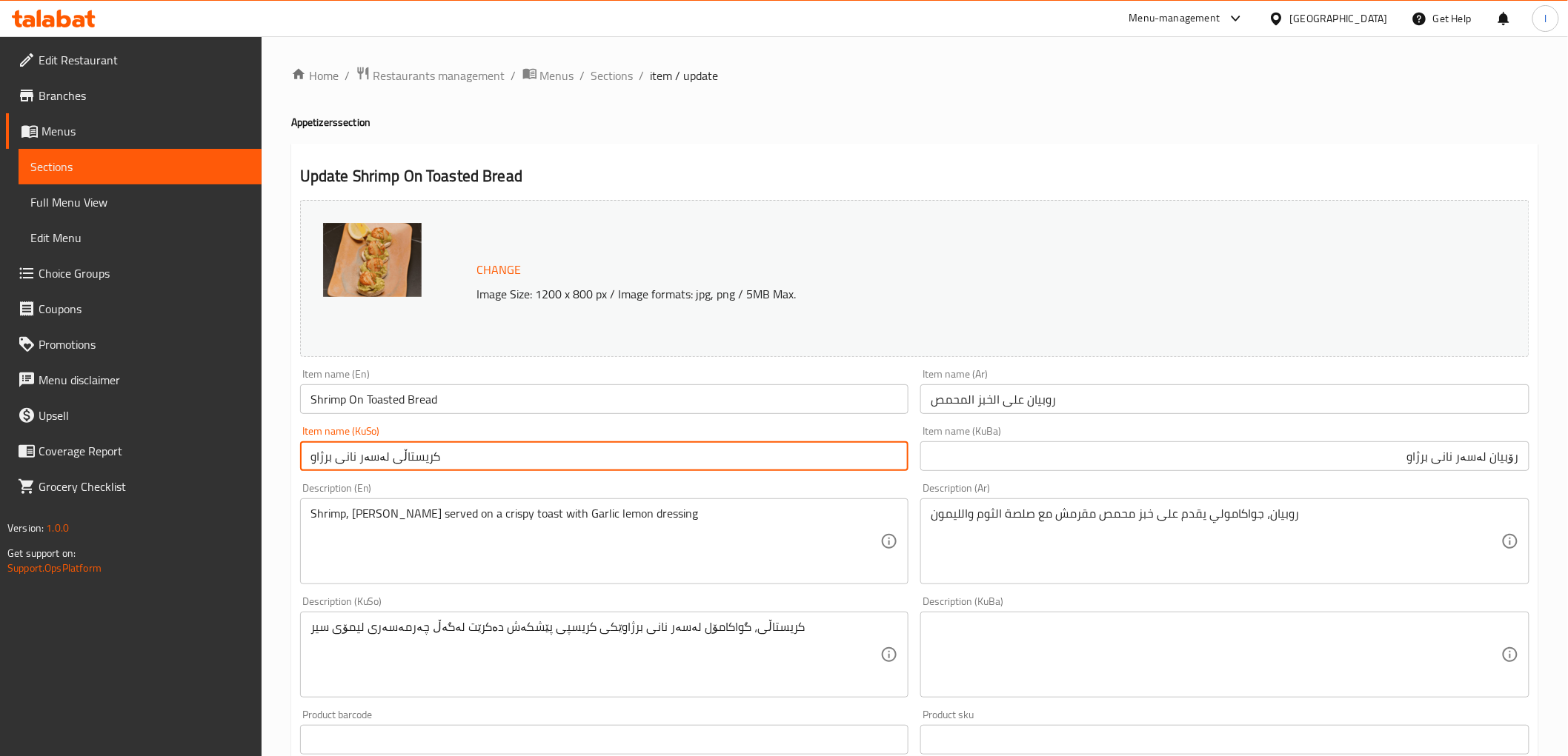
drag, startPoint x: 485, startPoint y: 463, endPoint x: 0, endPoint y: 432, distance: 486.0
click at [0, 432] on div "Edit Restaurant Branches Menus Sections Full Menu View Edit Menu Choice Groups …" at bounding box center [784, 638] width 1568 height 1202
paste input "رۆبيان"
type input "رۆبيان لەسەر نانی برژاو"
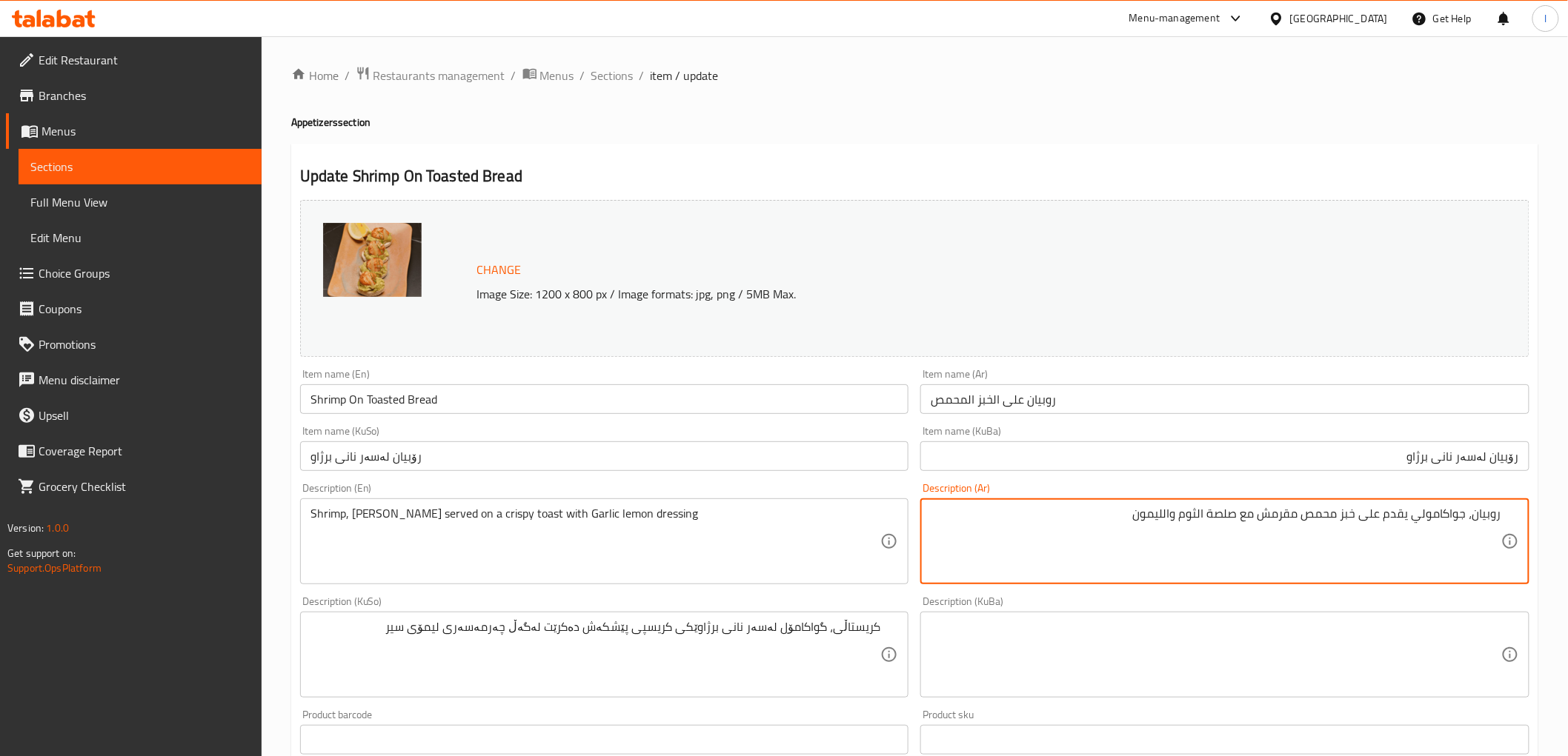
click at [1391, 525] on textarea "روبيان، جواكامولي يقدم على خبز محمص مقرمش مع صلصة الثوم والليمون" at bounding box center [1216, 541] width 570 height 71
click at [1344, 531] on textarea "روبيان، جواكامولي يقدم على خبز محمص مقرمش مع صلصة الثوم والليمون" at bounding box center [1216, 541] width 570 height 71
click at [1345, 535] on textarea "روبيان، جواكامولي يقدم على خبز محمص مقرمش مع صلصة الثوم والليمون" at bounding box center [1216, 541] width 570 height 71
click at [1297, 528] on textarea "روبيان، جواكامولي يقدم على خبز محمص مقرمش مع صلصة الثوم والليمون" at bounding box center [1216, 541] width 570 height 71
click at [1261, 526] on textarea "روبيان، جواكامولي يقدم على خبز محمص مقرمش مع صلصة الثوم والليمون" at bounding box center [1216, 541] width 570 height 71
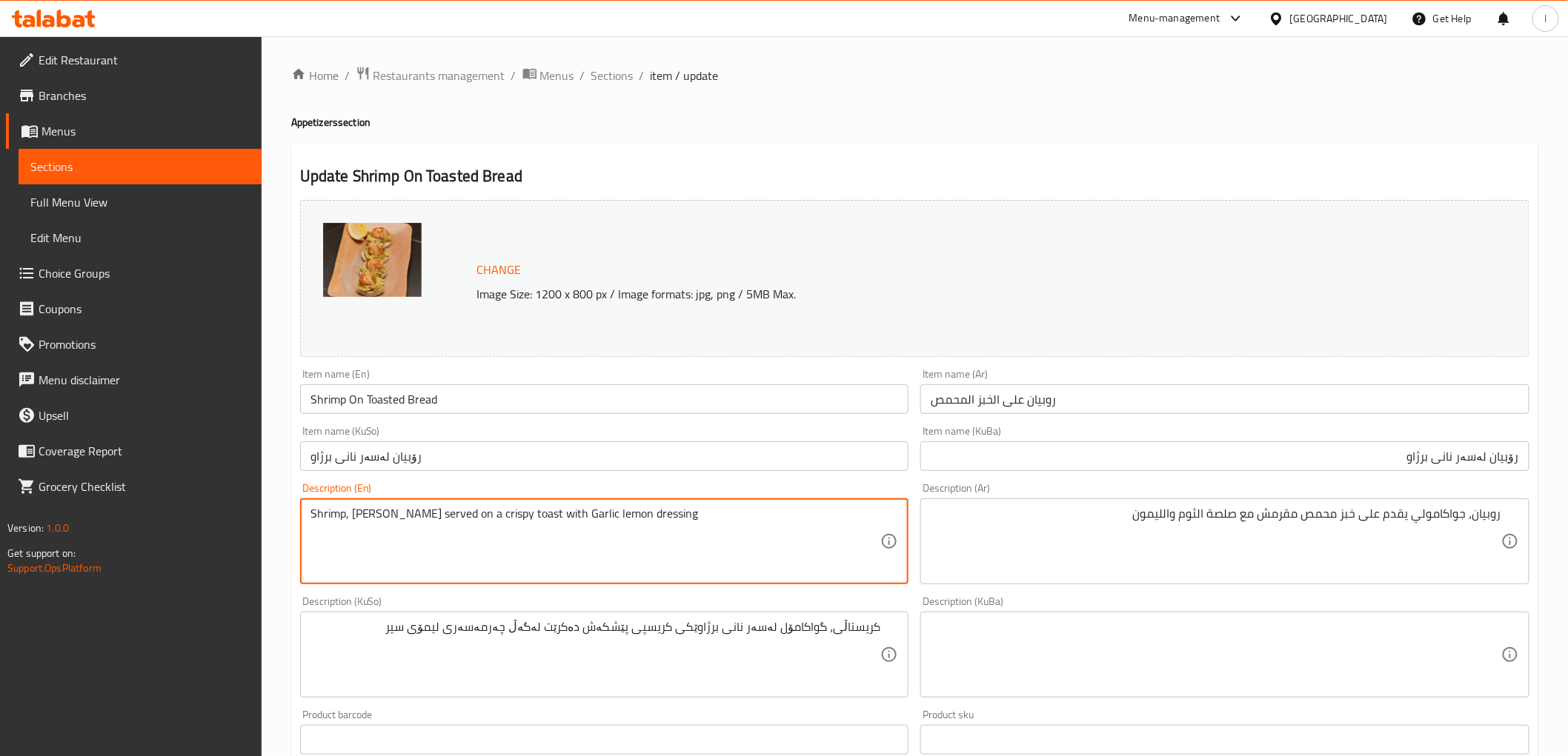
click at [468, 517] on textarea "Shrimp, [PERSON_NAME] served on a crispy toast with Garlic lemon dressing" at bounding box center [595, 541] width 570 height 71
click at [467, 520] on textarea "Shrimp, [PERSON_NAME] served on a crispy toast with Garlic lemon dressing" at bounding box center [595, 541] width 570 height 71
click at [522, 520] on textarea "Shrimp, [PERSON_NAME] served on crispy toast with Garlic lemon dressing" at bounding box center [595, 541] width 570 height 71
click at [634, 519] on textarea "Shrimp, Guacamole served on crispy toasted bread with Garlic lemon dressing" at bounding box center [595, 541] width 570 height 71
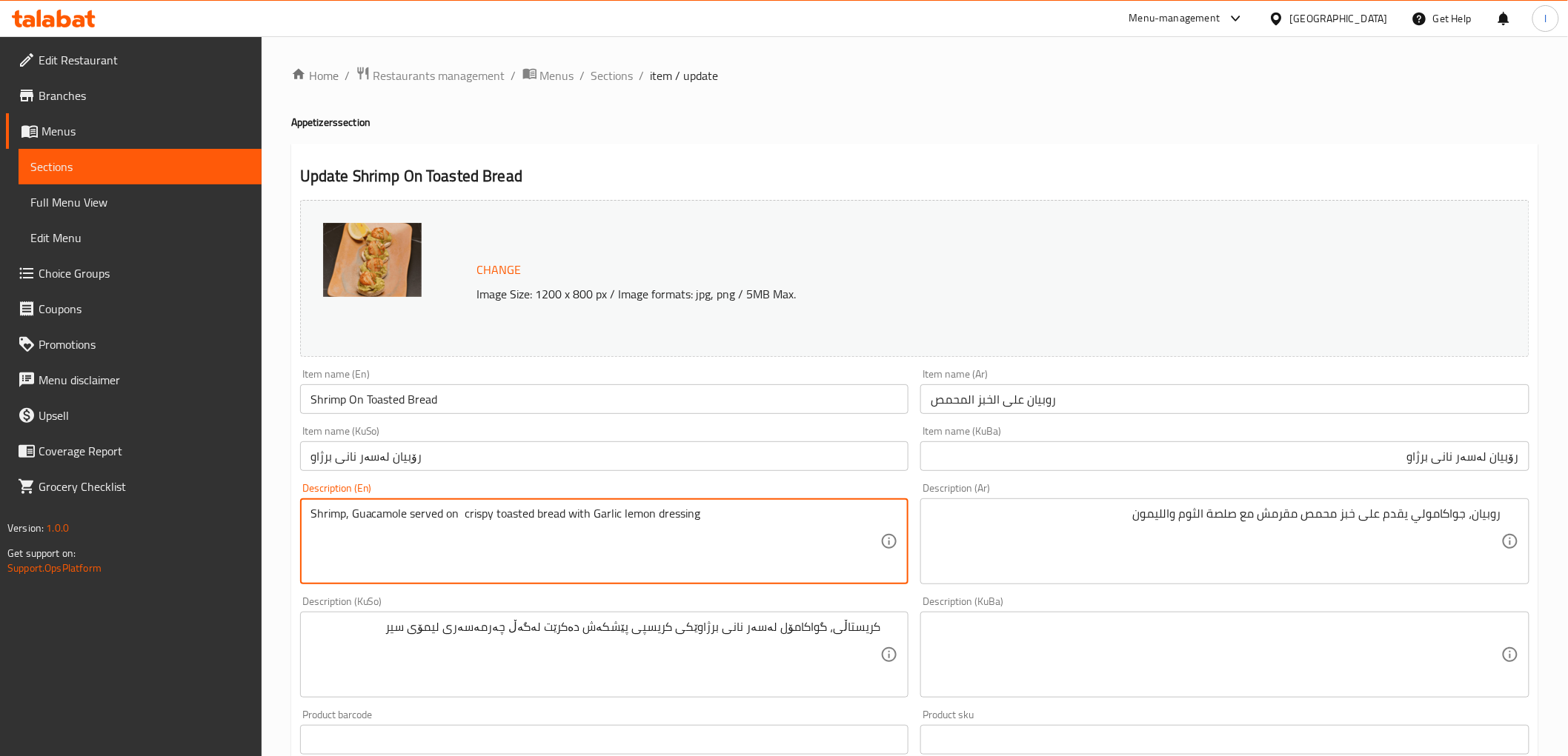
drag, startPoint x: 713, startPoint y: 509, endPoint x: 624, endPoint y: 514, distance: 89.1
click at [624, 514] on textarea "Shrimp, Guacamole served on crispy toasted bread with Garlic lemon dressing" at bounding box center [595, 541] width 570 height 71
click at [618, 519] on textarea "Shrimp, Guacamole served on crispy toasted bread with Garlic lsauce and lemon" at bounding box center [595, 541] width 570 height 71
click at [623, 517] on textarea "Shrimp, Guacamole served on crispy toasted bread with Garlic lsauce and lemon" at bounding box center [595, 541] width 570 height 71
click at [625, 517] on textarea "Shrimp, Guacamole served on crispy toasted bread with Garlic lsauce and lemon" at bounding box center [595, 541] width 570 height 71
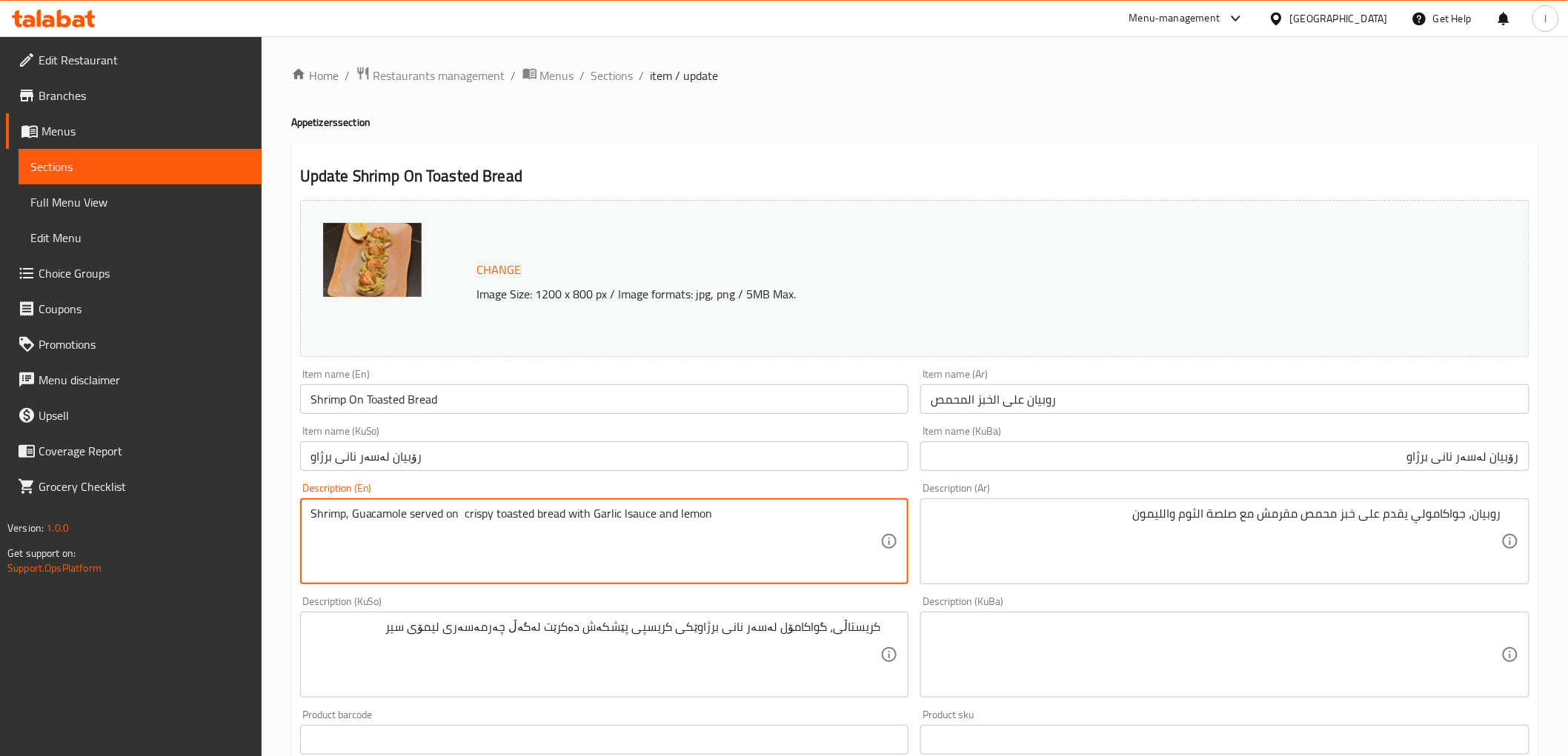
click at [625, 517] on textarea "Shrimp, Guacamole served on crispy toasted bread with Garlic lsauce and lemon" at bounding box center [595, 541] width 570 height 71
drag, startPoint x: 742, startPoint y: 508, endPoint x: 16, endPoint y: 465, distance: 727.3
click at [13, 463] on div "Edit Restaurant Branches Menus Sections Full Menu View Edit Menu Choice Groups …" at bounding box center [784, 638] width 1568 height 1202
paste textarea "Shrimp, [PERSON_NAME] served on crispy toasted bread with g"
click at [310, 529] on textarea "Shrimp, [PERSON_NAME] served on crispy toasted bread with garlic sauce and lemon" at bounding box center [595, 541] width 570 height 71
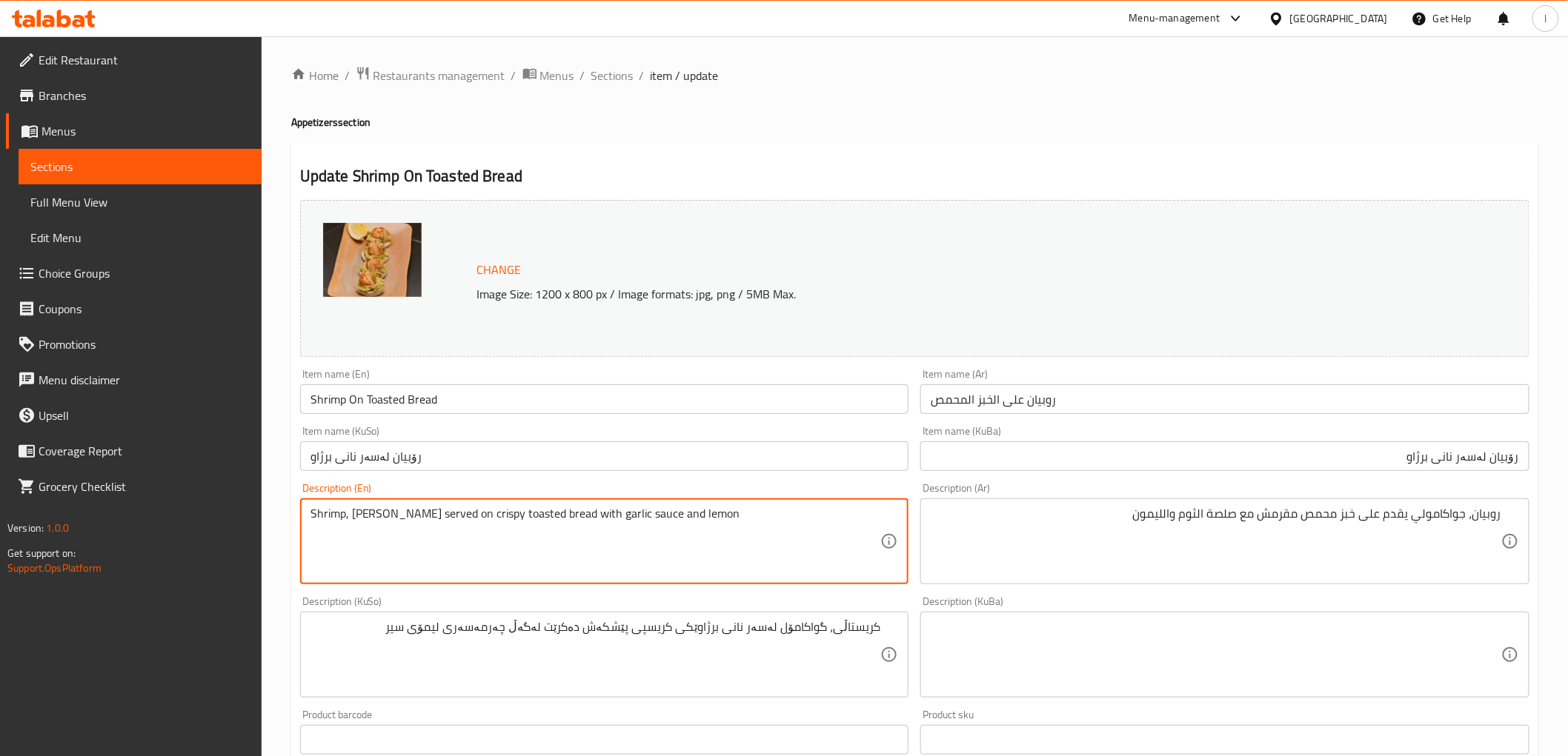
click at [637, 536] on textarea "Shrimp, [PERSON_NAME] served on crispy toasted bread with garlic sauce and lemon" at bounding box center [595, 541] width 570 height 71
type textarea "Shrimp, [PERSON_NAME] served on crispy toasted bread with garlic sauce and lemon"
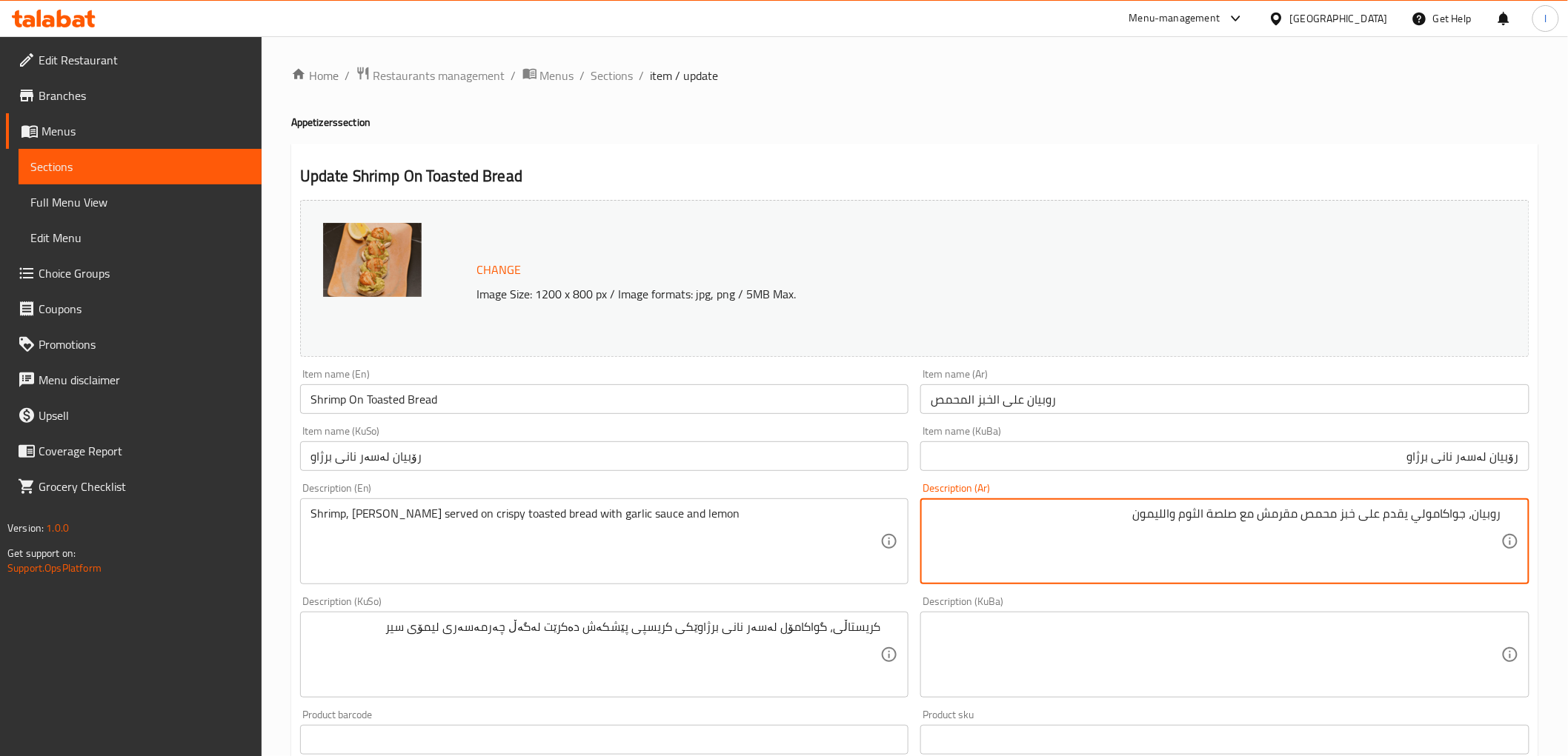
click at [1169, 517] on textarea "روبيان، جواكامولي يقدم على خبز محمص مقرمش مع صلصة الثوم والليمون" at bounding box center [1216, 541] width 570 height 71
click at [1201, 520] on textarea "روبيان، جواكامولي يقدم على خبز محمص مقرمش مع صلصة الثوم وليمون" at bounding box center [1216, 541] width 570 height 71
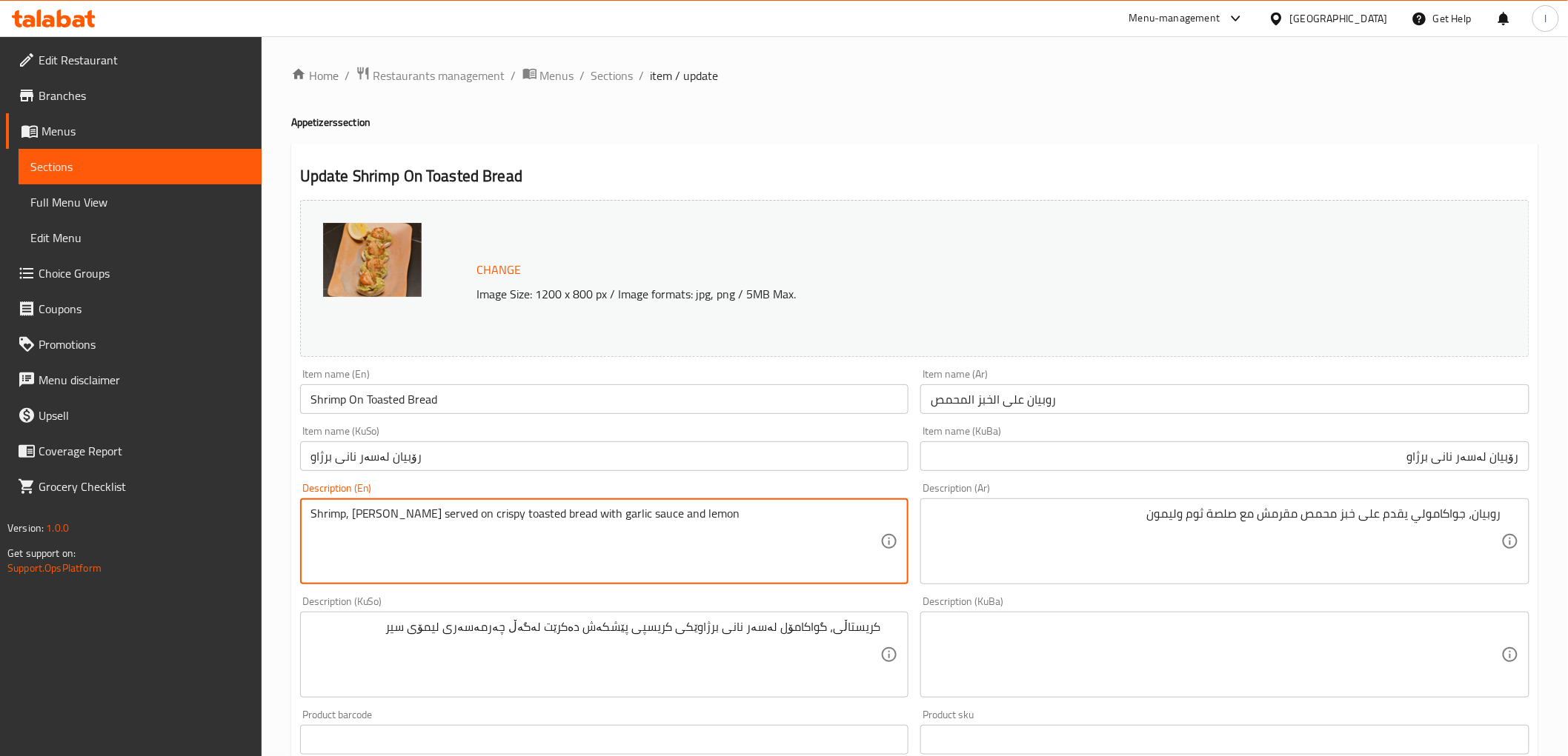
click at [380, 515] on textarea "Shrimp, [PERSON_NAME] served on crispy toasted bread with garlic sauce and lemon" at bounding box center [595, 541] width 570 height 71
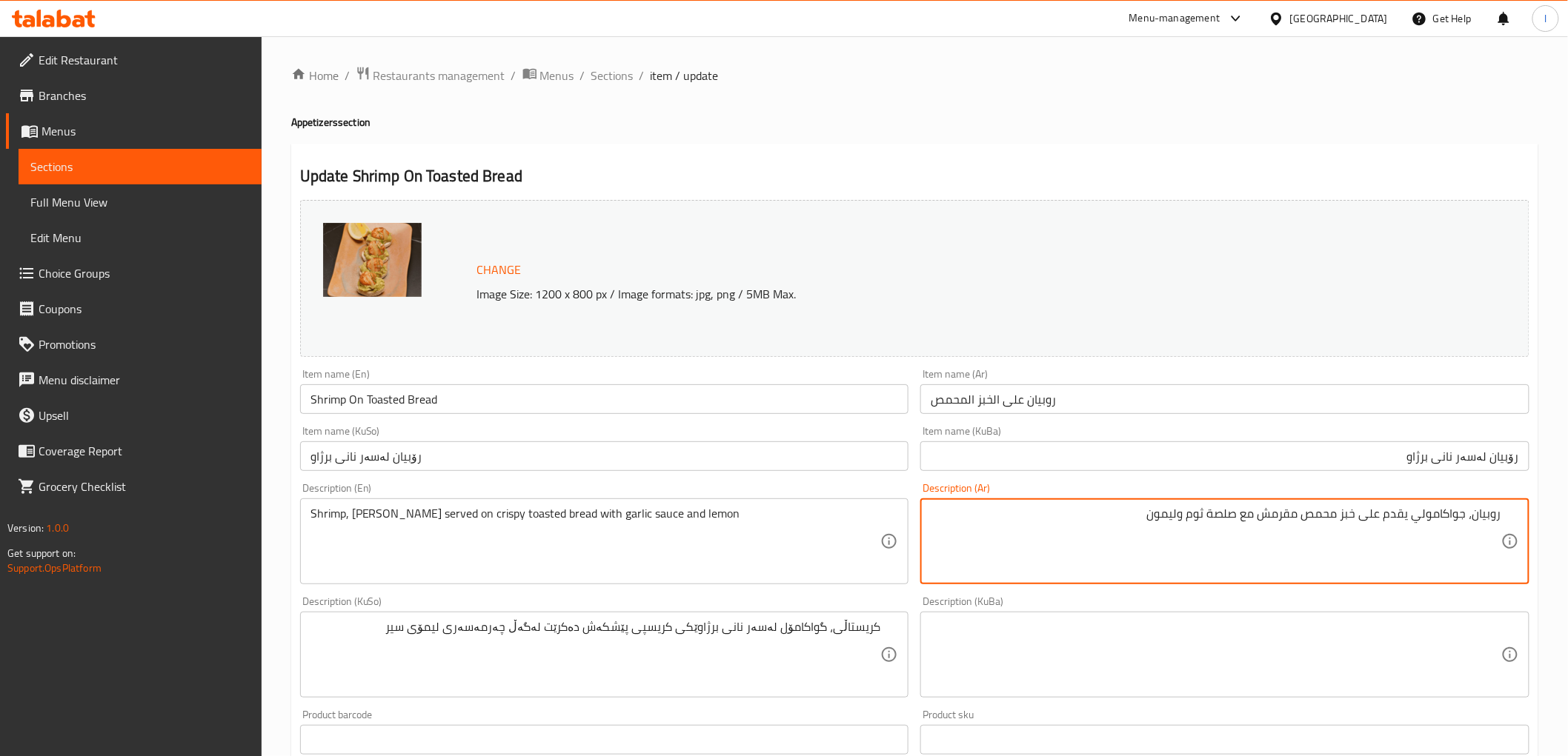
click at [1447, 519] on textarea "روبيان، جواكامولي يقدم على خبز محمص مقرمش مع صلصة ثوم وليمون" at bounding box center [1216, 541] width 570 height 71
paste textarea
type textarea "روبيان، جواكامولي يقدم على خبز محمص مقرمش مع صلصة ثوم وليمون"
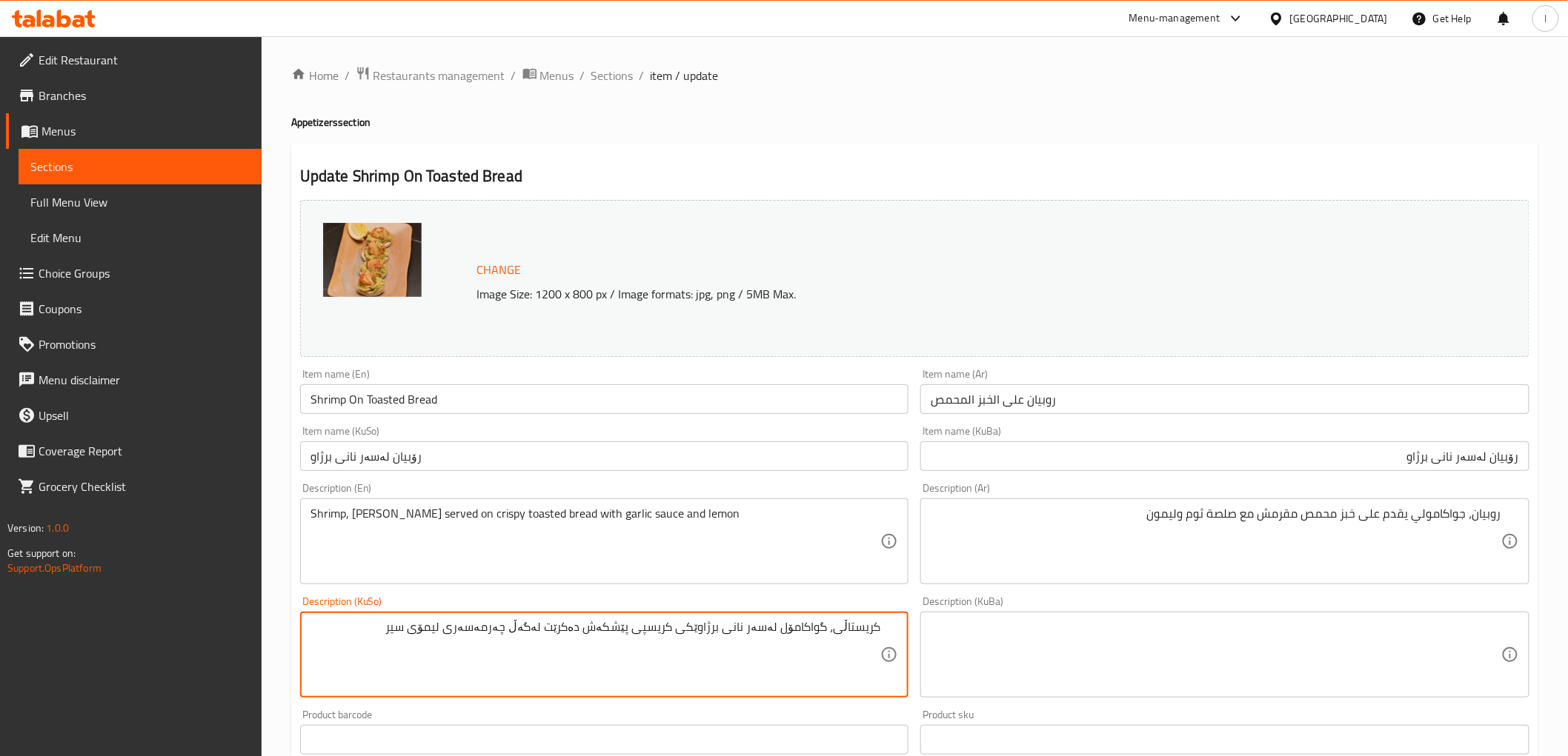
click at [734, 624] on textarea "کریستاڵی، گواکامۆل لەسەر نانی برژاوێکی کریسپی پێشکەش دەکرێت لەگەڵ چەرمەسەری لیم…" at bounding box center [595, 655] width 570 height 71
click at [812, 636] on textarea "کریستاڵی، گواکامۆل لەسەر نانی برژاوێکی کریسپی پێشکەش دەکرێت لەگەڵ چەرمەسەری لیم…" at bounding box center [595, 655] width 570 height 71
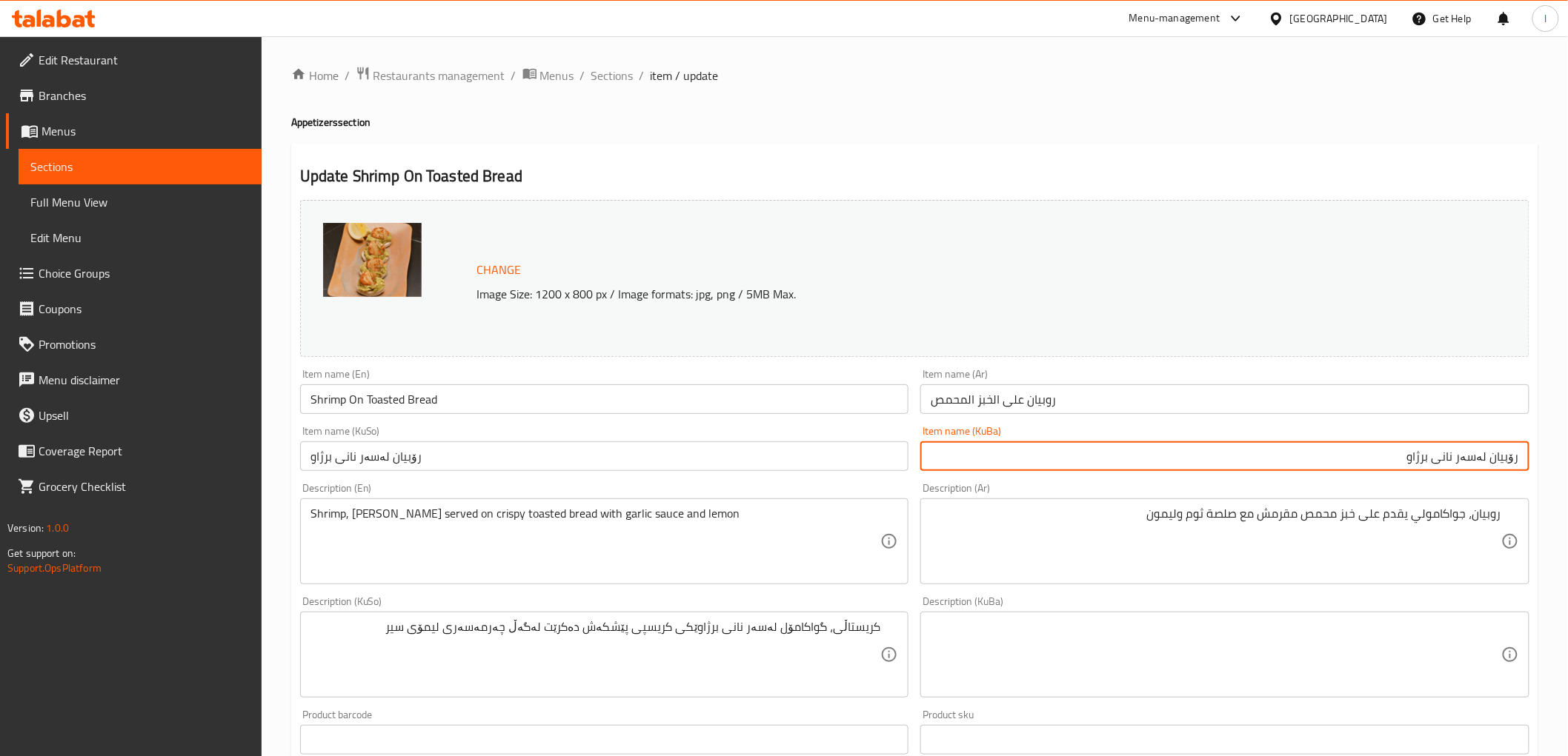
click at [1500, 462] on input "رۆبيان لەسەر نانی برژاو" at bounding box center [1224, 456] width 609 height 30
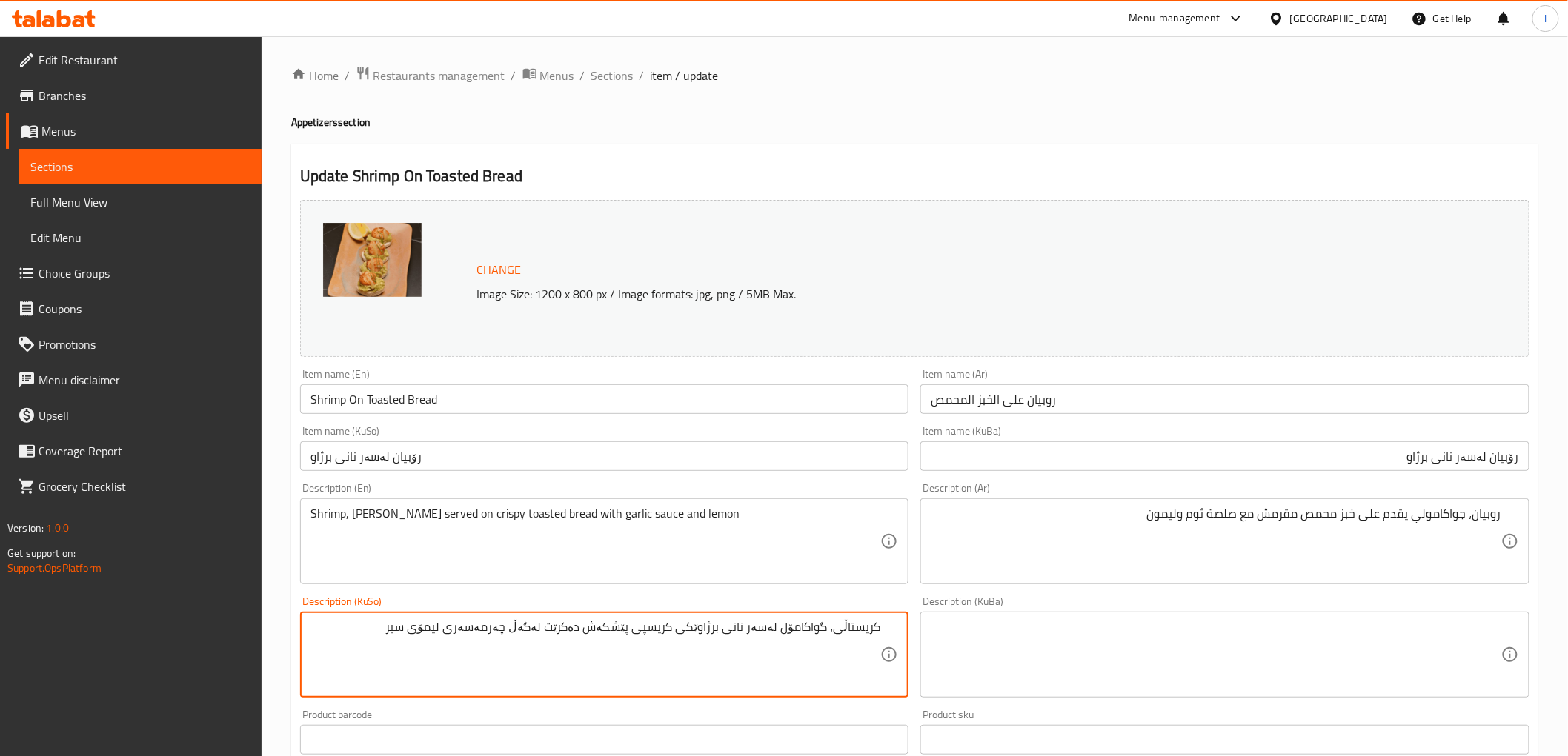
click at [842, 634] on textarea "کریستاڵی، گواکامۆل لەسەر نانی برژاوێکی کریسپی پێشکەش دەکرێت لەگەڵ چەرمەسەری لیم…" at bounding box center [595, 655] width 570 height 71
paste textarea "رۆبيان"
click at [814, 633] on textarea "رۆبيان ، گواکامۆل لەسەر نانی برژاوێکی کریسپی پێشکەش دەکرێت لەگەڵ چەرمەسەری لیمۆ…" at bounding box center [595, 655] width 570 height 71
paste textarea "جواکامۆلی"
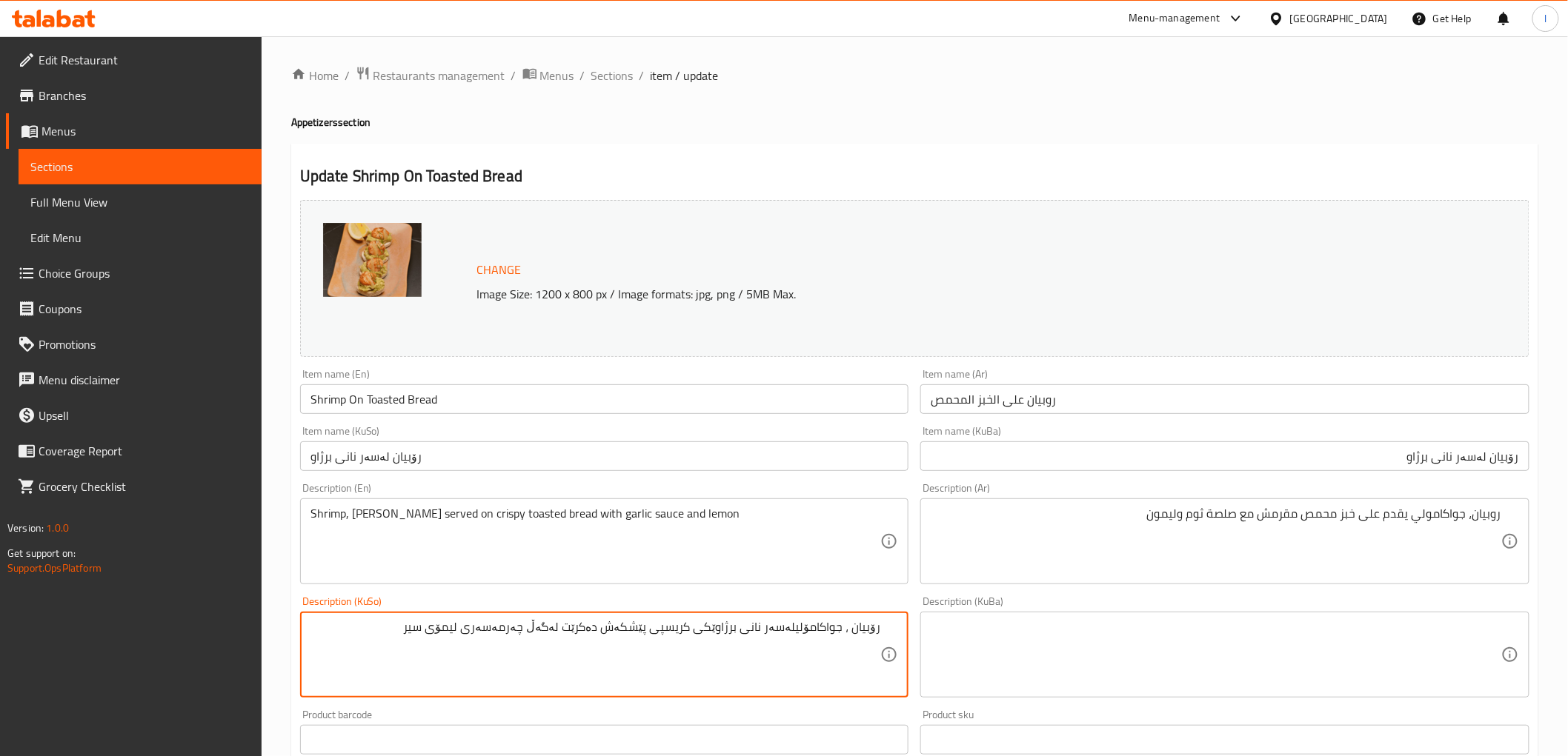
click at [723, 634] on textarea "رۆبيان ، جواکامۆلیلەسەر نانی برژاوێکی کریسپی پێشکەش دەکرێت لەگەڵ چەرمەسەری لیمۆ…" at bounding box center [595, 655] width 570 height 71
drag, startPoint x: 422, startPoint y: 631, endPoint x: 545, endPoint y: 641, distance: 123.4
click at [545, 641] on textarea "رۆبيان ، جواکامۆلیلەسەر نانی برژاوێکی کریسپی پێشکەش دەکرێت لەگەڵ چەرمەسەری لیمۆ…" at bounding box center [595, 655] width 570 height 71
click at [527, 622] on textarea "رۆبيان ، جواکامۆلیلەسەر نانی برژاوێکی کریسپی پێشکەش دەکرێت لەگەڵ sosy" at bounding box center [595, 655] width 570 height 71
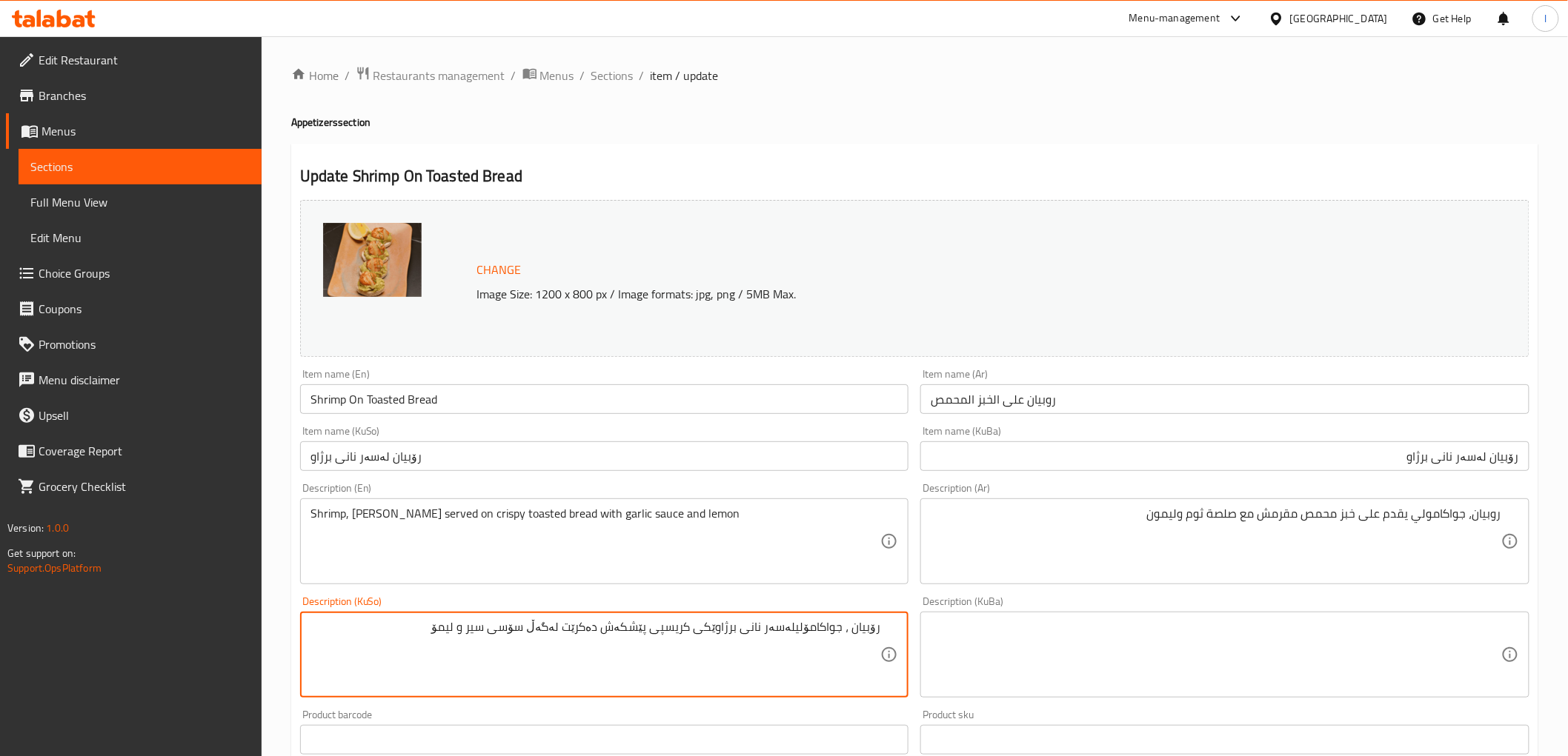
type textarea "رۆبيان ، جواکامۆلیلەسەر نانی برژاوێکی کریسپی پێشکەش دەکرێت لەگەڵ سۆسی سیر و لیمۆ"
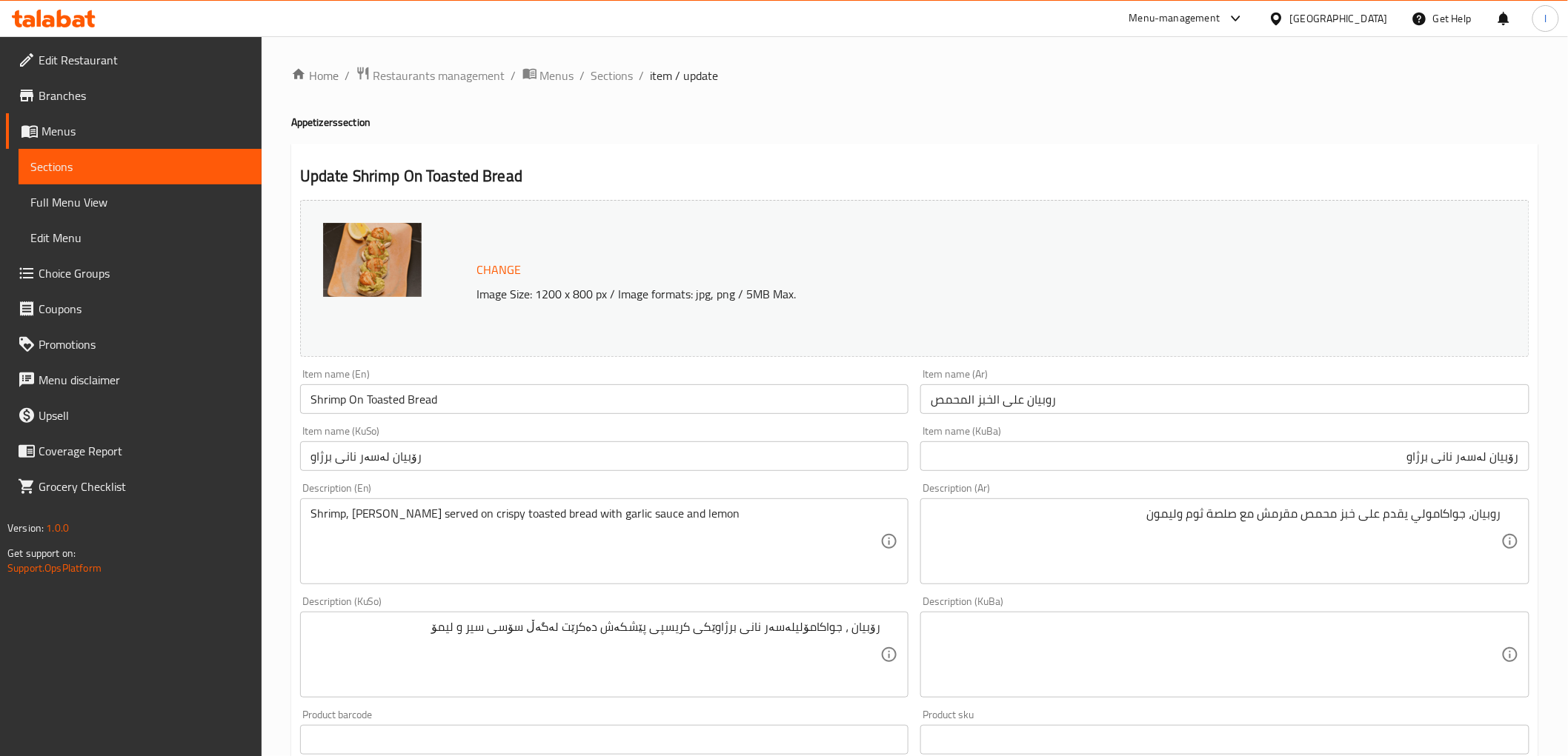
drag, startPoint x: 383, startPoint y: 610, endPoint x: 864, endPoint y: 613, distance: 481.0
click at [864, 613] on div "Description (KuSo) رۆبيان ، جواکامۆلیلەسەر نانی برژاوێکی کریسپی پێشکەش دەکرێت ل…" at bounding box center [604, 647] width 609 height 101
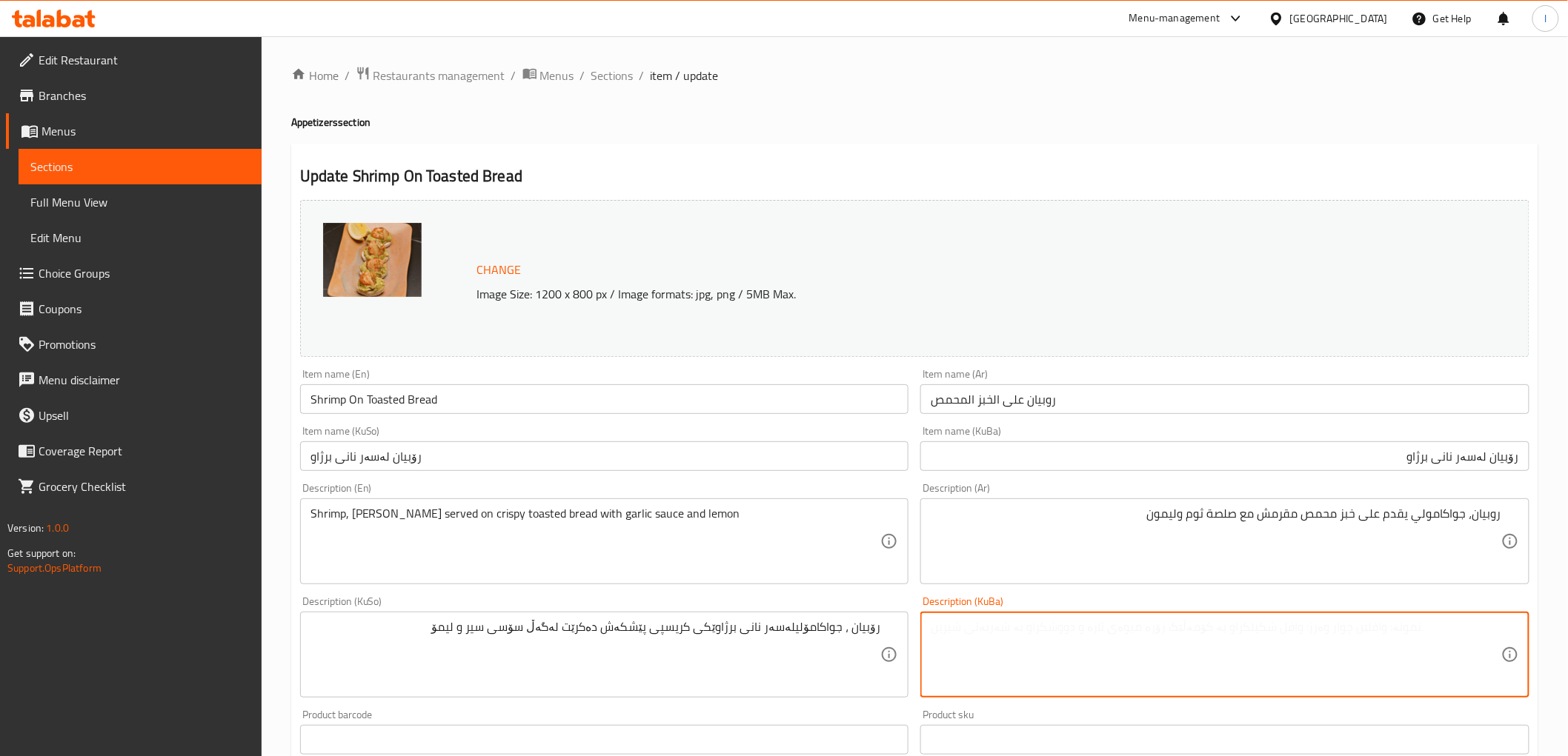
click at [1032, 640] on textarea at bounding box center [1216, 655] width 570 height 71
paste textarea "رۆبيان ، جواکامۆلیلەسەر نانی برژاوێکی کریسپی پێشکەش دەکرێت لەگەڵ سۆسی سیر و لیمۆ"
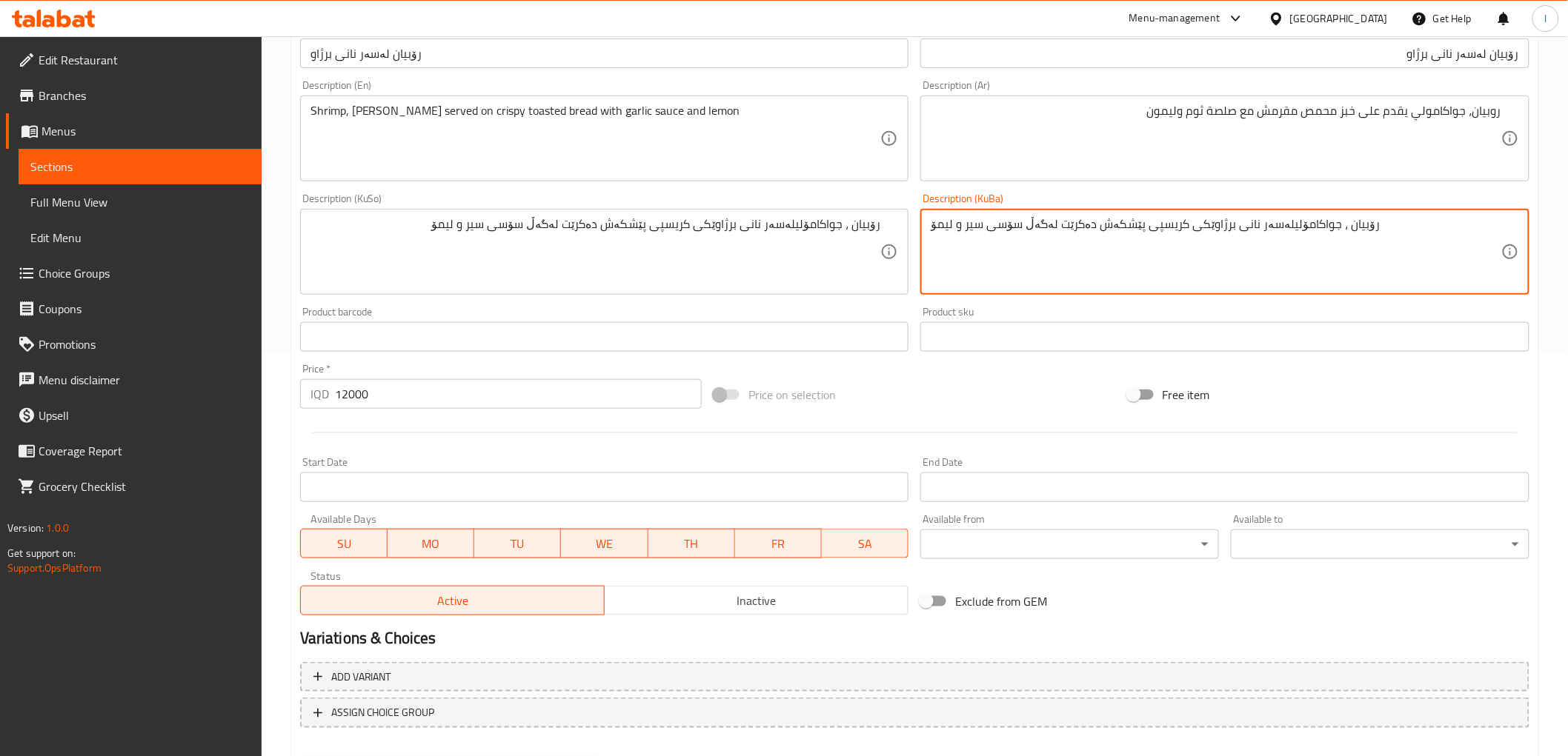
scroll to position [479, 0]
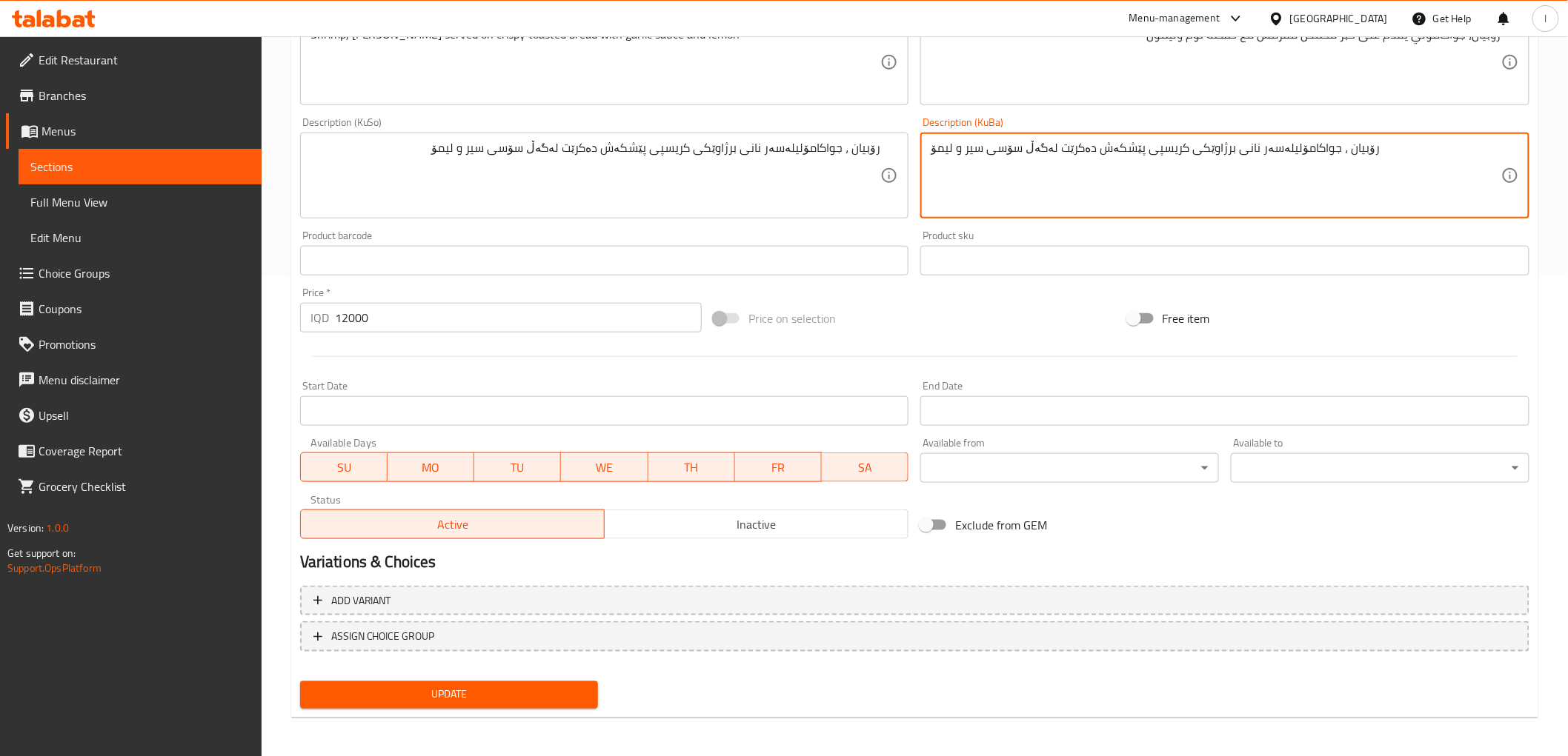
type textarea "رۆبيان ، جواکامۆلیلەسەر نانی برژاوێکی کریسپی پێشکەش دەکرێت لەگەڵ سۆسی سیر و لیمۆ"
click at [479, 691] on span "Update" at bounding box center [449, 694] width 275 height 19
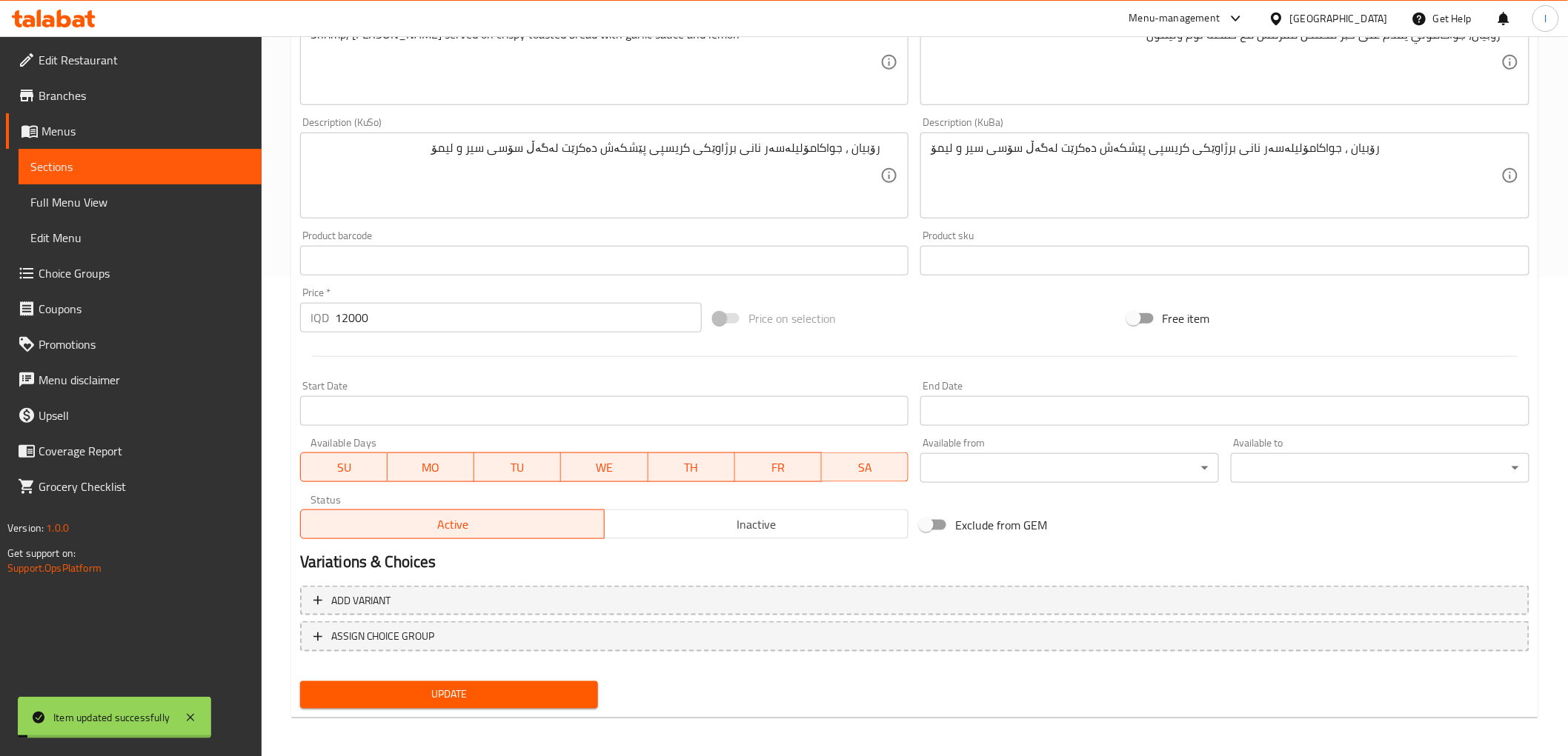
click at [99, 208] on span "Full Menu View" at bounding box center [140, 203] width 220 height 18
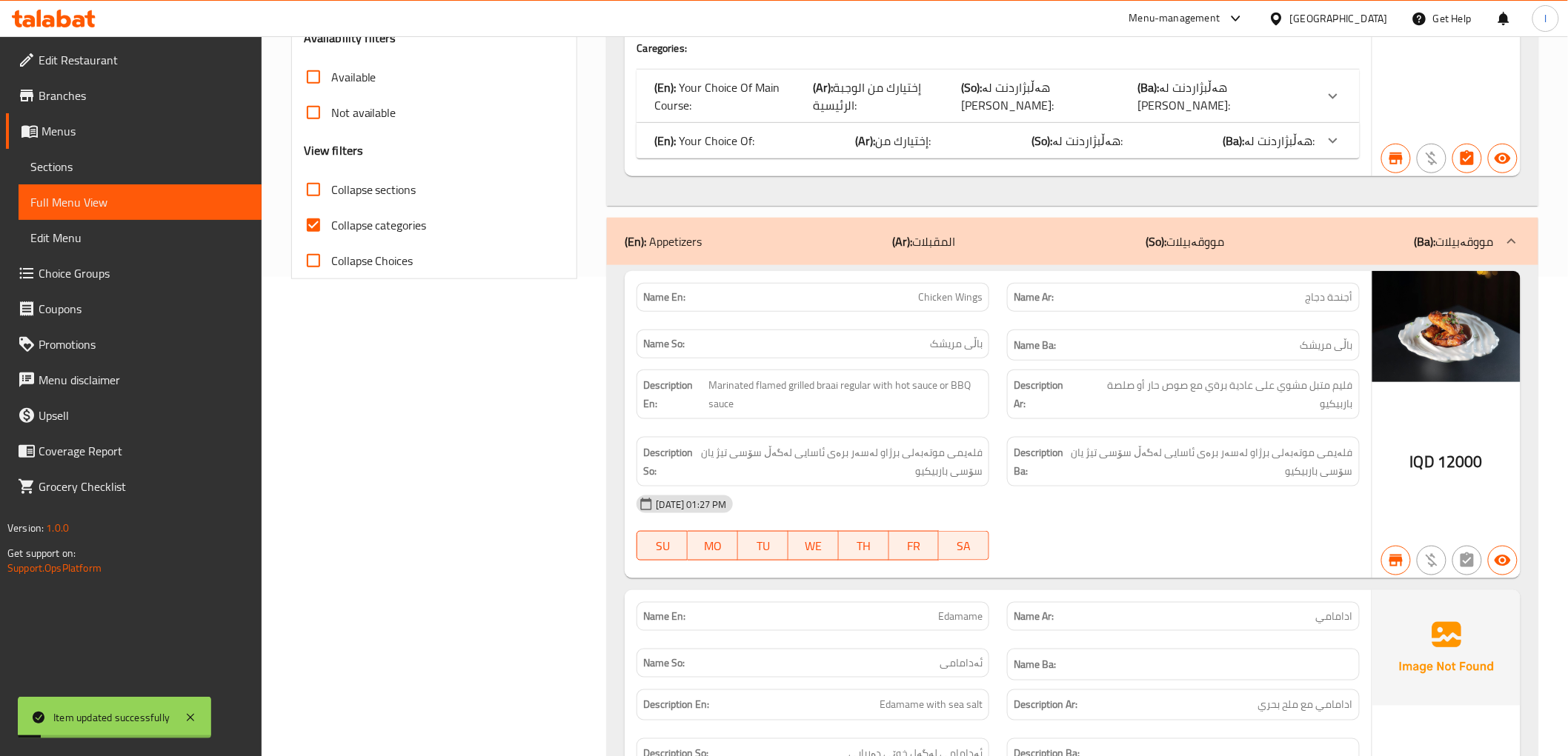
click at [335, 225] on span "Collapse categories" at bounding box center [379, 226] width 95 height 18
click at [331, 225] on input "Collapse categories" at bounding box center [314, 226] width 36 height 36
checkbox input "false"
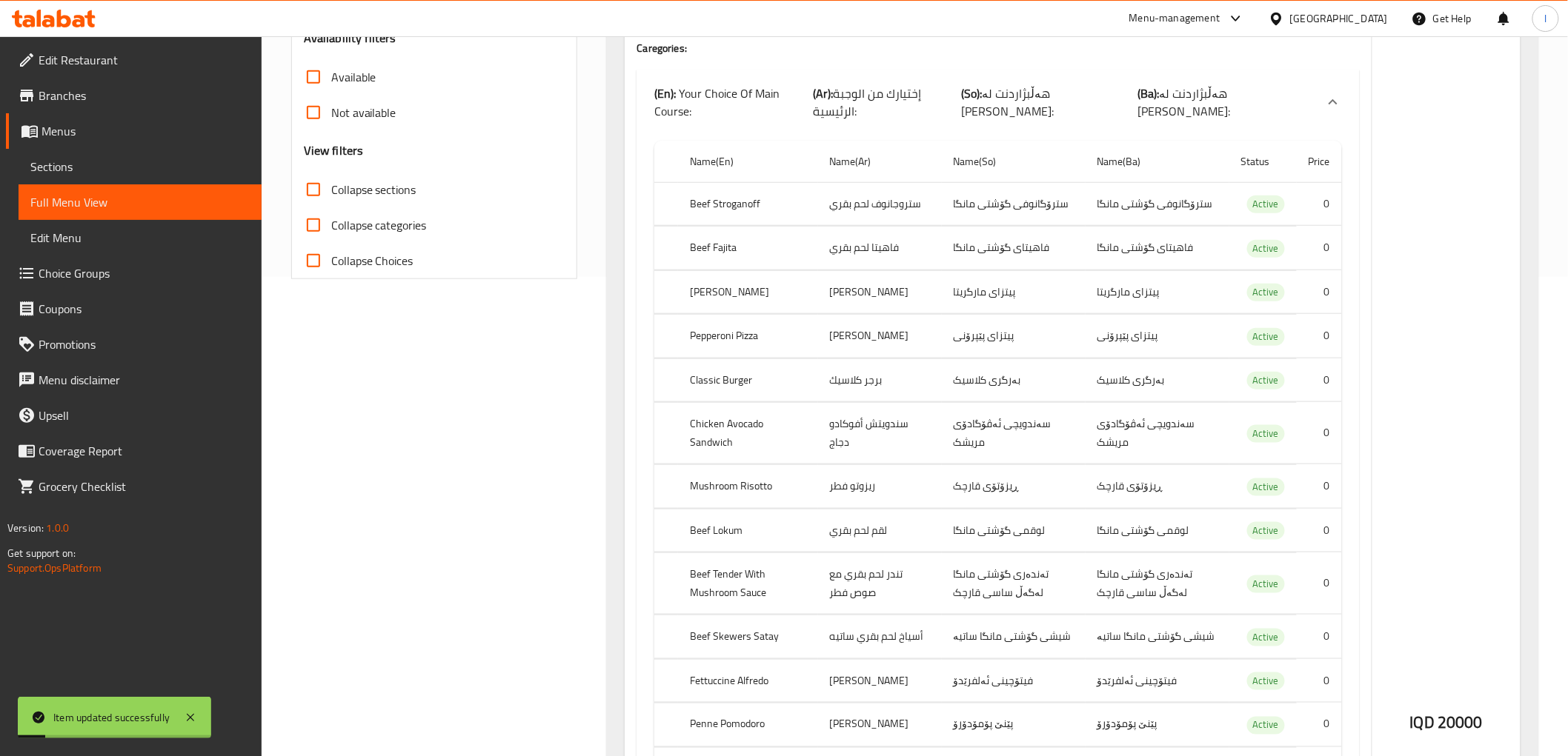
click at [380, 199] on span "Collapse sections" at bounding box center [374, 190] width 85 height 18
click at [331, 199] on input "Collapse sections" at bounding box center [314, 190] width 36 height 36
checkbox input "true"
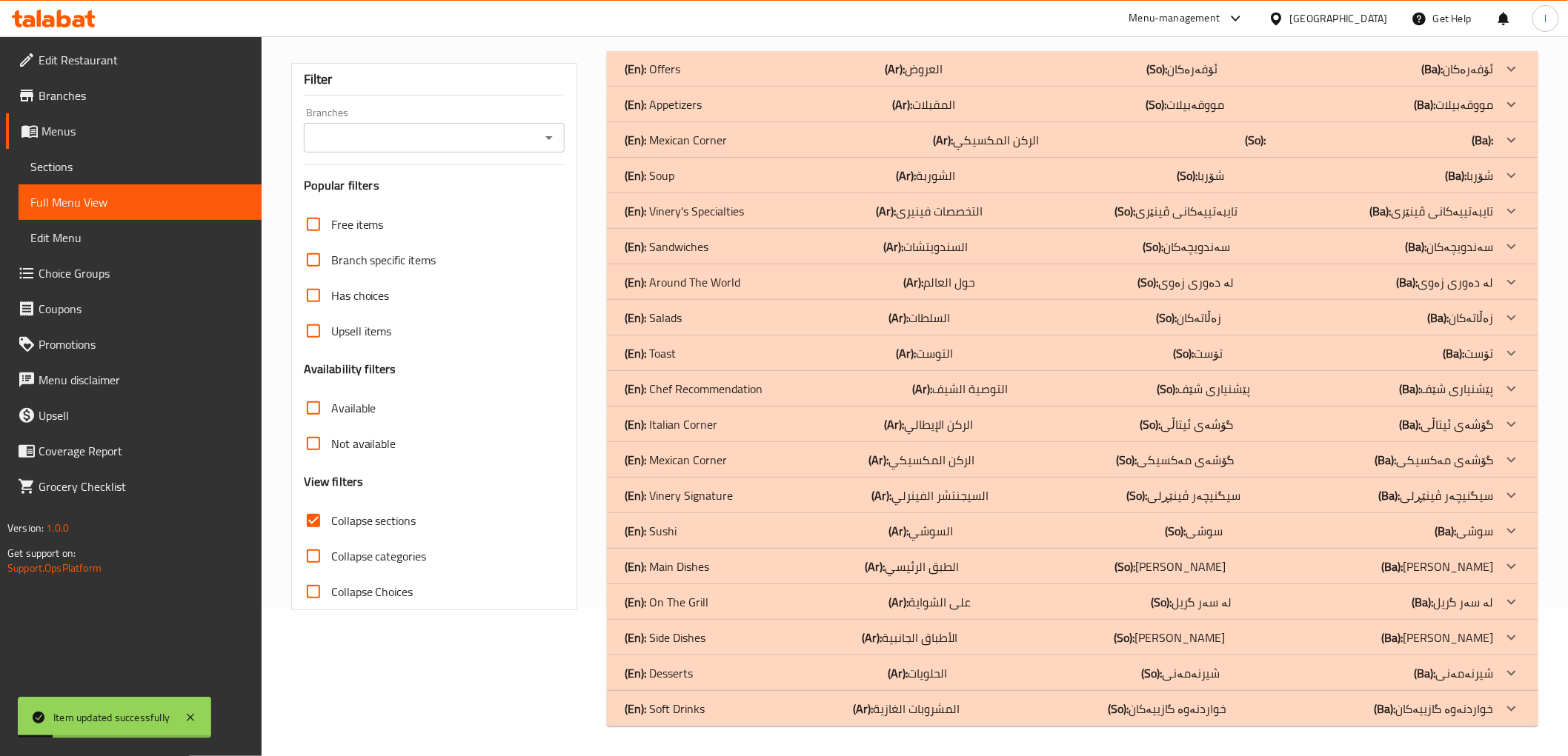
scroll to position [128, 0]
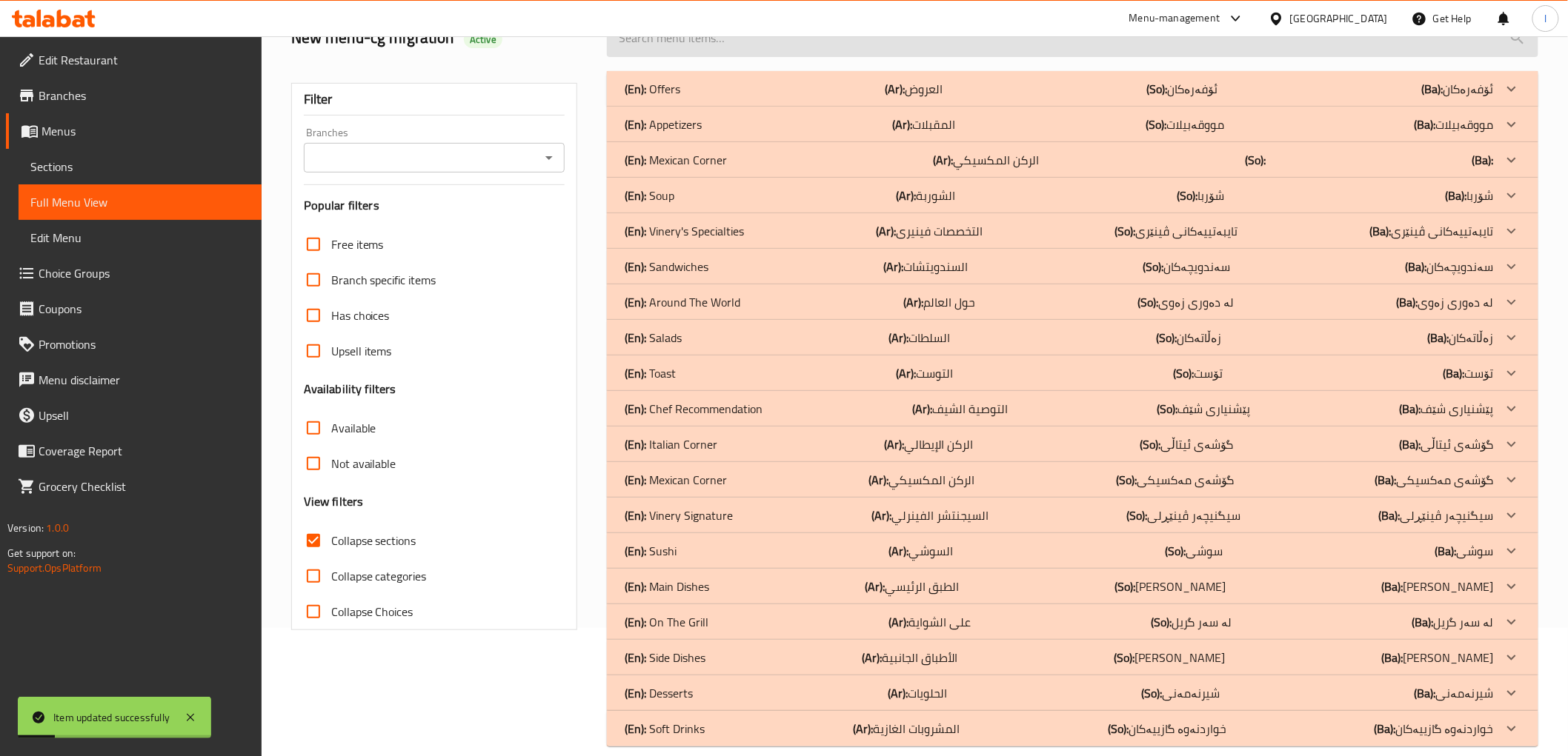
click at [850, 57] on input "search" at bounding box center [1072, 38] width 931 height 38
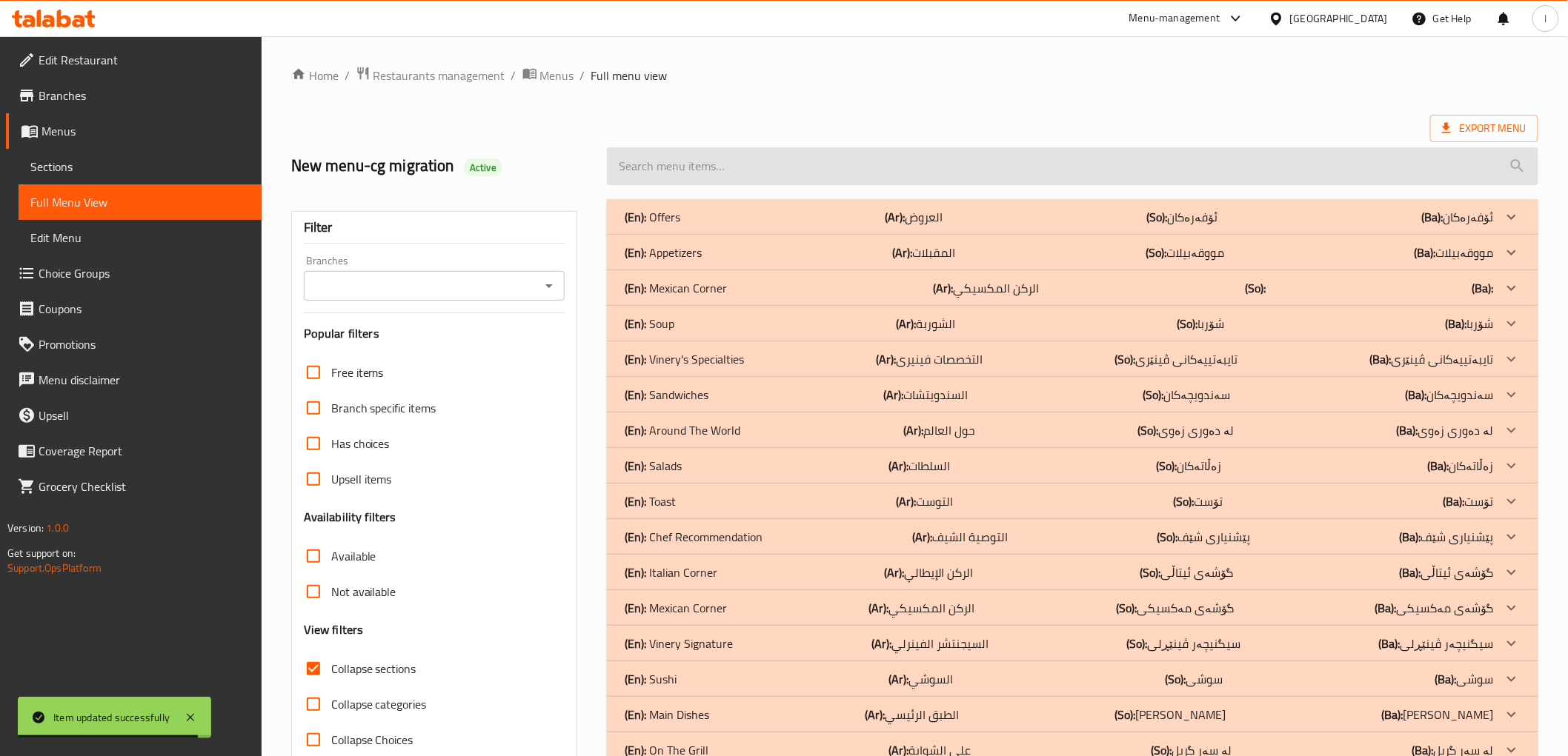
paste input "Shrimp On Toast"
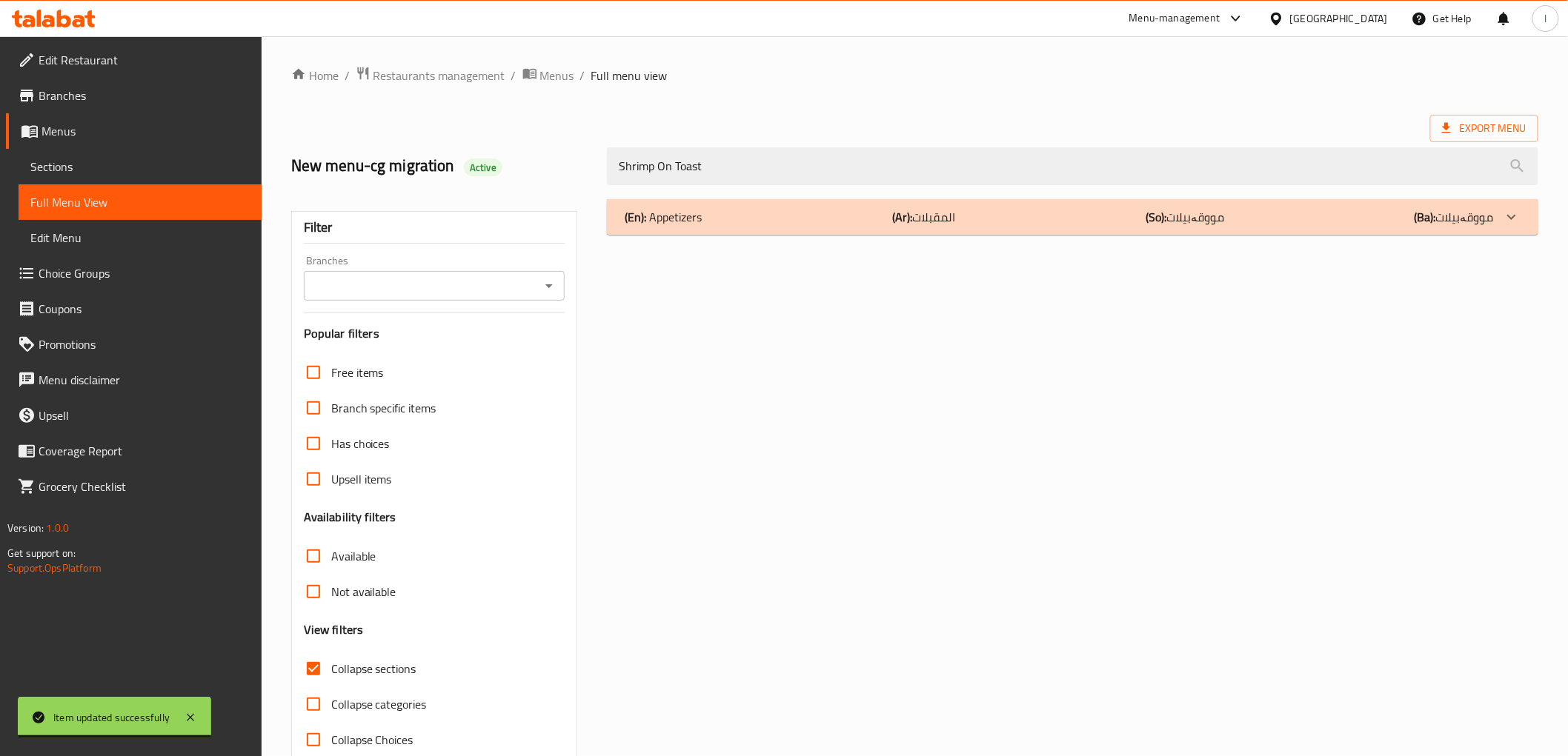
type input "Shrimp On Toast"
click at [843, 217] on div "(En): Appetizers (Ar): المقبلات (So): مووقەبیلات (Ba): مووقەبیلات" at bounding box center [1059, 218] width 868 height 18
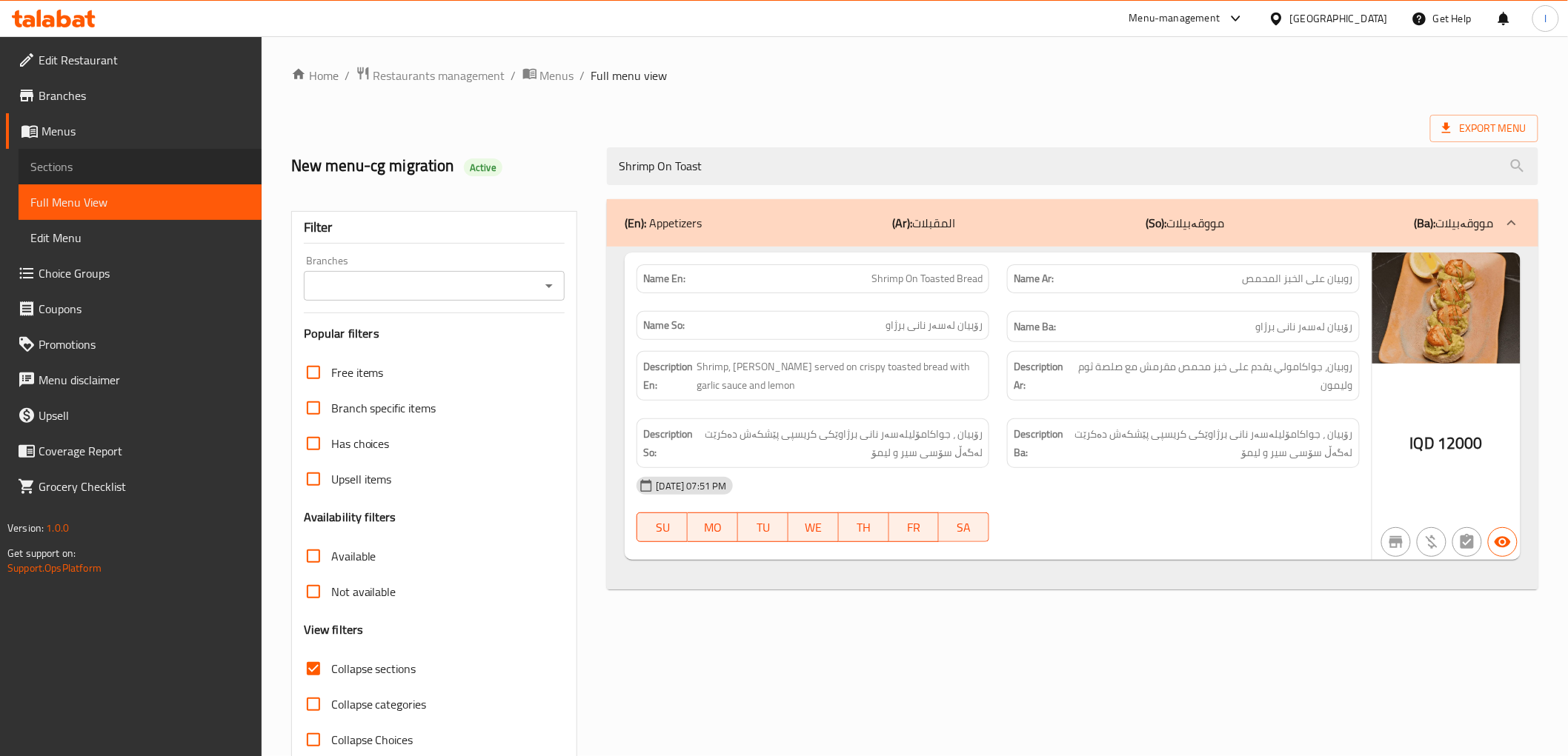
click at [64, 171] on span "Sections" at bounding box center [140, 167] width 220 height 18
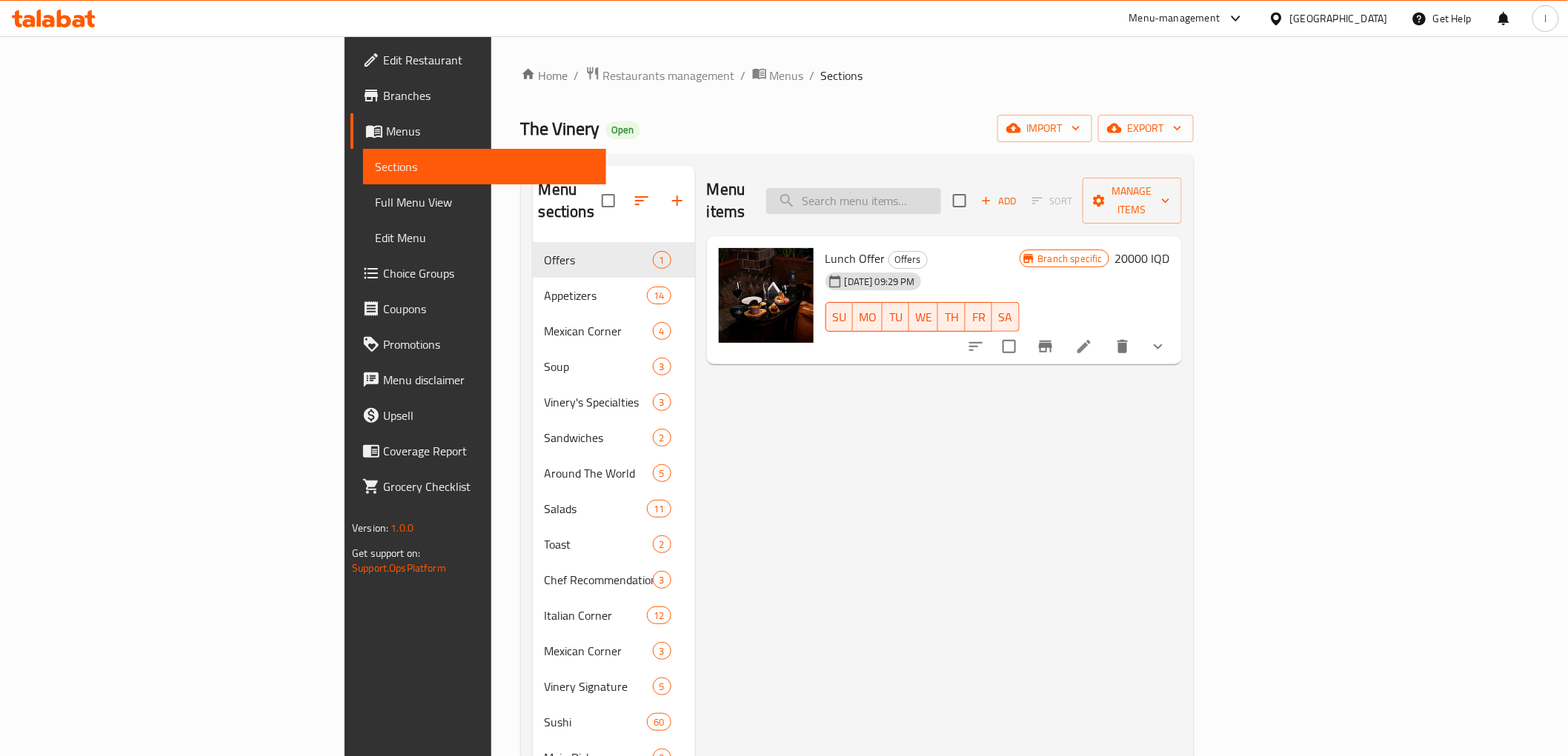
click at [941, 188] on input "search" at bounding box center [854, 201] width 175 height 26
paste input "Shrimp On Toast"
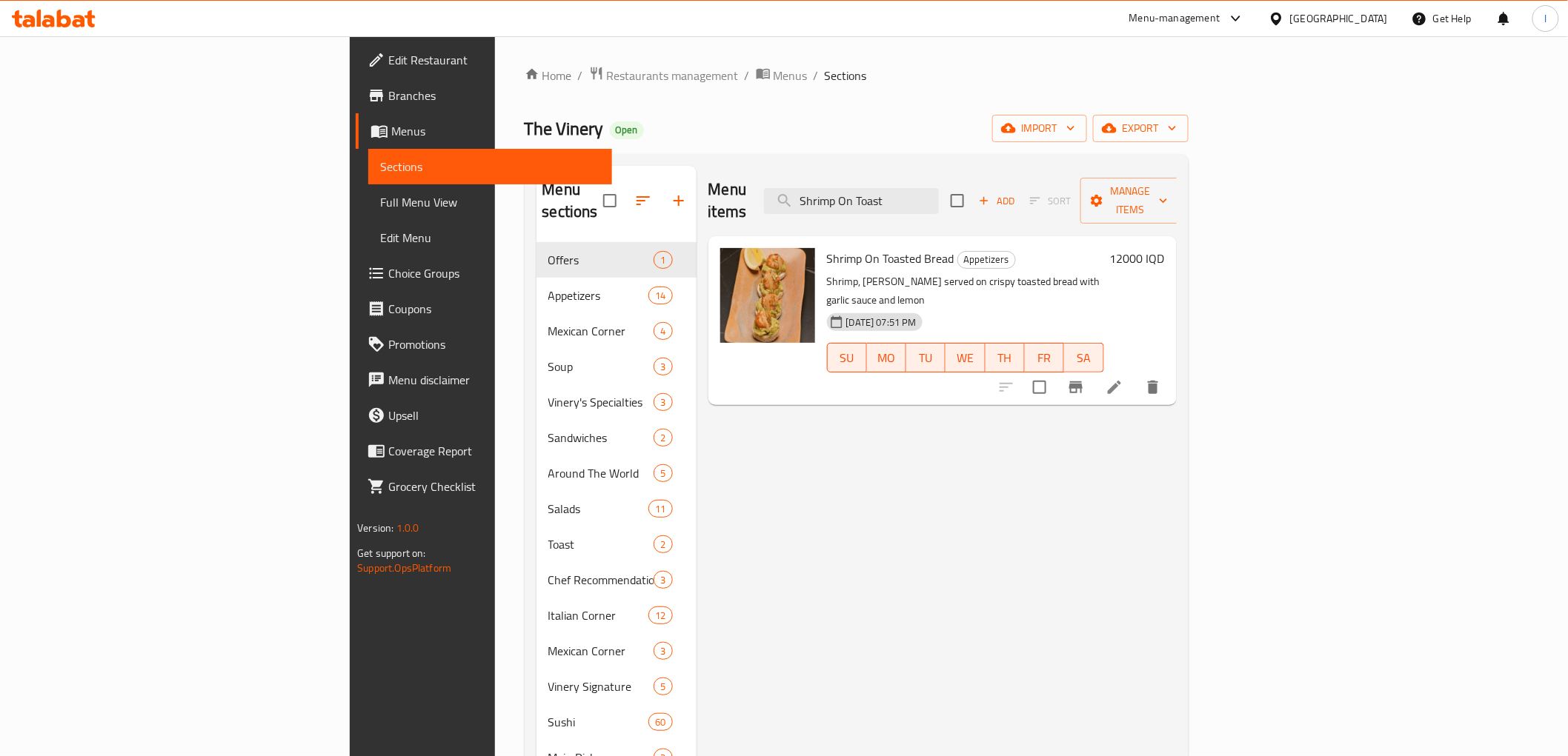
type input "Shrimp On Toast"
click at [1121, 380] on icon at bounding box center [1114, 386] width 13 height 13
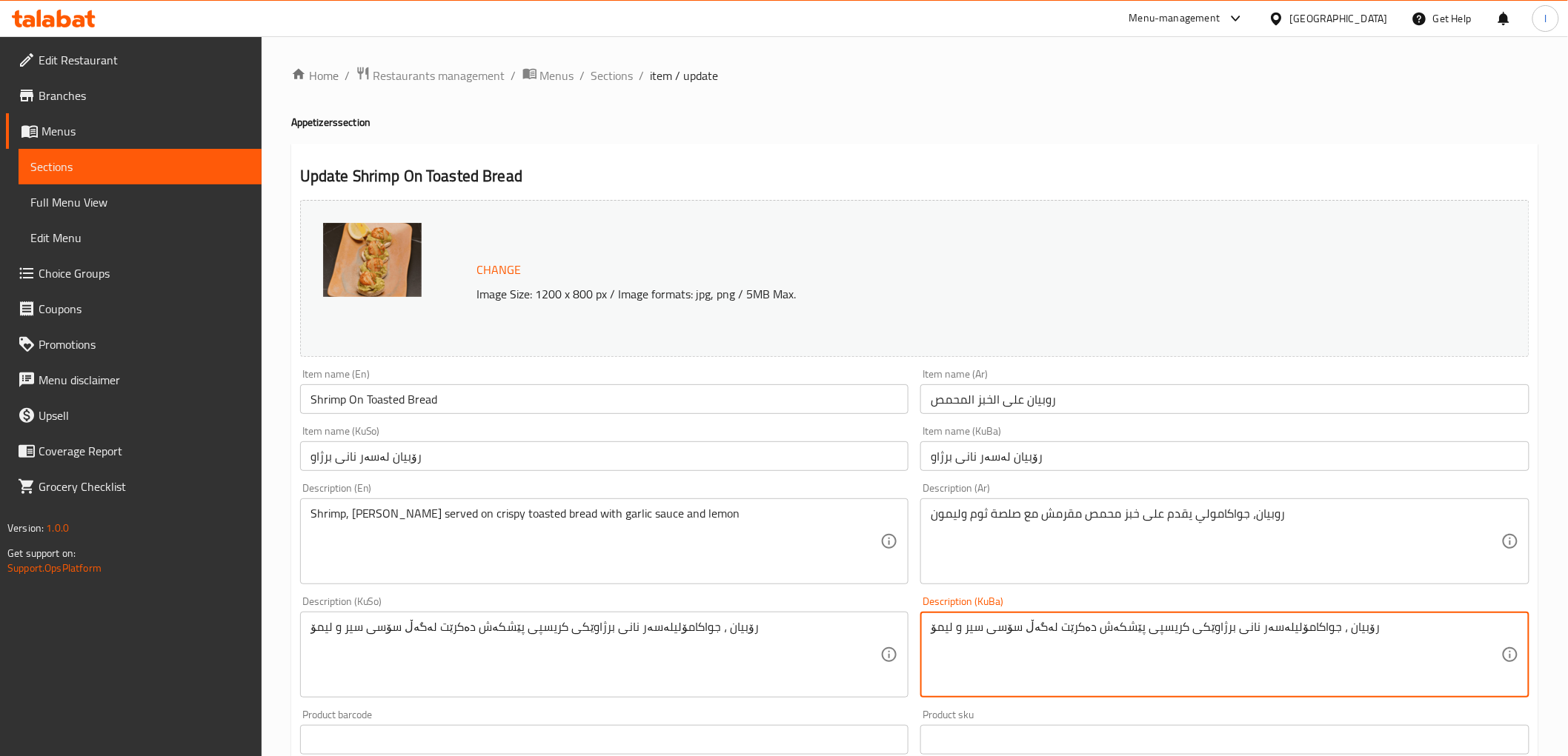
click at [1269, 633] on textarea "رۆبيان ، جواکامۆلیلەسەر نانی برژاوێکی کریسپی پێشکەش دەکرێت لەگەڵ سۆسی سیر و لیمۆ" at bounding box center [1216, 655] width 570 height 71
click at [1270, 630] on textarea "رۆبيان ، جواکامۆلیلەسەر نانی برژاوێکی کریسپی پێشکەش دەکرێت لەگەڵ سۆسی سیر و لیمۆ" at bounding box center [1216, 655] width 570 height 71
click at [1271, 624] on textarea "رۆبيان ، جواکامۆلی لەسەر نانی برژاوێکی کریسپی پێشکەش دەکرێت لەگەڵ سۆسی سیر و لی…" at bounding box center [1216, 655] width 570 height 71
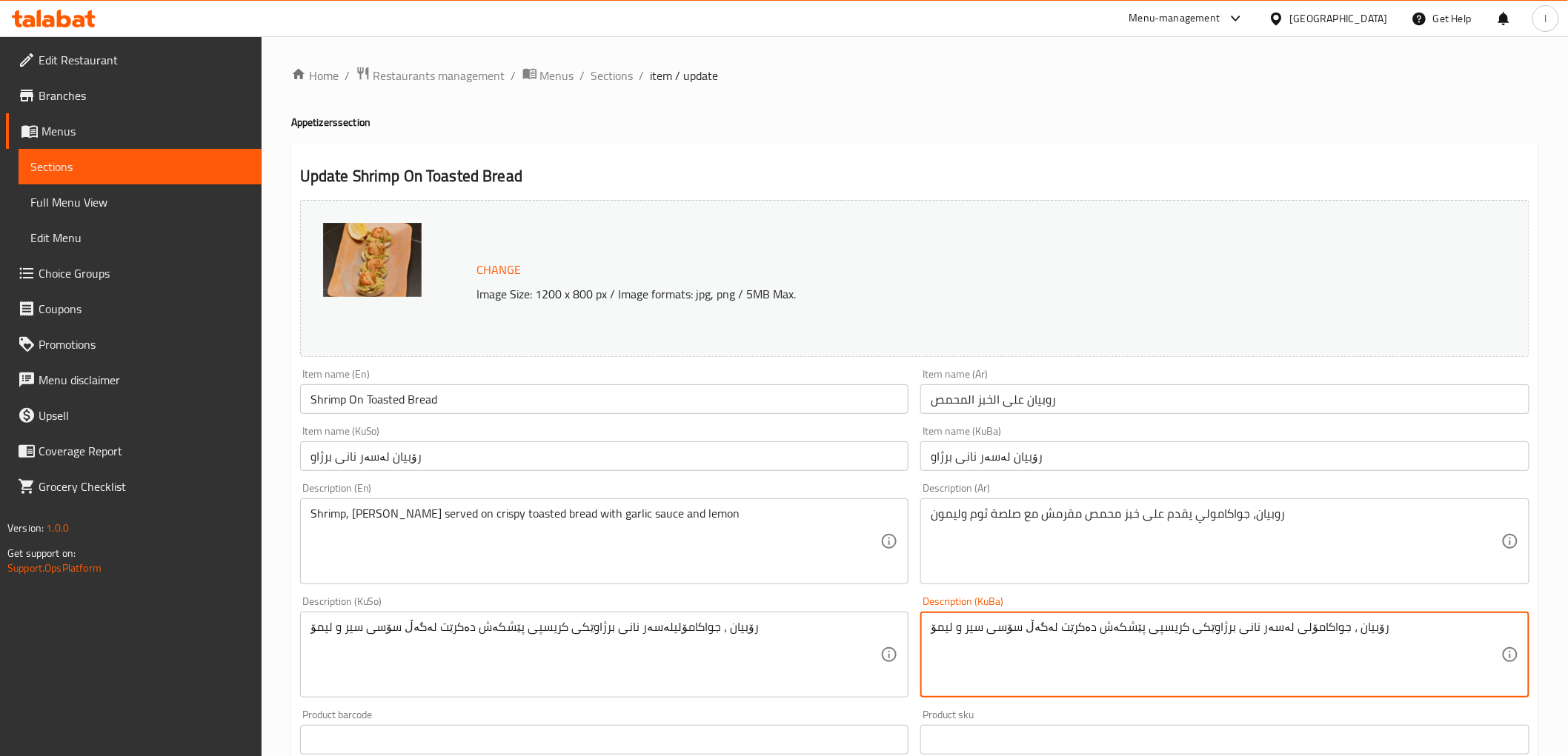
type textarea "رۆبيان ، جواکامۆلی لەسەر نانی برژاوێکی کریسپی پێشکەش دەکرێت لەگەڵ سۆسی سیر و لی…"
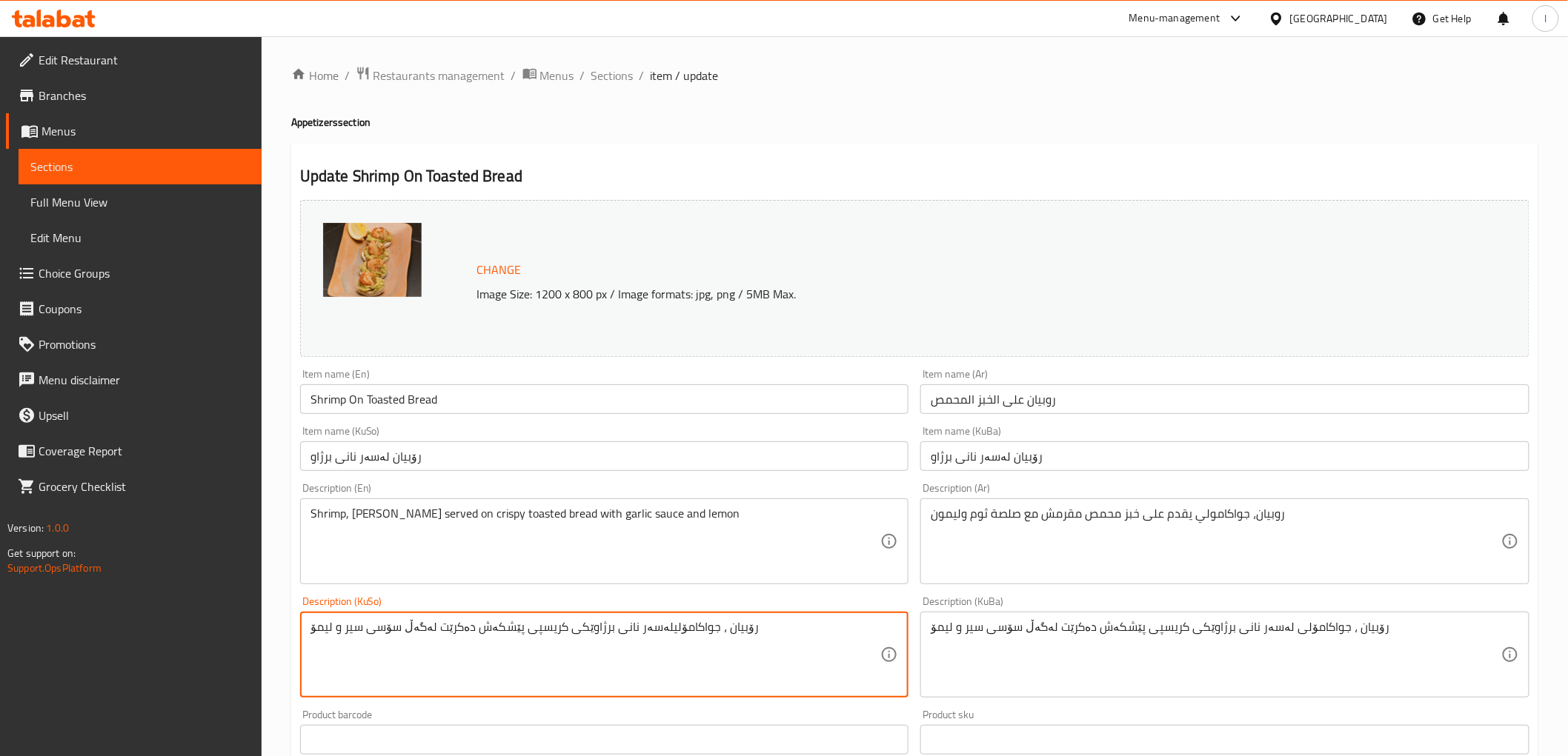
drag, startPoint x: 762, startPoint y: 625, endPoint x: 0, endPoint y: 571, distance: 763.9
paste textarea "لەسەر نانی برژاوێکی کریسپی پێشکەش دەکرێت لەگەڵ سۆسی سیر و لیمۆ"
type textarea "رۆبيان ، جواکامۆلی لەسەر نانی برژاوێکی کریسپی پێشکەش دەکرێت لەگەڵ سۆسی سیر و لی…"
click at [384, 410] on input "Shrimp On Toasted Bread" at bounding box center [604, 399] width 609 height 30
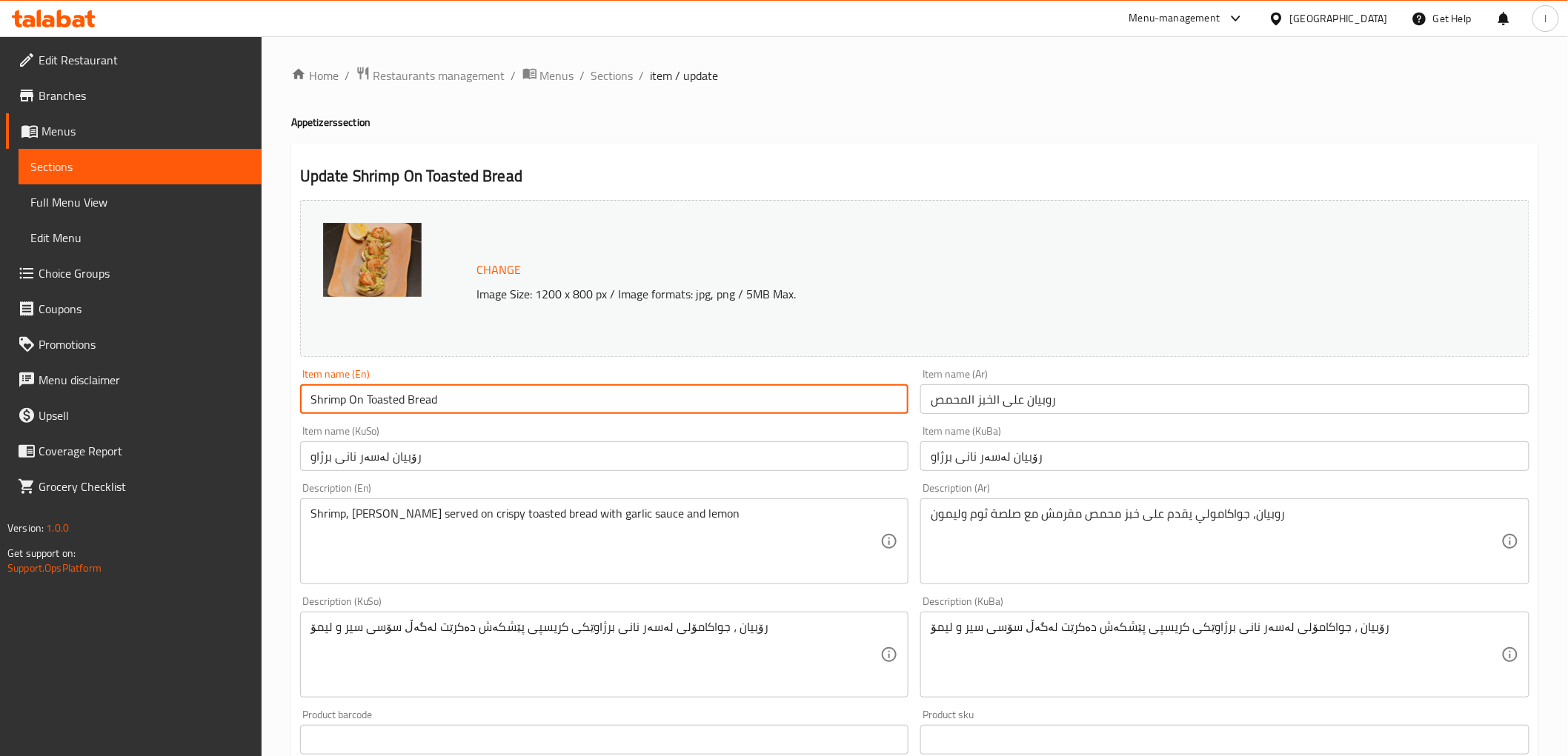
click at [384, 410] on input "Shrimp On Toasted Bread" at bounding box center [604, 399] width 609 height 30
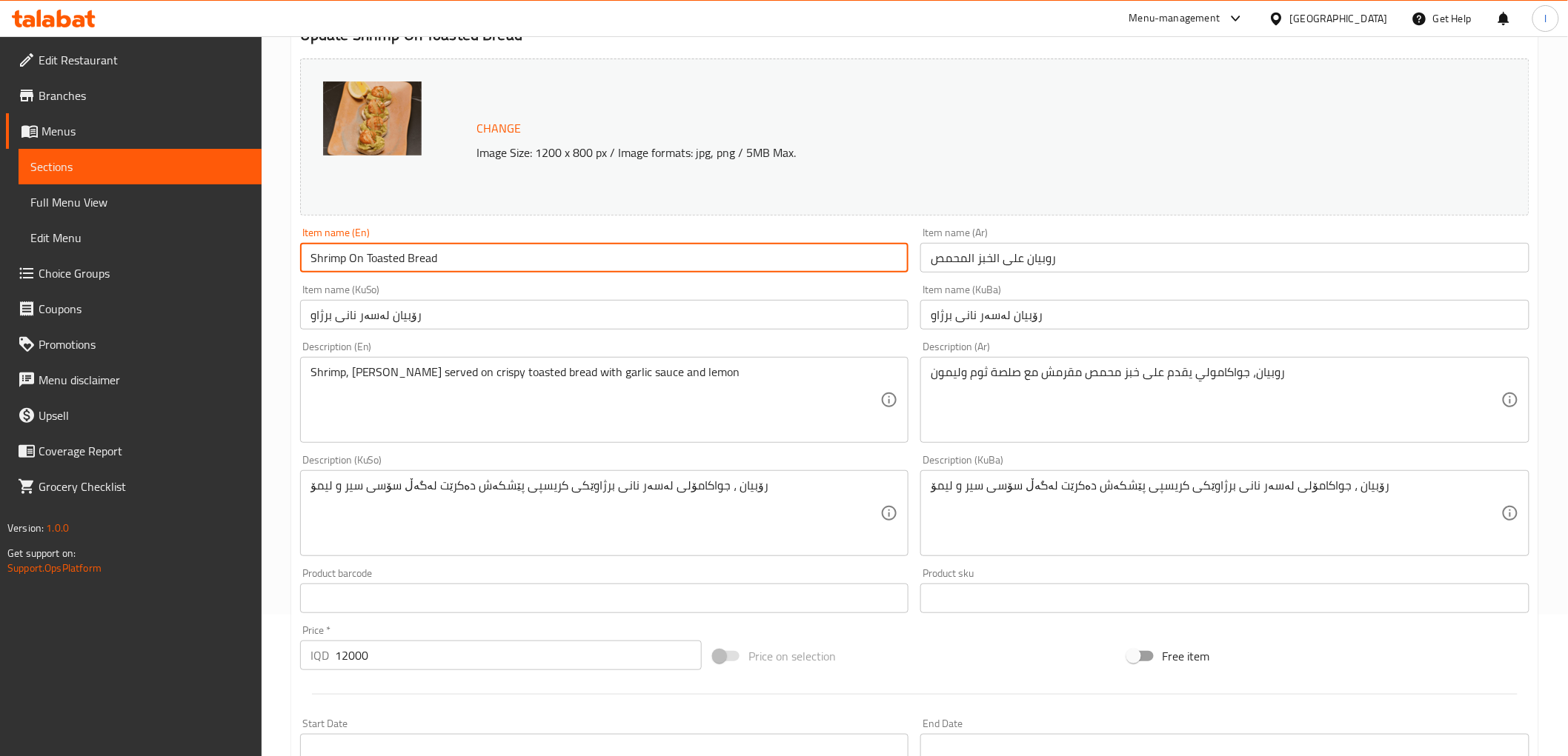
scroll to position [479, 0]
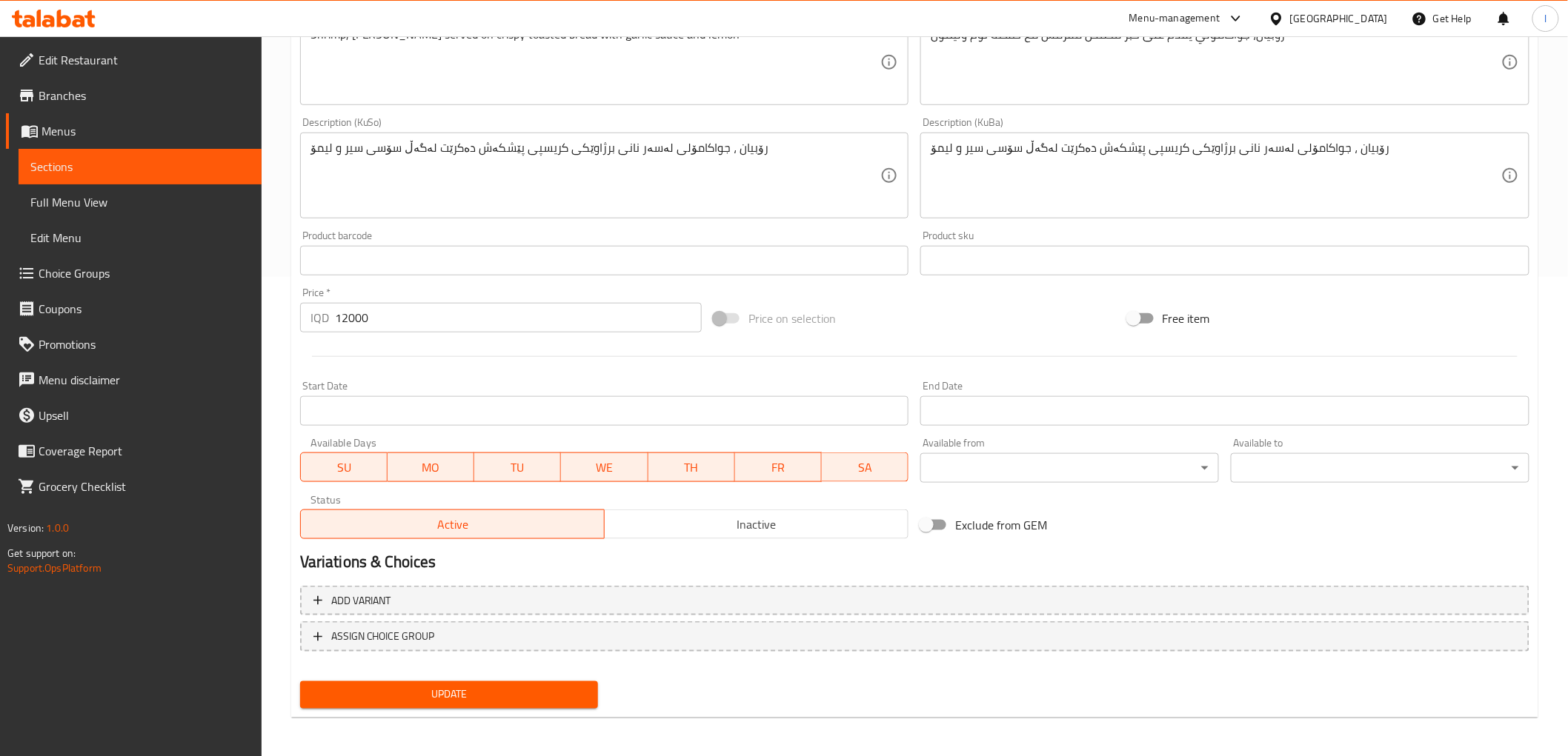
drag, startPoint x: 447, startPoint y: 689, endPoint x: 438, endPoint y: 678, distance: 14.2
click at [447, 690] on span "Update" at bounding box center [449, 694] width 275 height 19
click at [69, 200] on span "Full Menu View" at bounding box center [140, 203] width 220 height 18
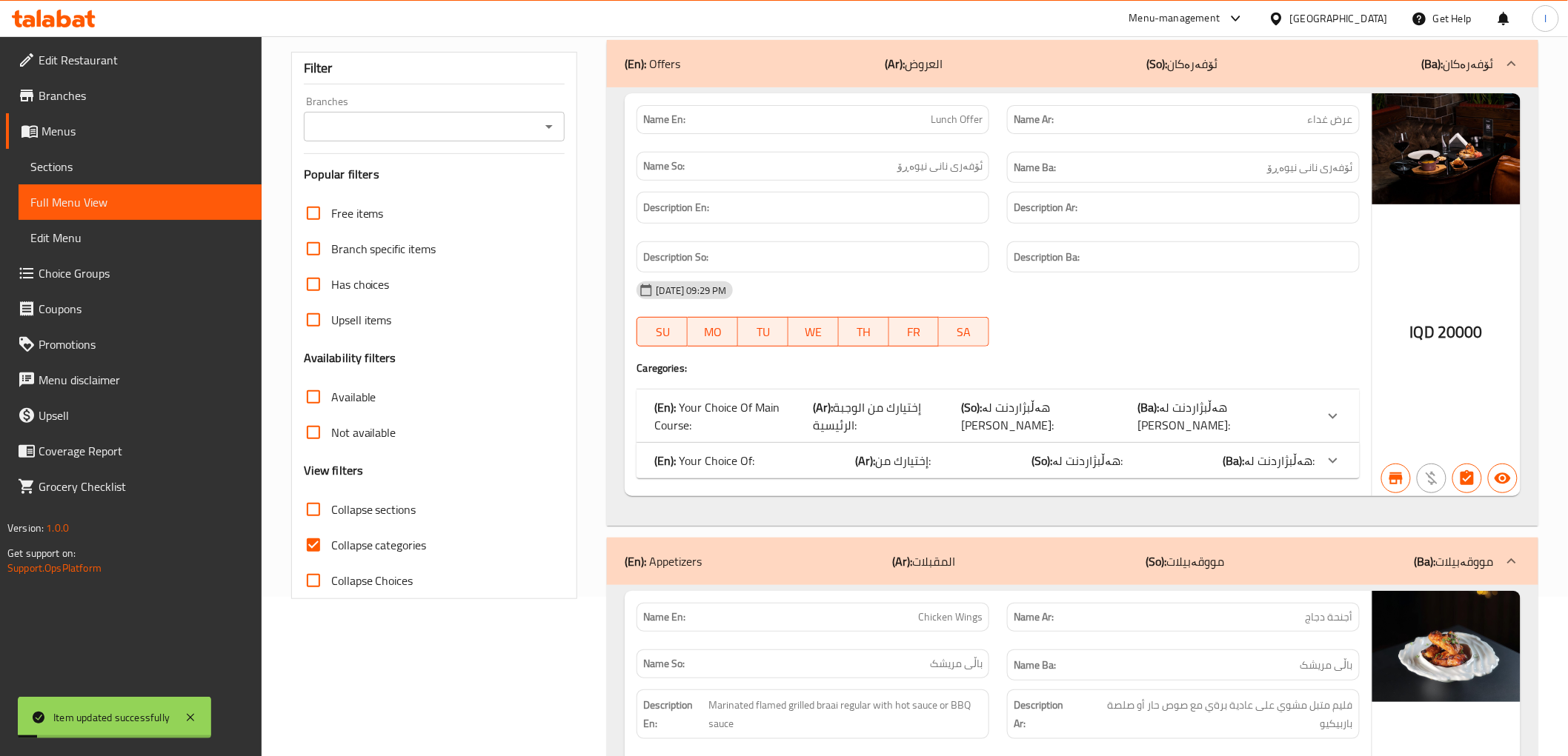
scroll to position [150, 0]
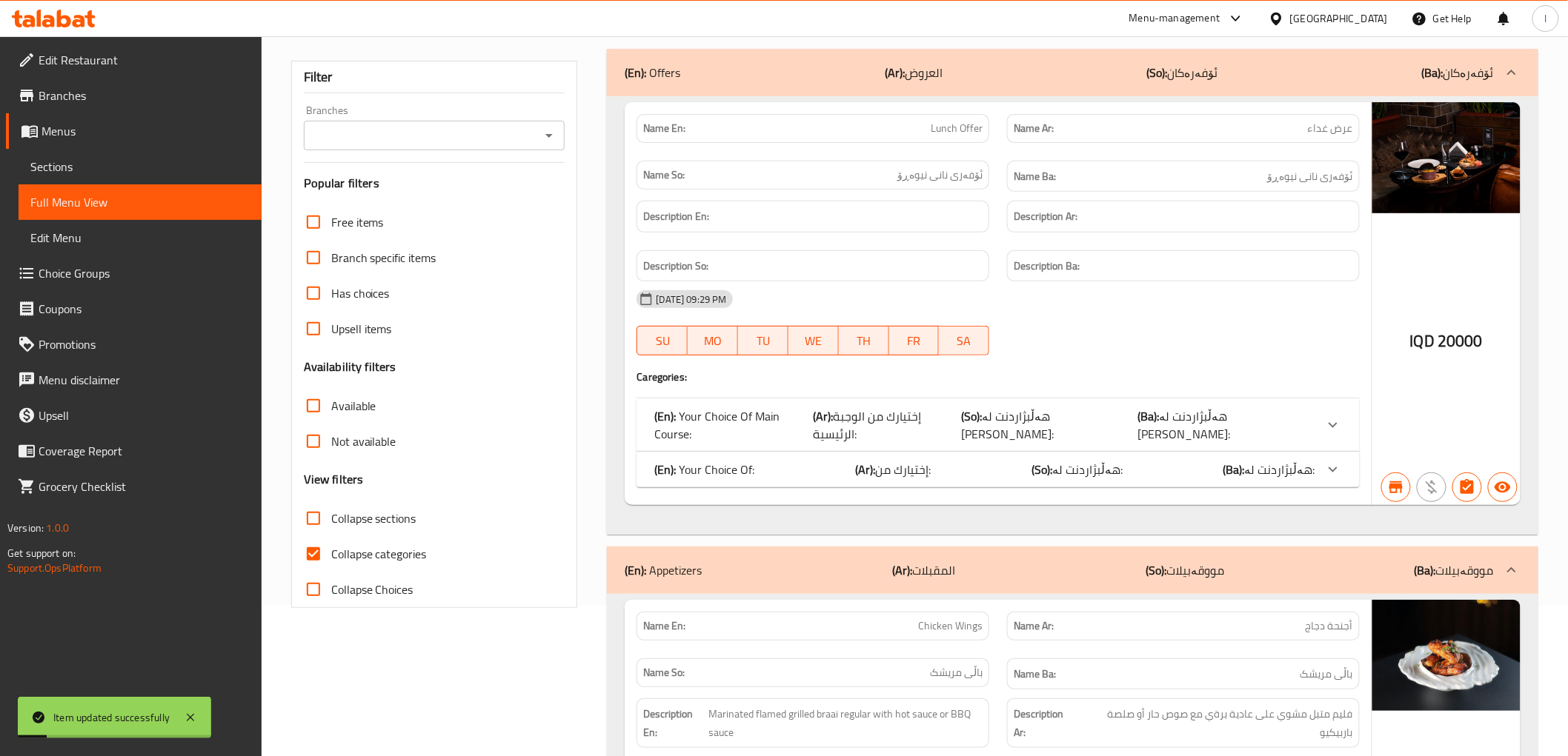
click at [364, 546] on span "Collapse categories" at bounding box center [379, 554] width 95 height 18
click at [331, 546] on input "Collapse categories" at bounding box center [314, 554] width 36 height 36
checkbox input "false"
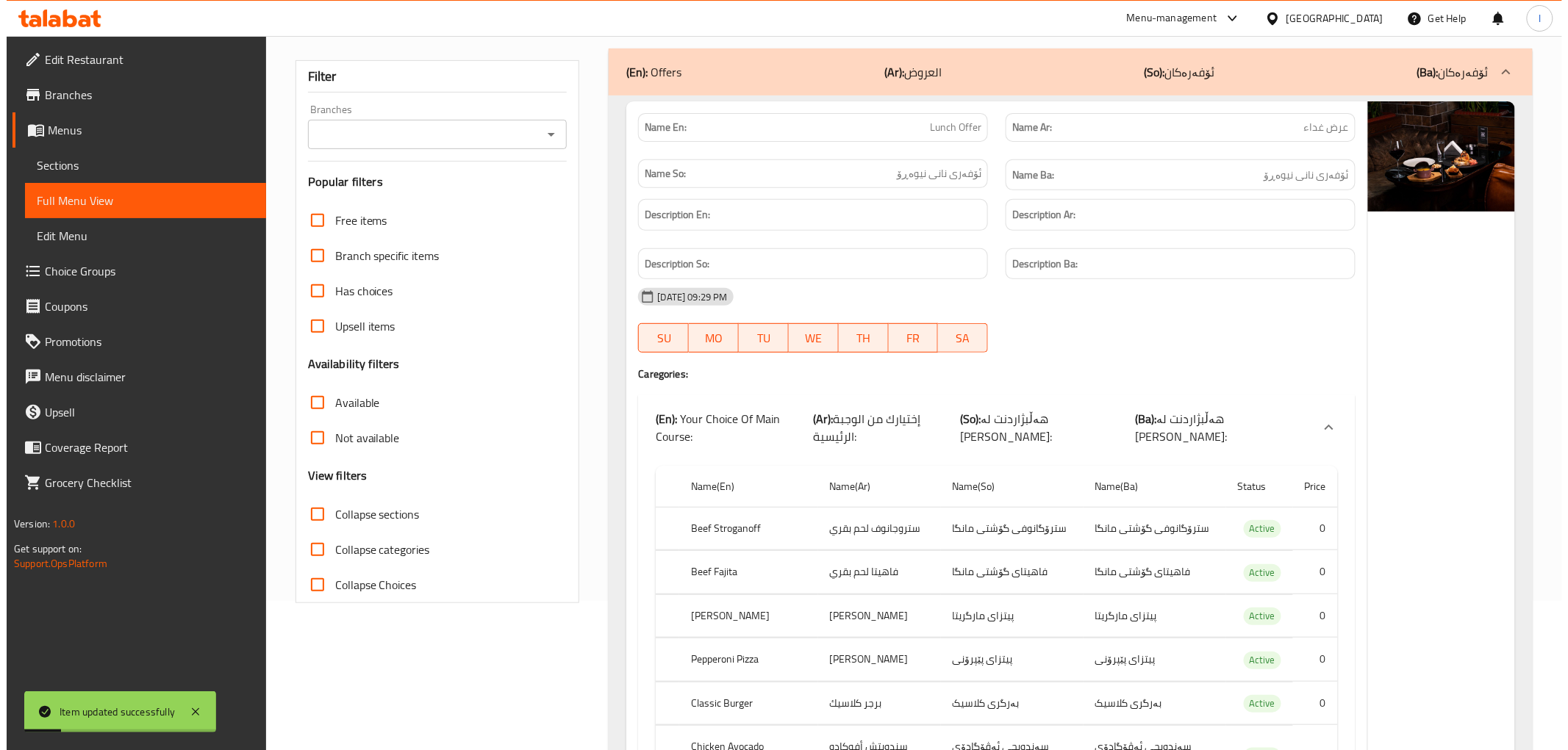
scroll to position [0, 0]
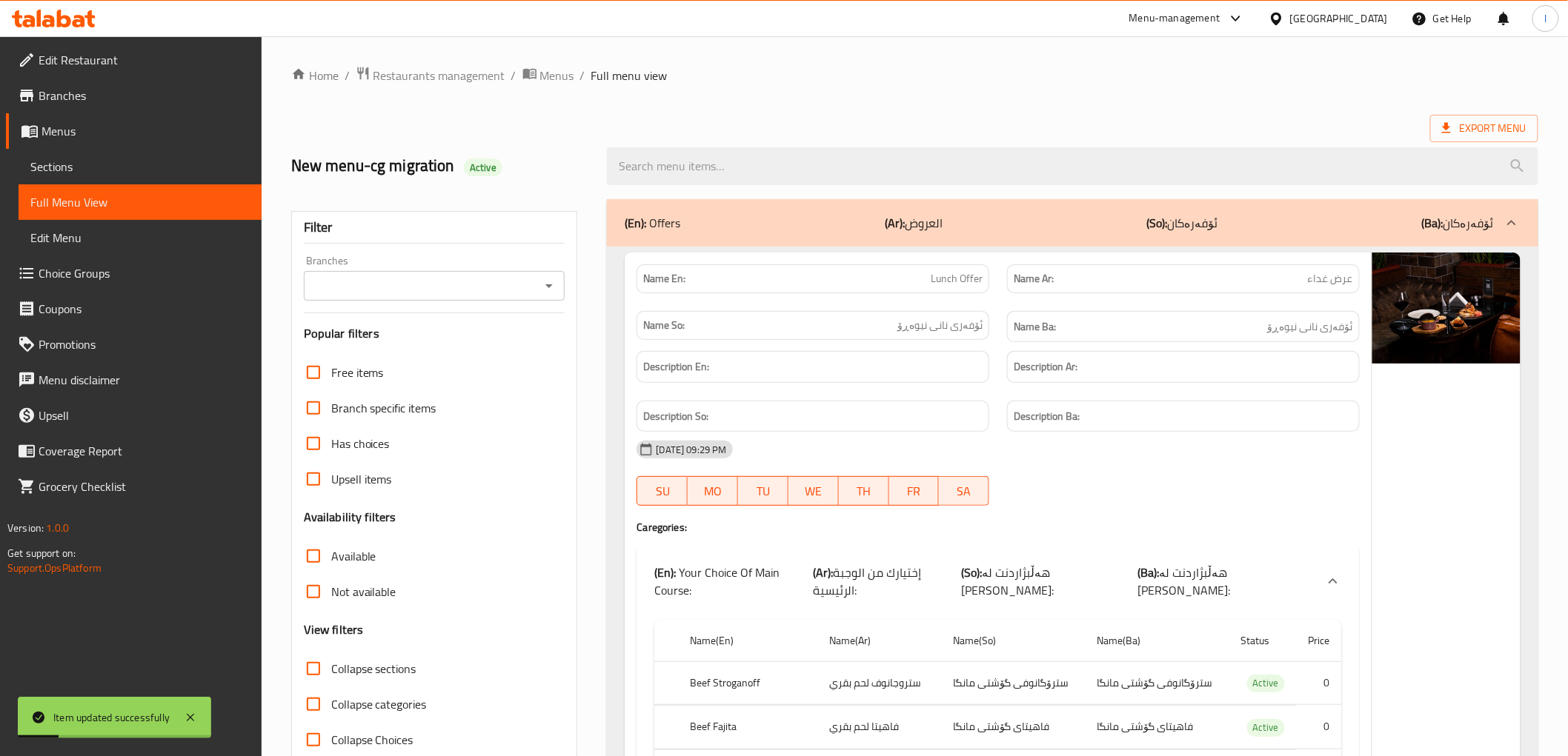
drag, startPoint x: 796, startPoint y: 135, endPoint x: 783, endPoint y: 144, distance: 15.8
click at [791, 136] on div "New menu-cg migration Active" at bounding box center [914, 166] width 1265 height 66
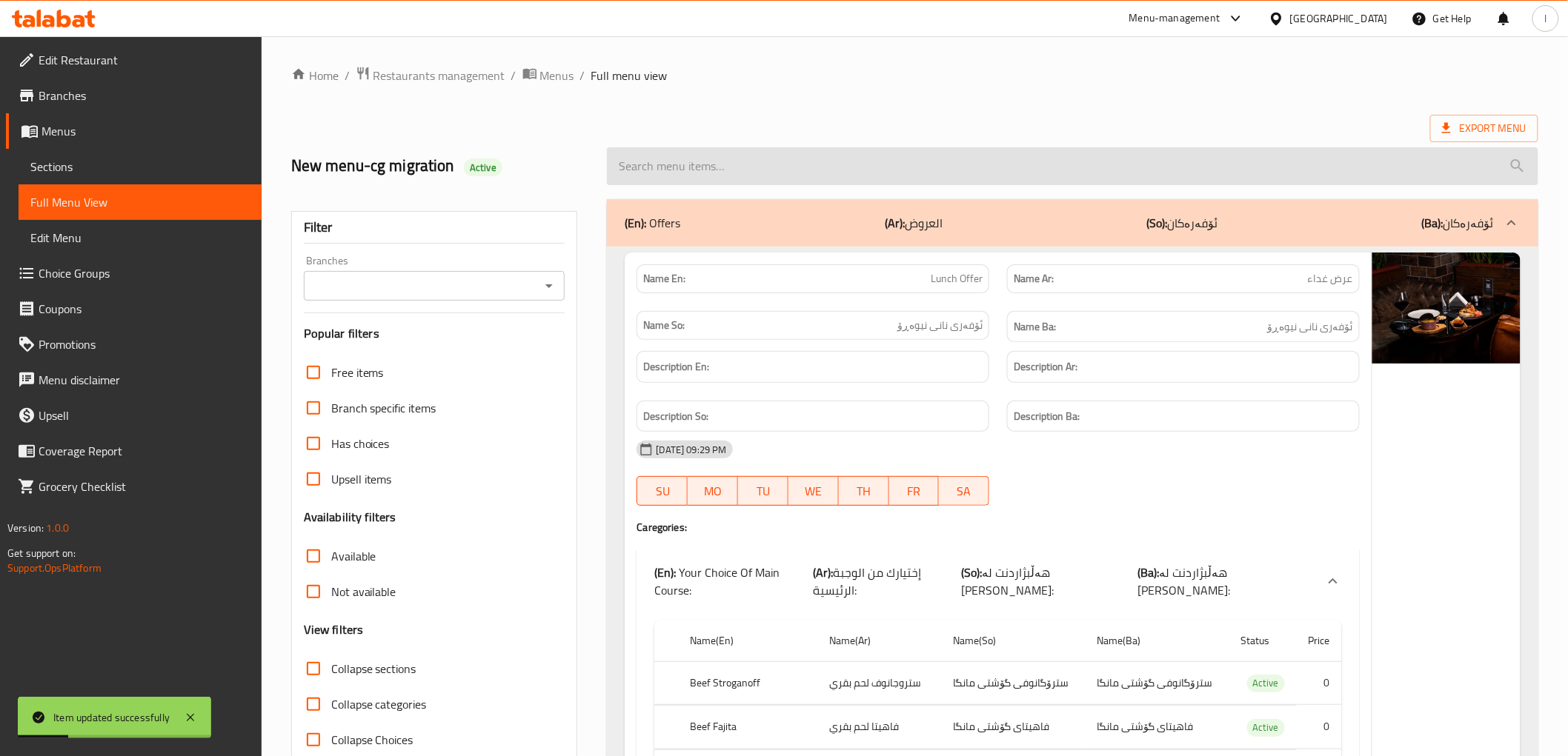
click at [768, 169] on input "search" at bounding box center [1072, 166] width 931 height 38
paste input "Shrimp On Toasted Bread"
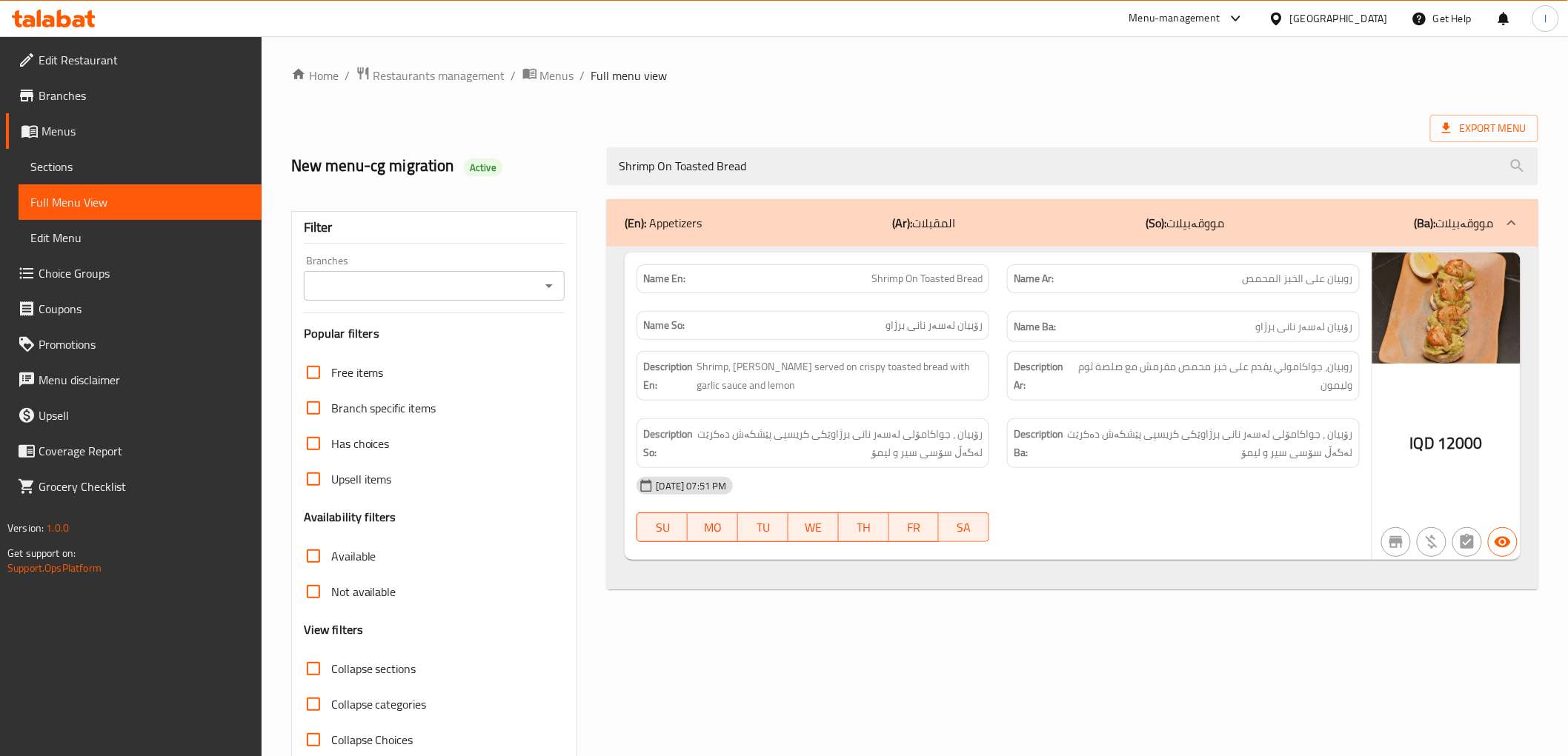
type input "Shrimp On Toasted Bread"
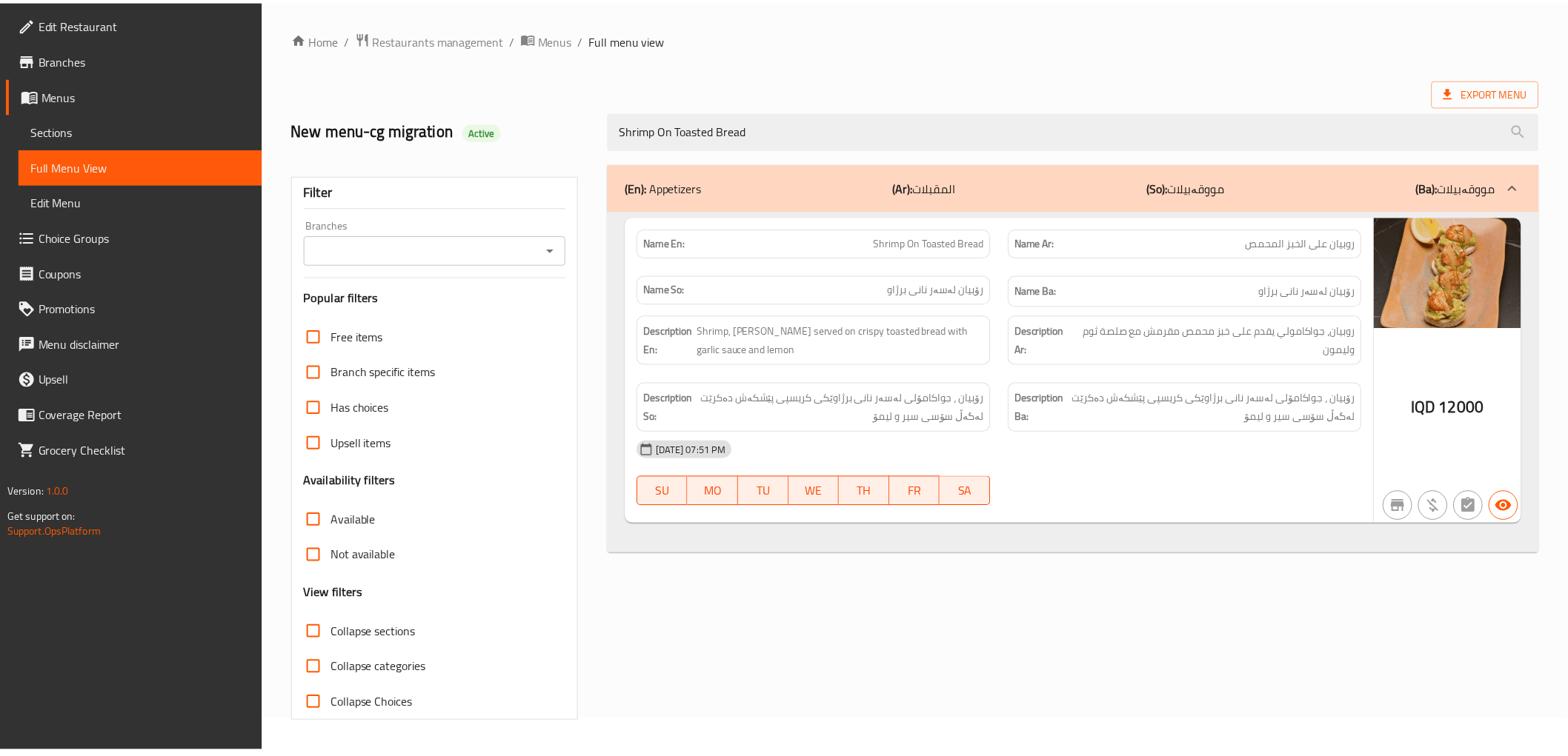
scroll to position [32, 0]
